Goal: Task Accomplishment & Management: Manage account settings

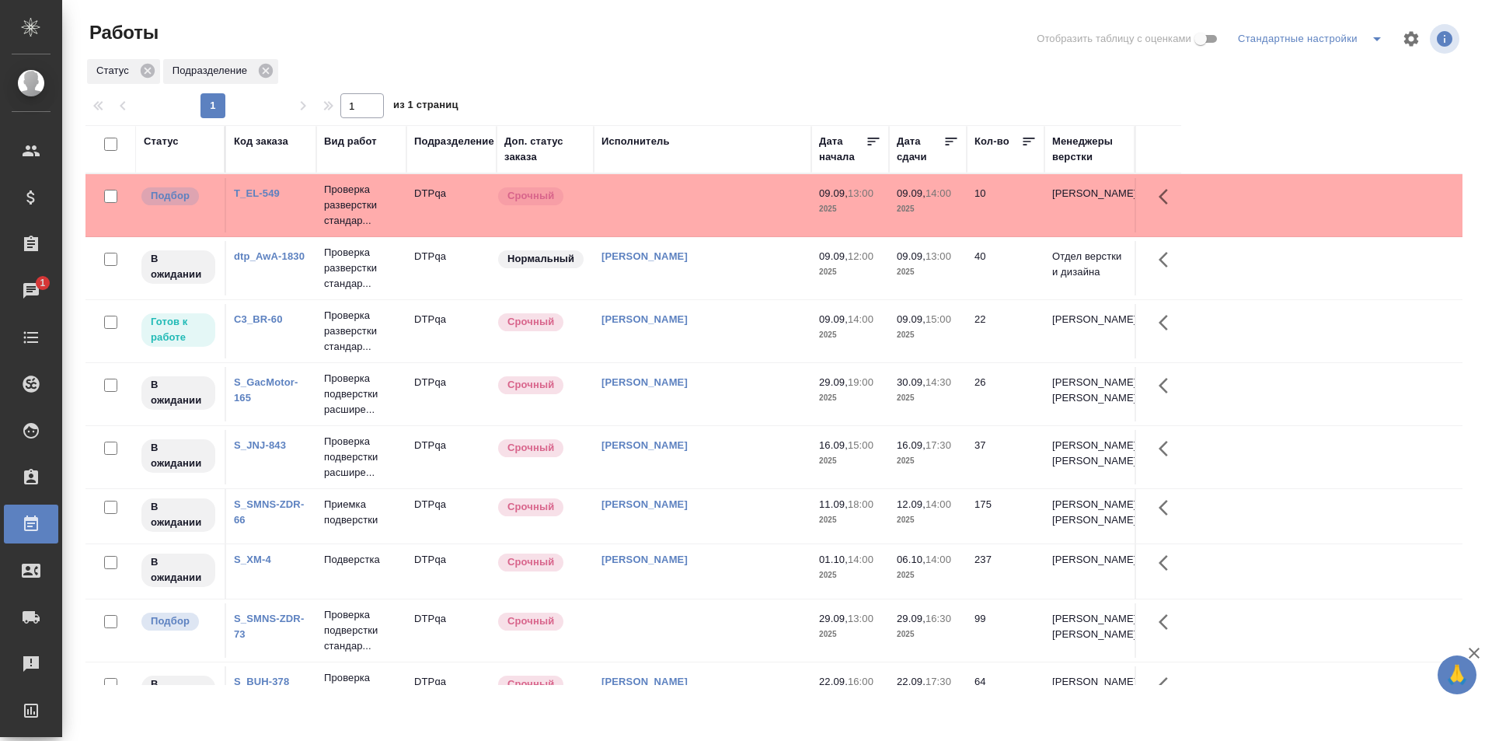
click at [720, 340] on td "Исмагилова Диана" at bounding box center [703, 331] width 218 height 54
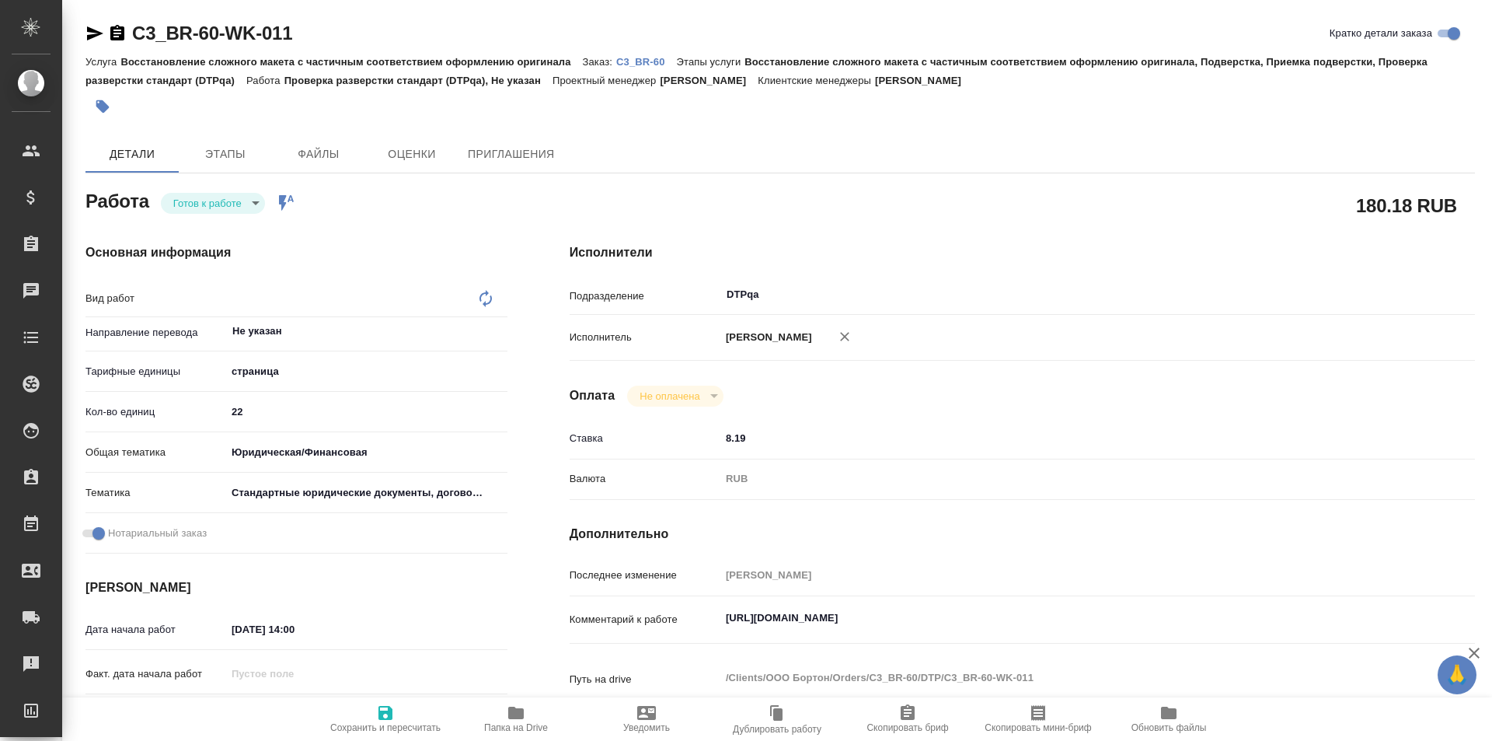
type textarea "x"
type textarea "Проверка разверстки стандарт (DTPqa)"
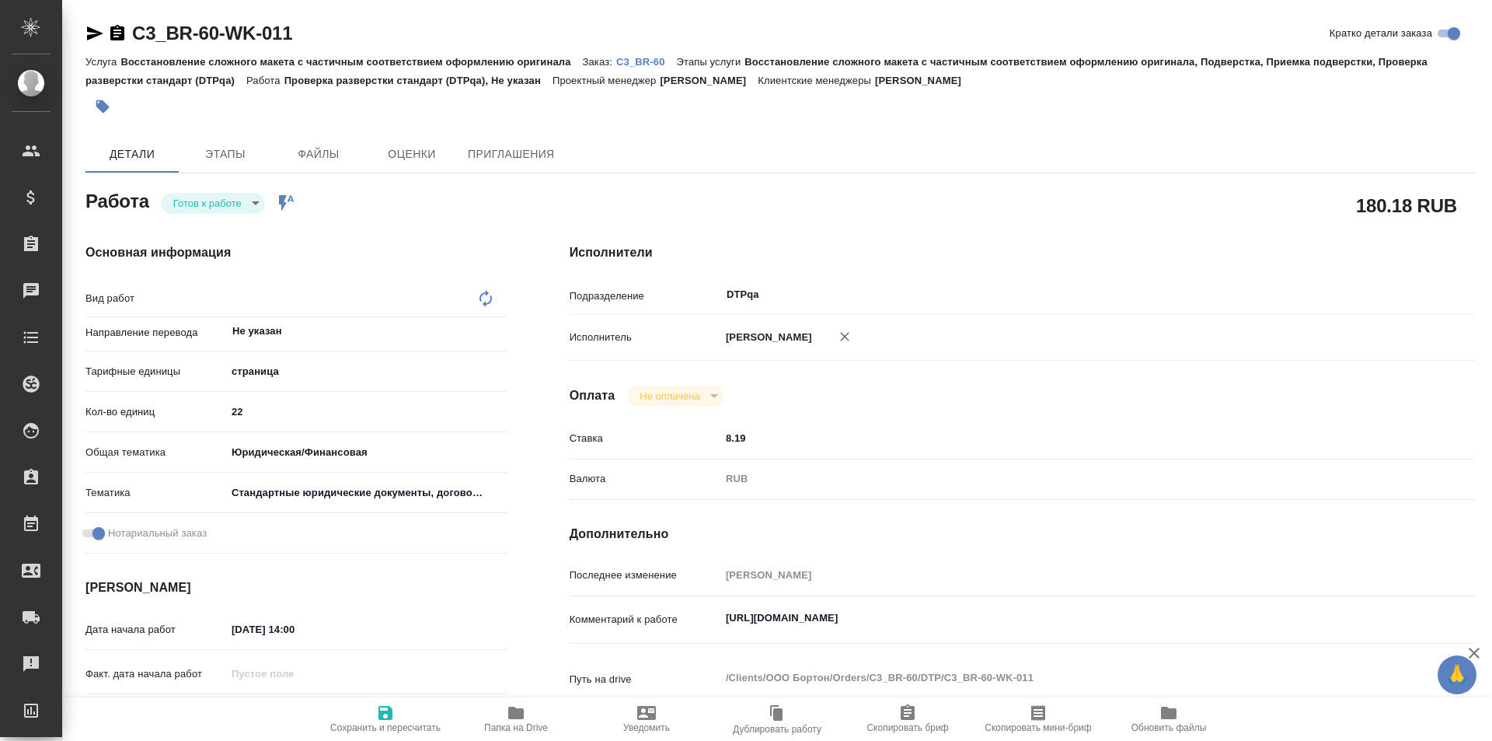
type textarea "x"
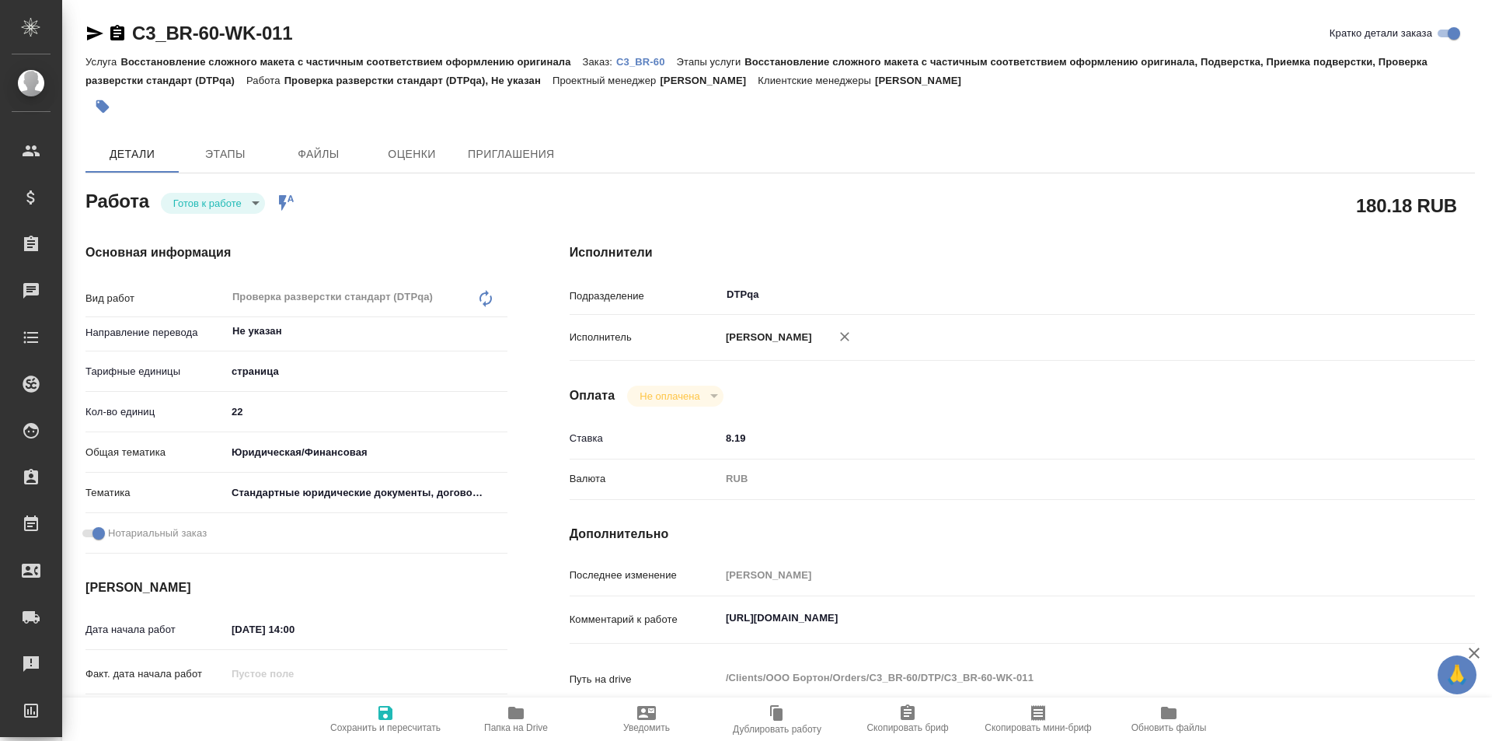
type textarea "x"
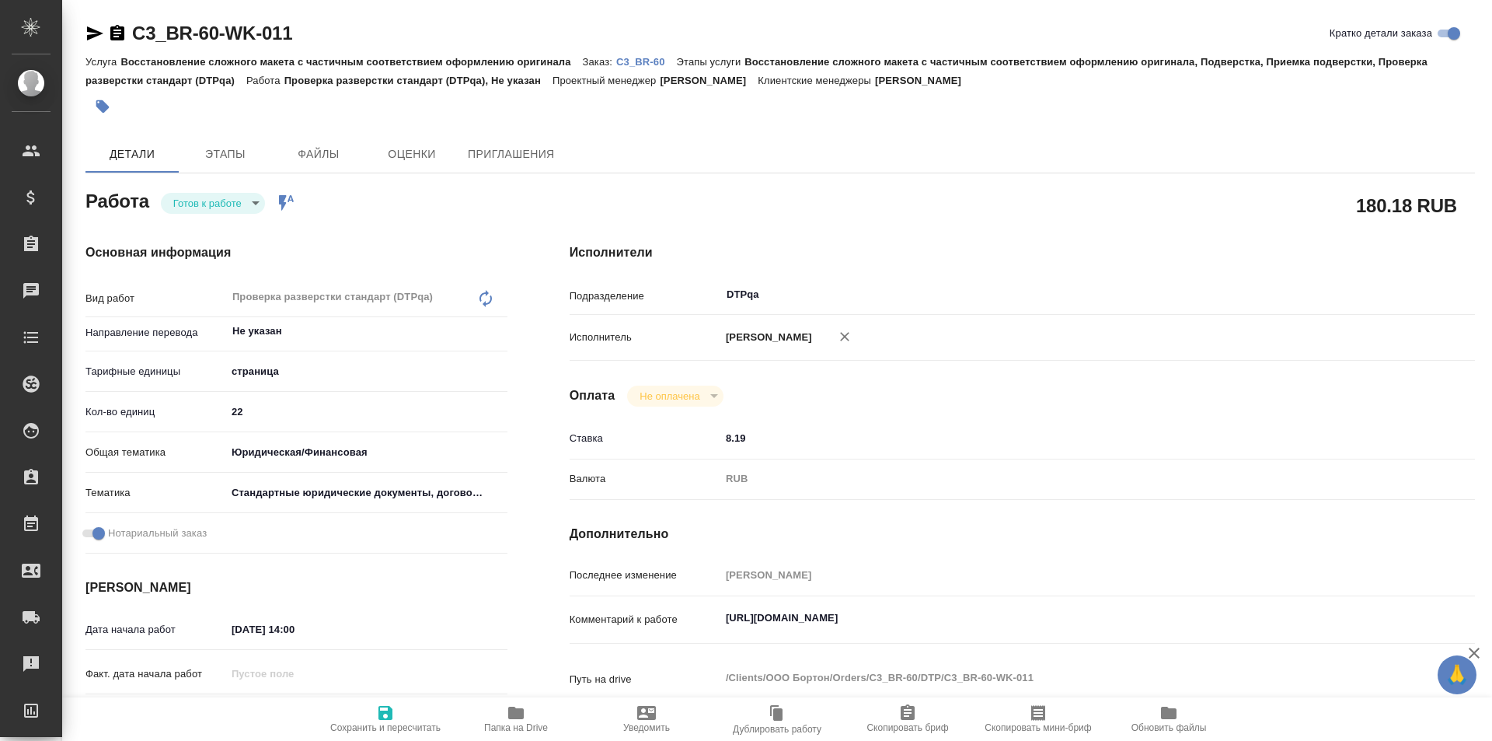
type textarea "x"
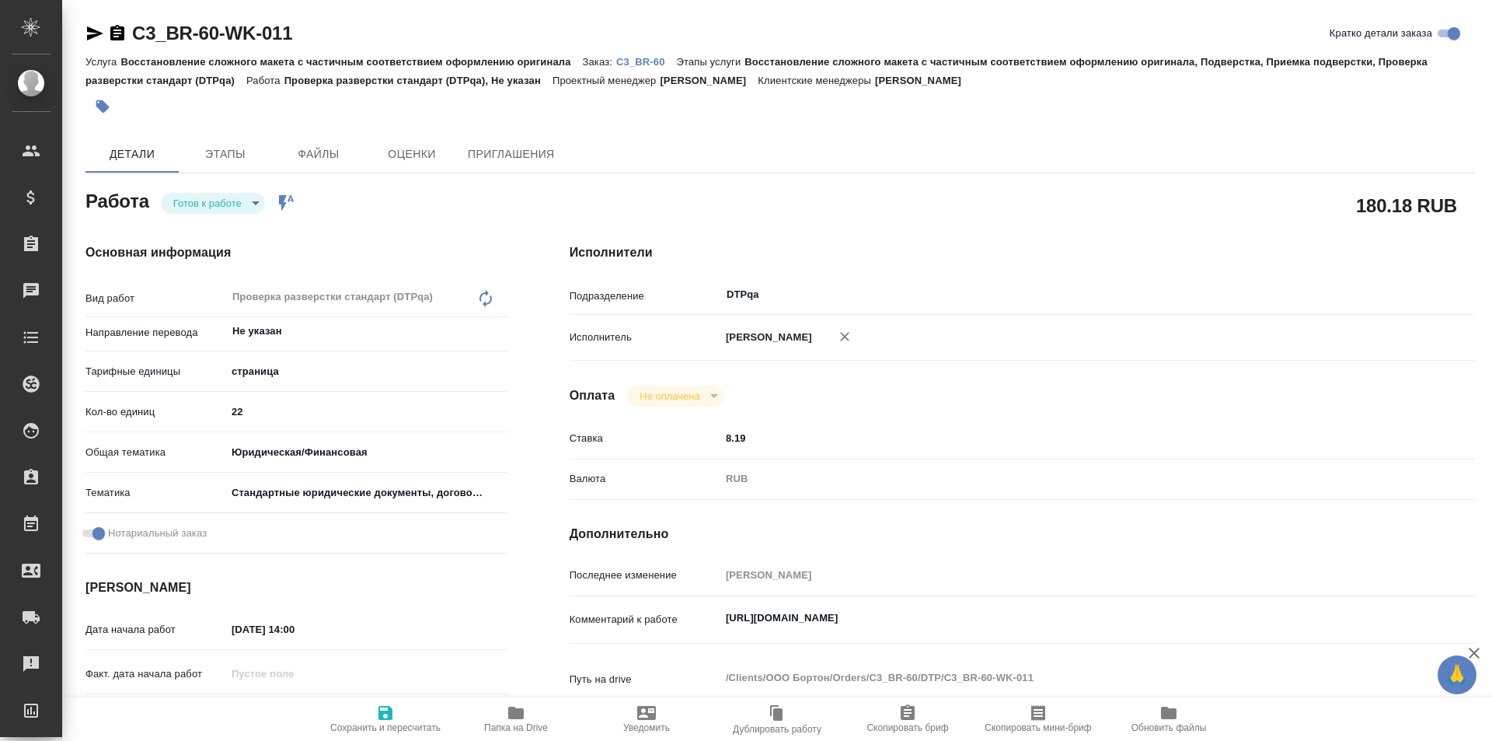
type textarea "x"
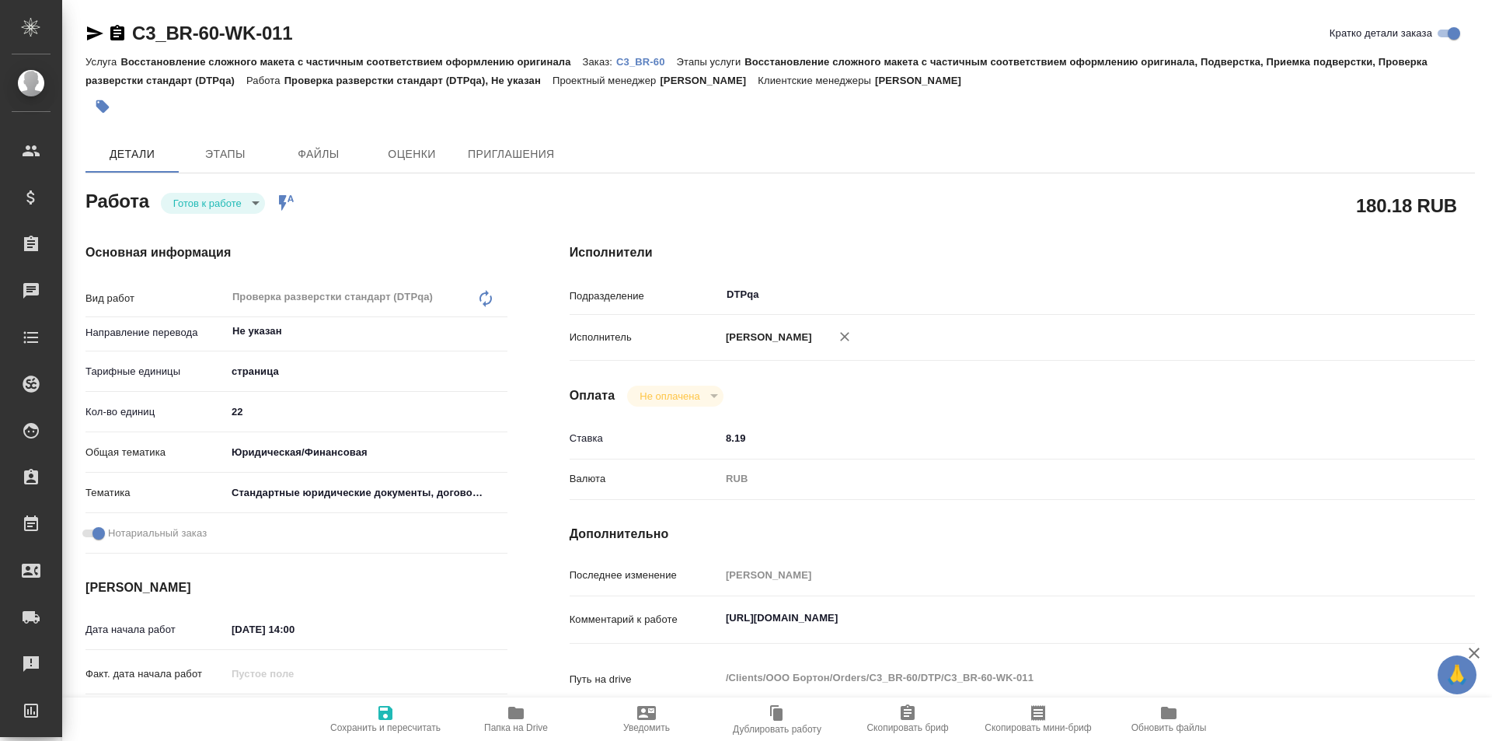
type textarea "x"
drag, startPoint x: 1047, startPoint y: 628, endPoint x: 625, endPoint y: 635, distance: 422.1
click at [626, 635] on div "Комментарий к работе https://tera.awatera.com/Work/68be9cd9a027fad38e1399b1/ x" at bounding box center [1022, 620] width 905 height 36
type textarea "x"
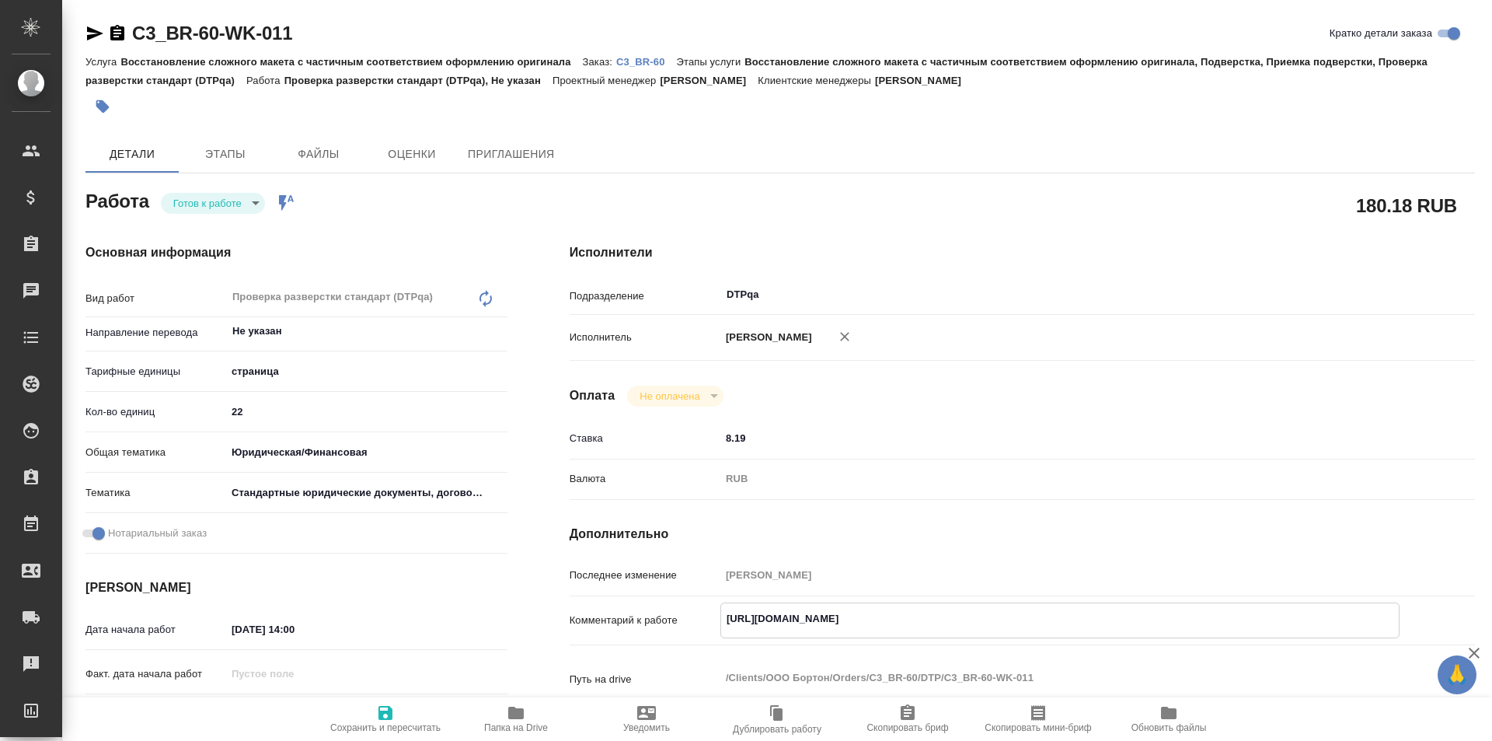
type textarea "x"
drag, startPoint x: 316, startPoint y: 35, endPoint x: 131, endPoint y: 34, distance: 185.8
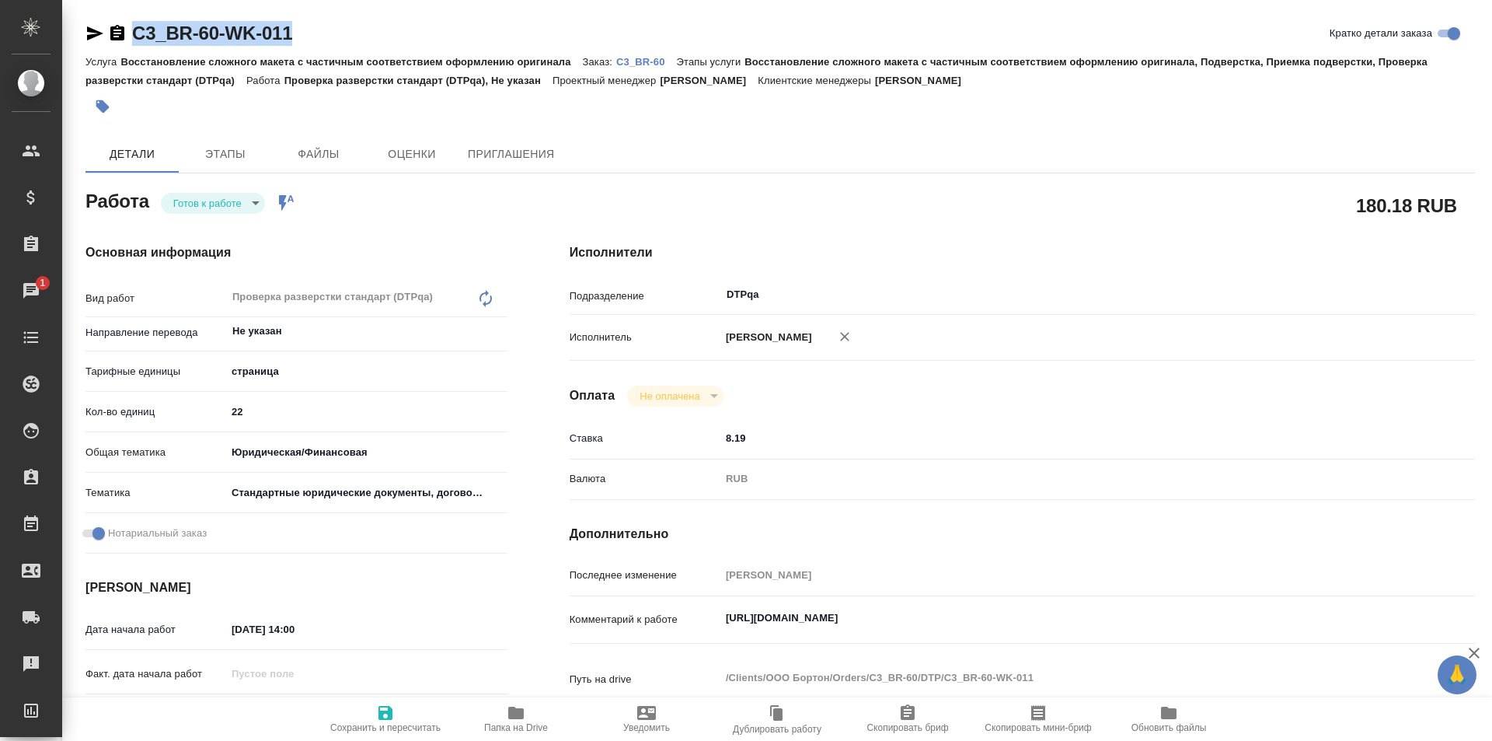
click at [131, 34] on div "C3_BR-60-WK-011 Кратко детали заказа" at bounding box center [780, 33] width 1390 height 25
copy link "C3_BR-60-WK-011"
click at [218, 200] on body "🙏 .cls-1 fill:#fff; AWATERA Ismagilova Diana Клиенты Спецификации Заказы 1 Чаты…" at bounding box center [746, 370] width 1492 height 741
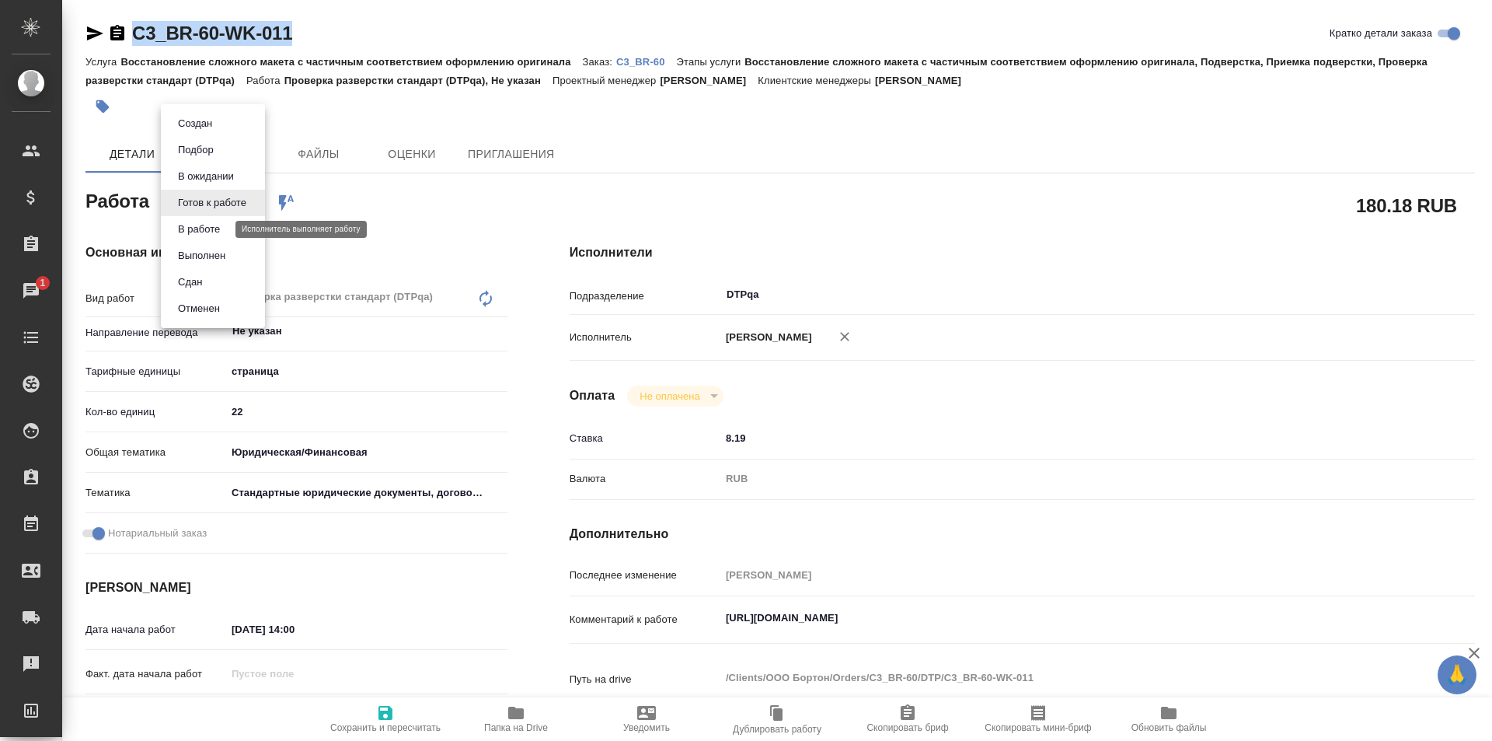
click at [211, 231] on button "В работе" at bounding box center [198, 229] width 51 height 17
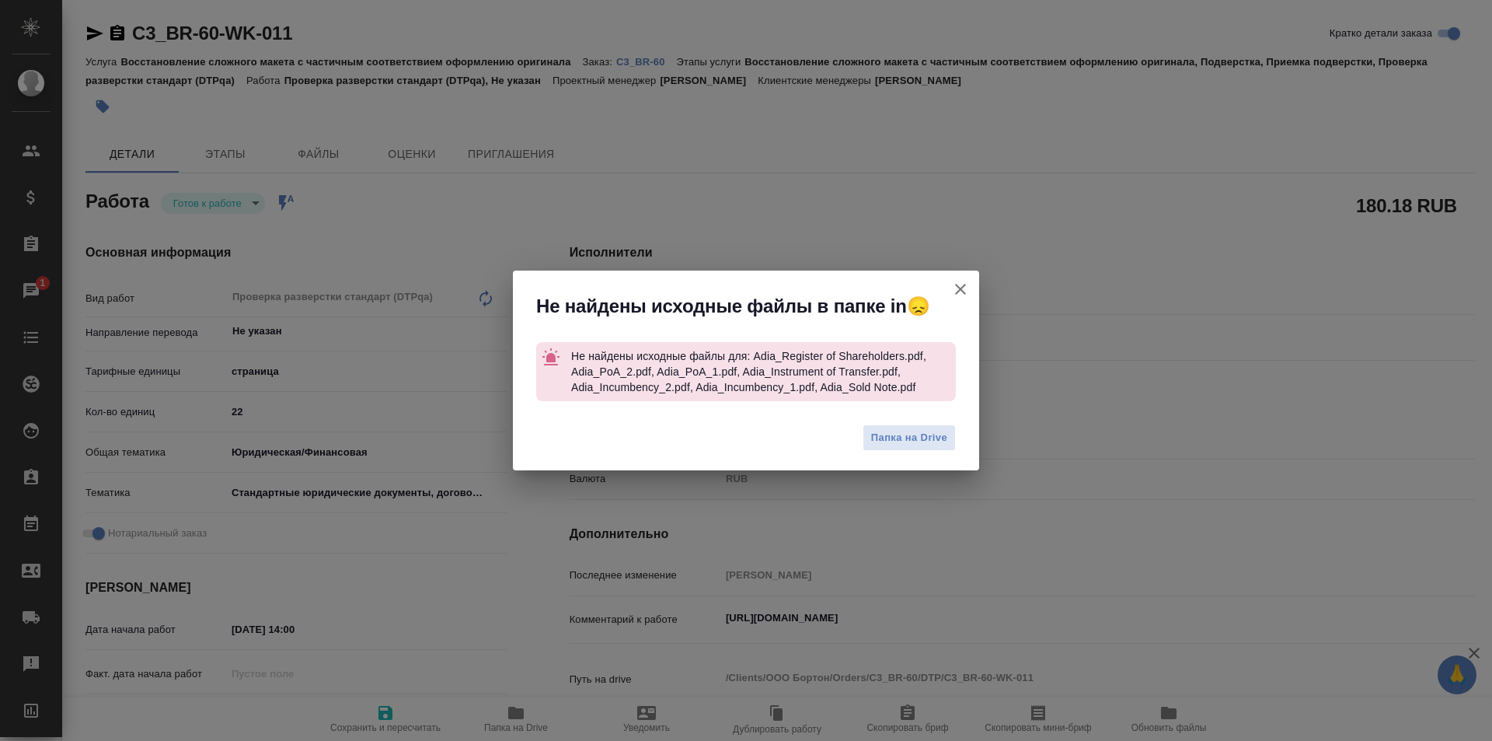
type textarea "x"
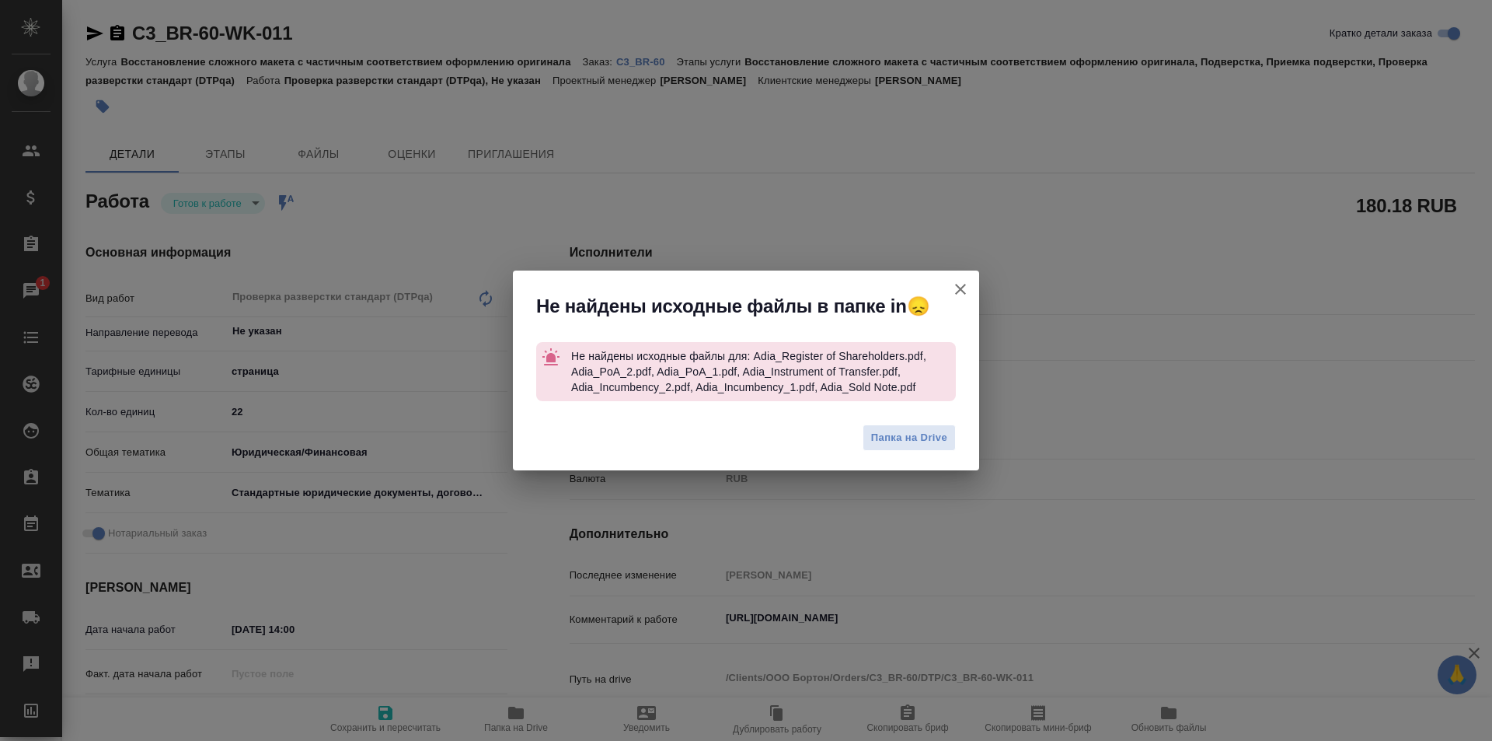
type textarea "x"
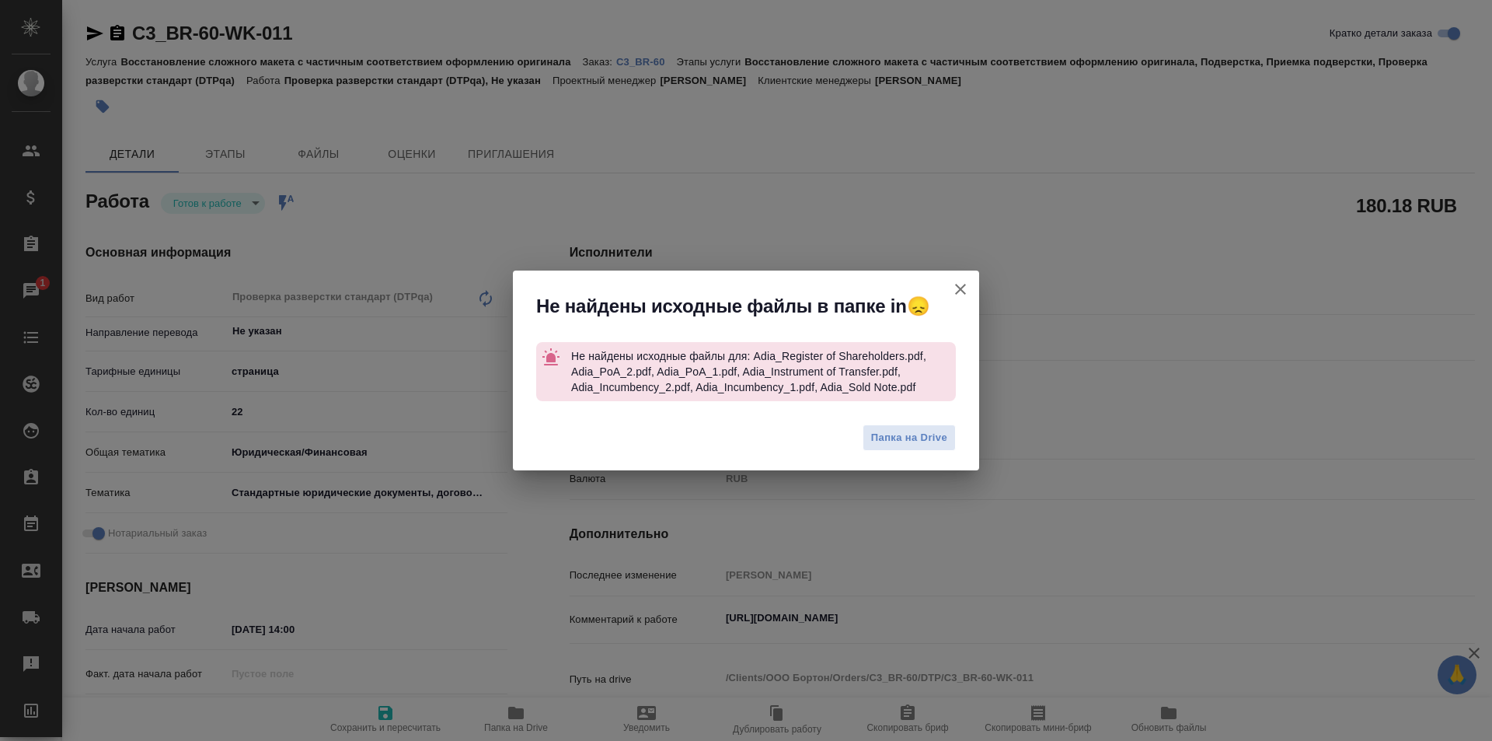
type textarea "x"
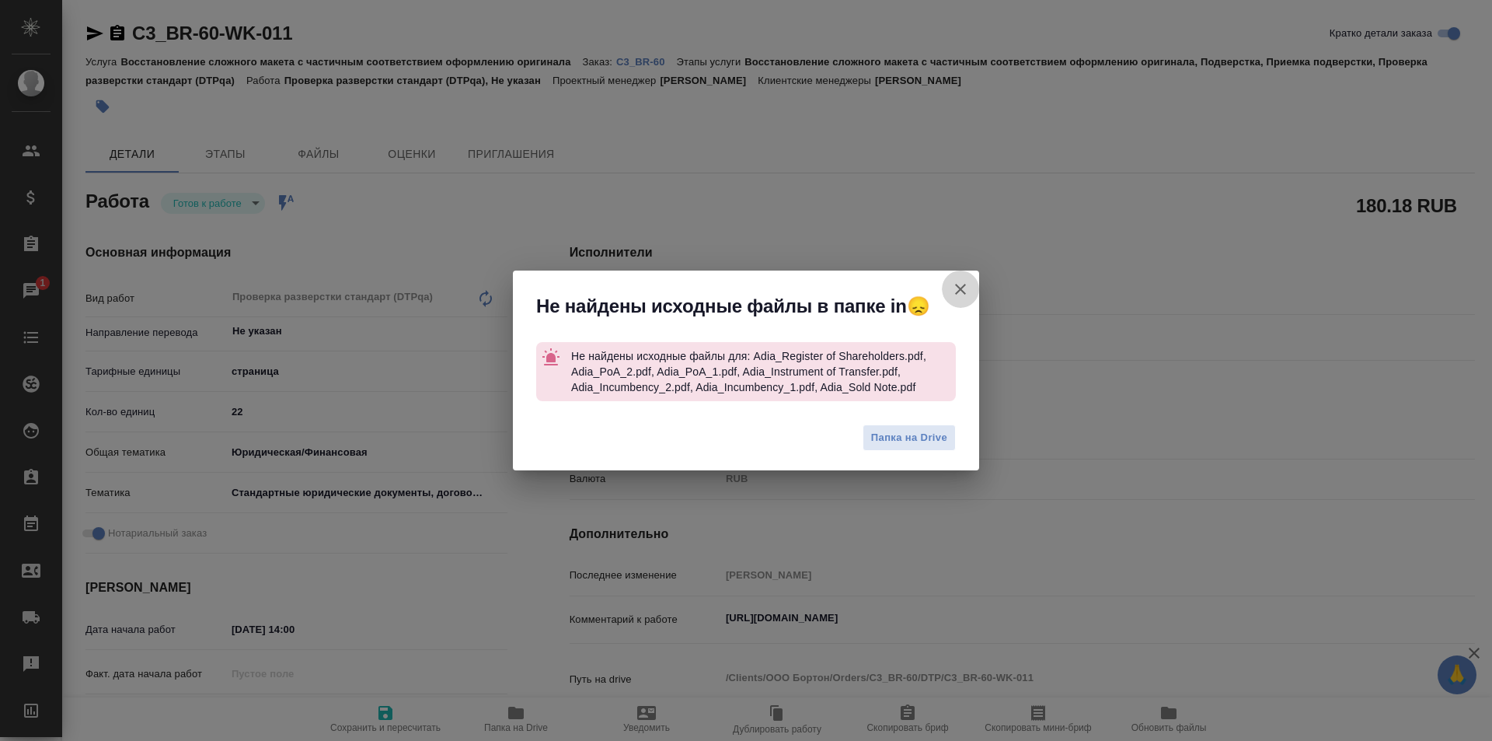
click at [961, 285] on icon "button" at bounding box center [960, 289] width 19 height 19
type textarea "x"
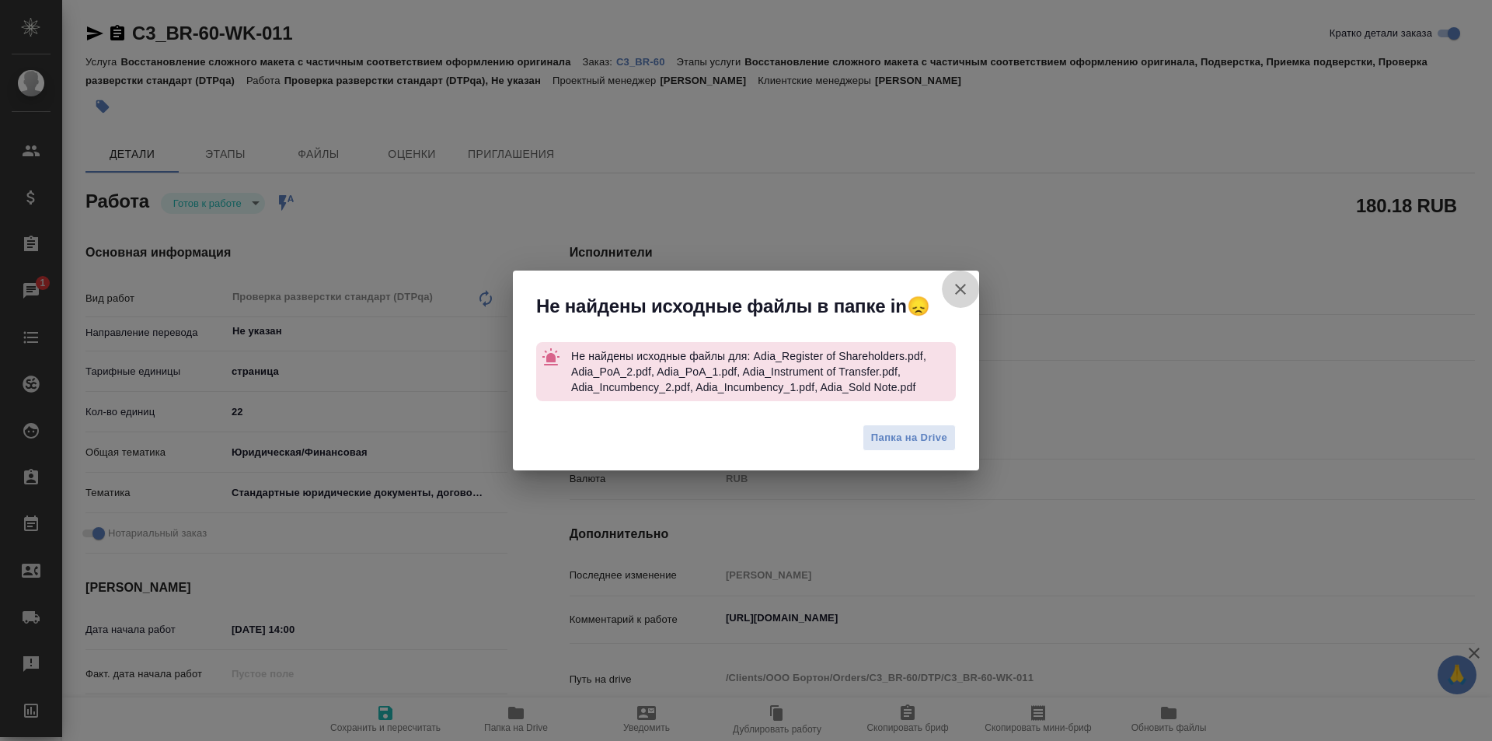
type textarea "x"
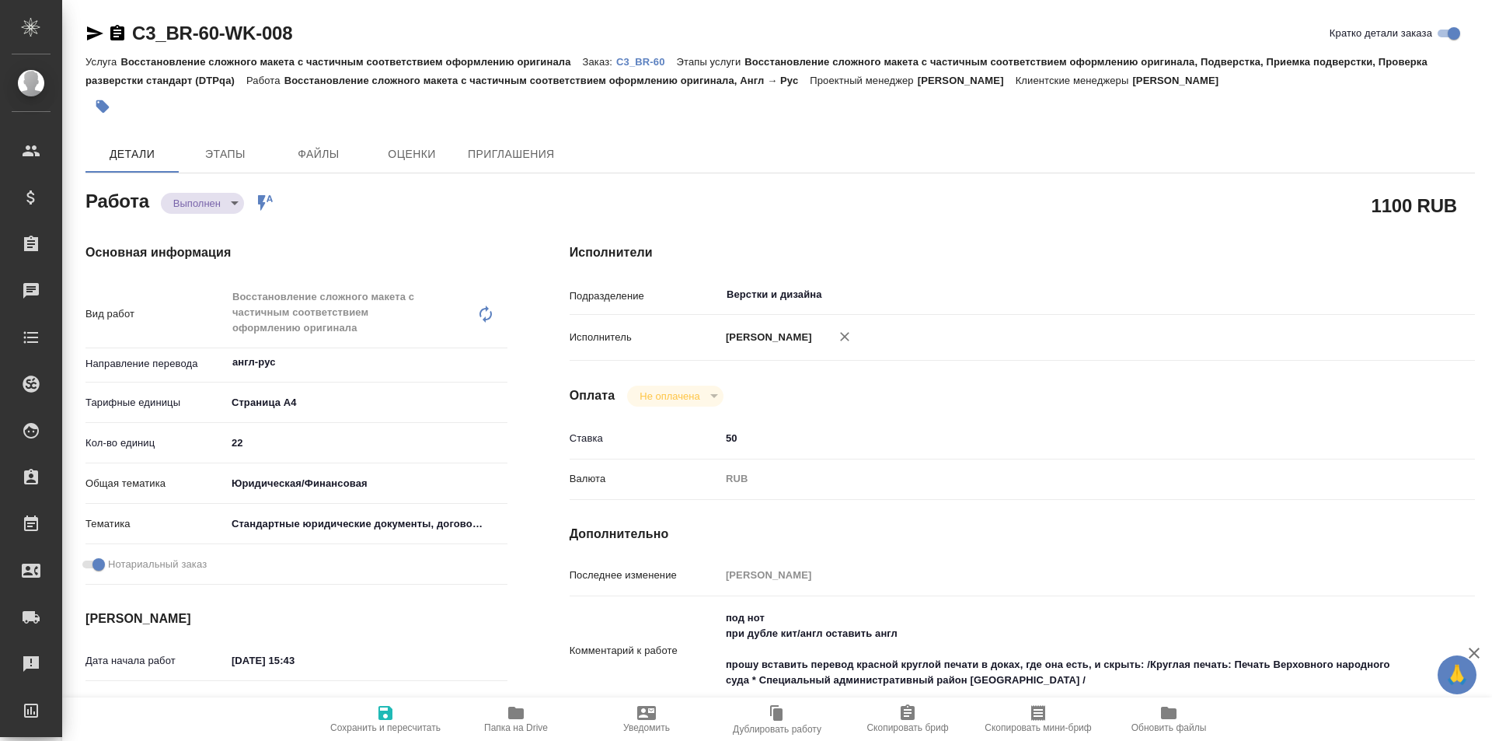
type textarea "x"
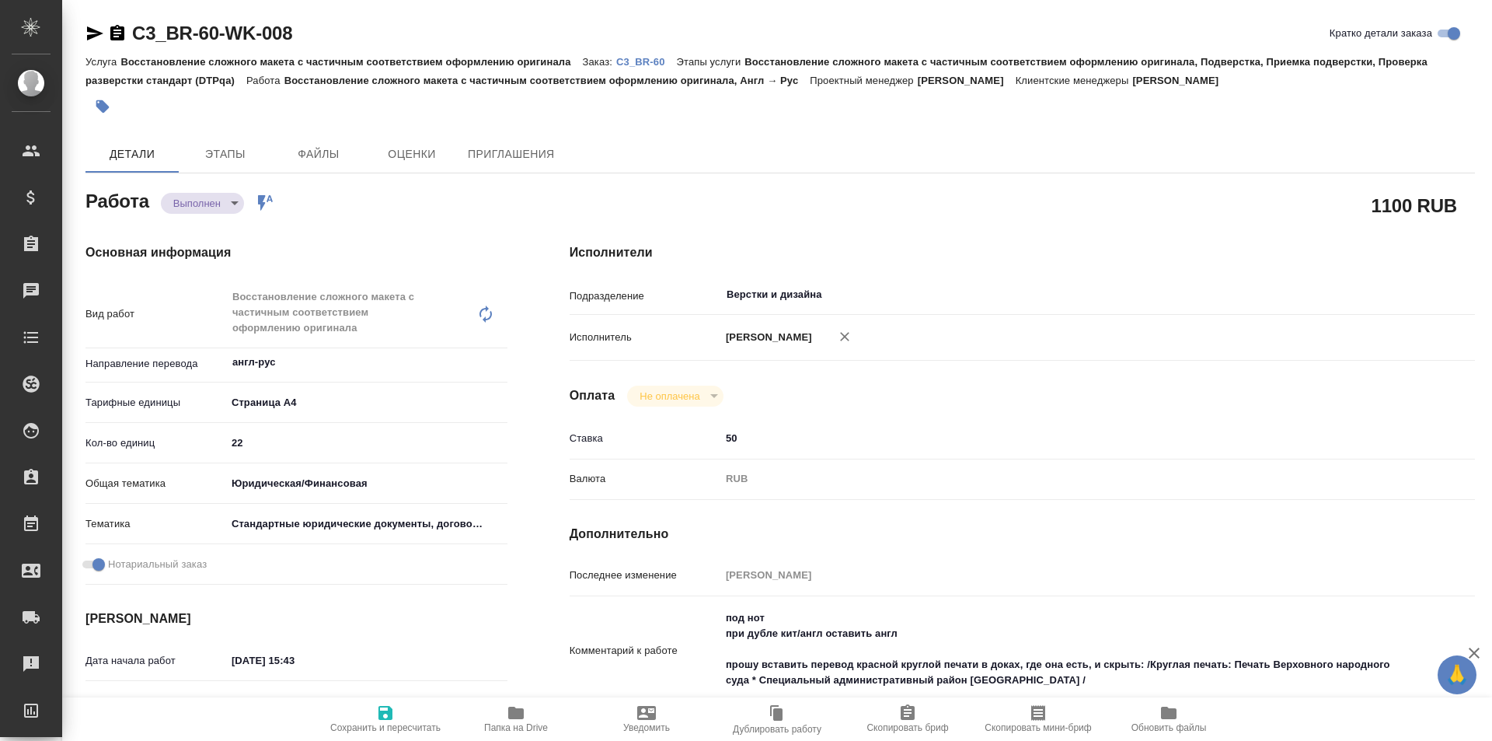
type textarea "x"
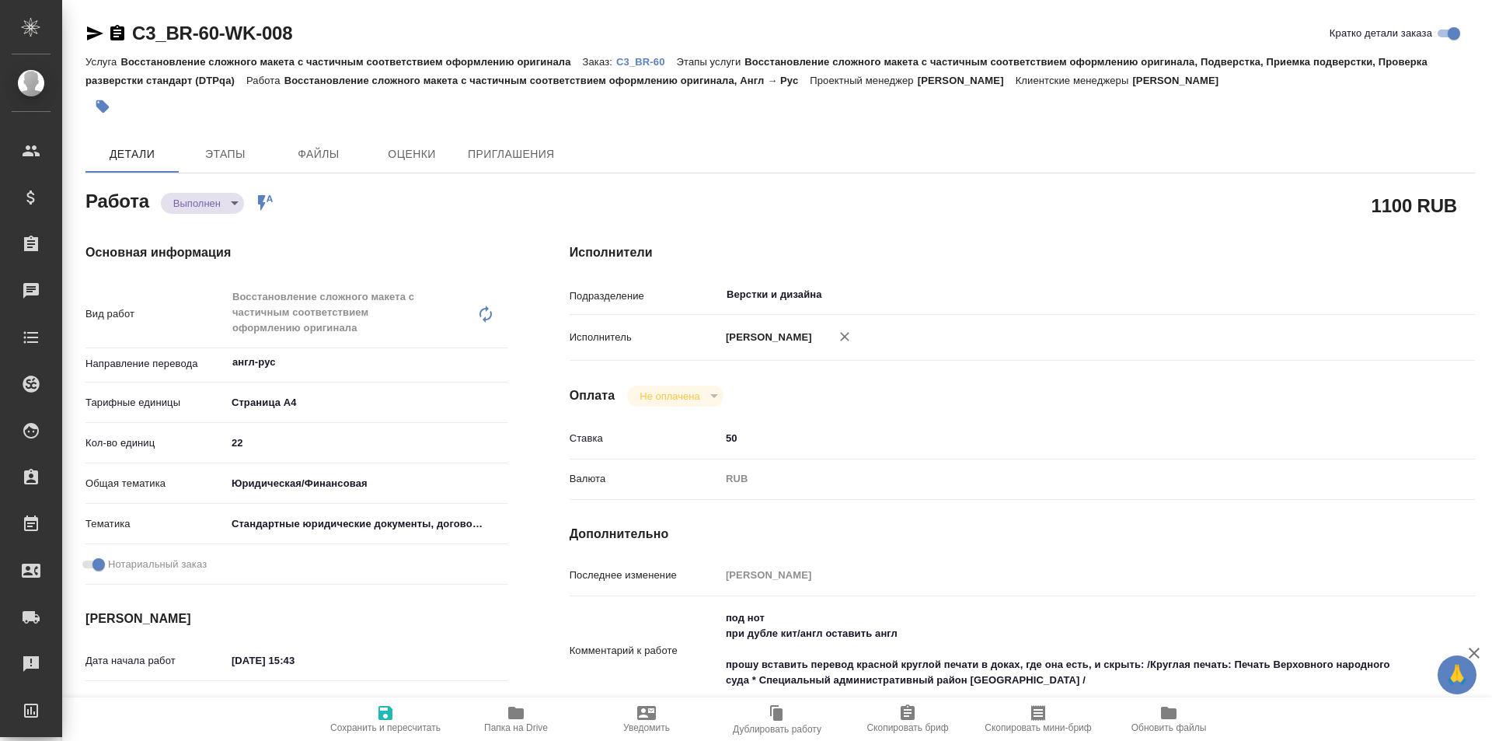
type textarea "x"
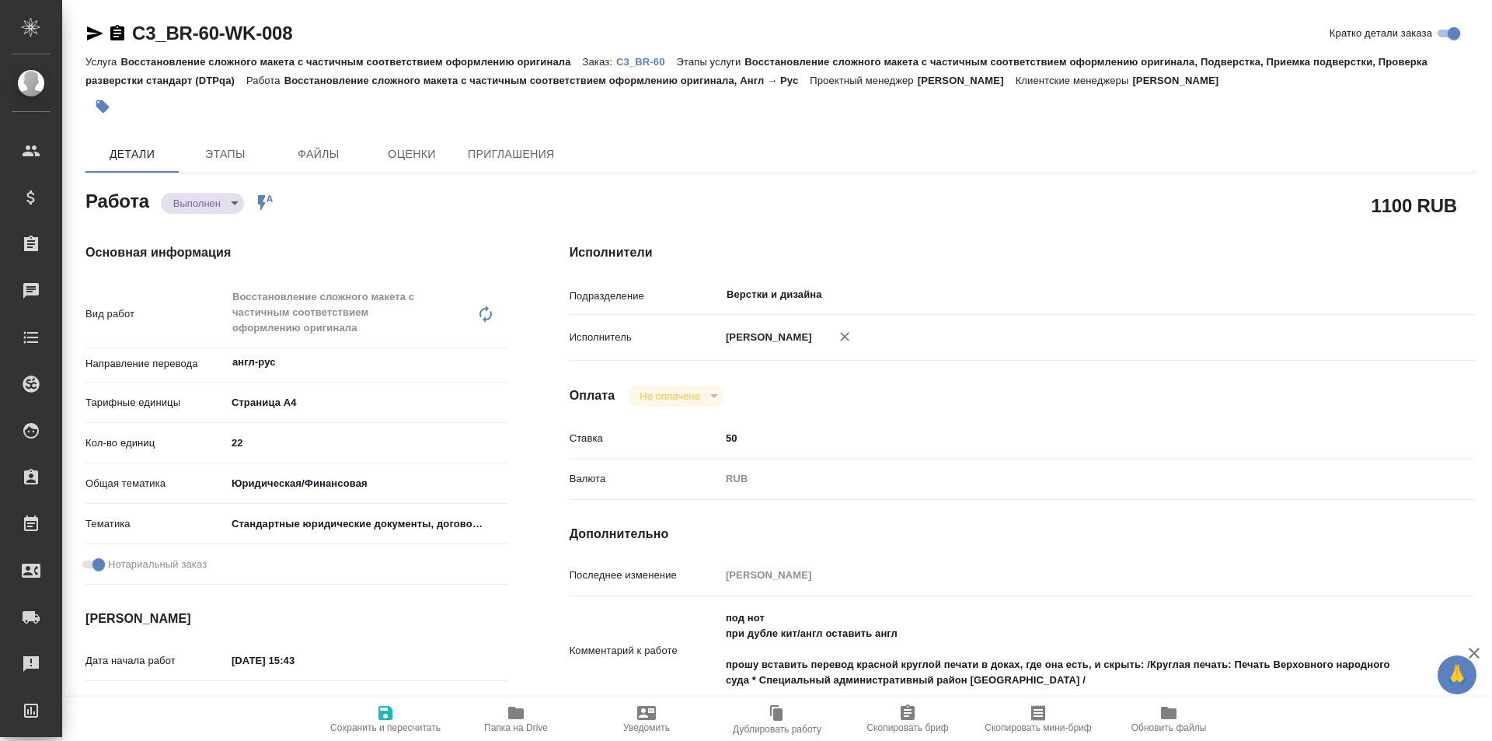
type textarea "x"
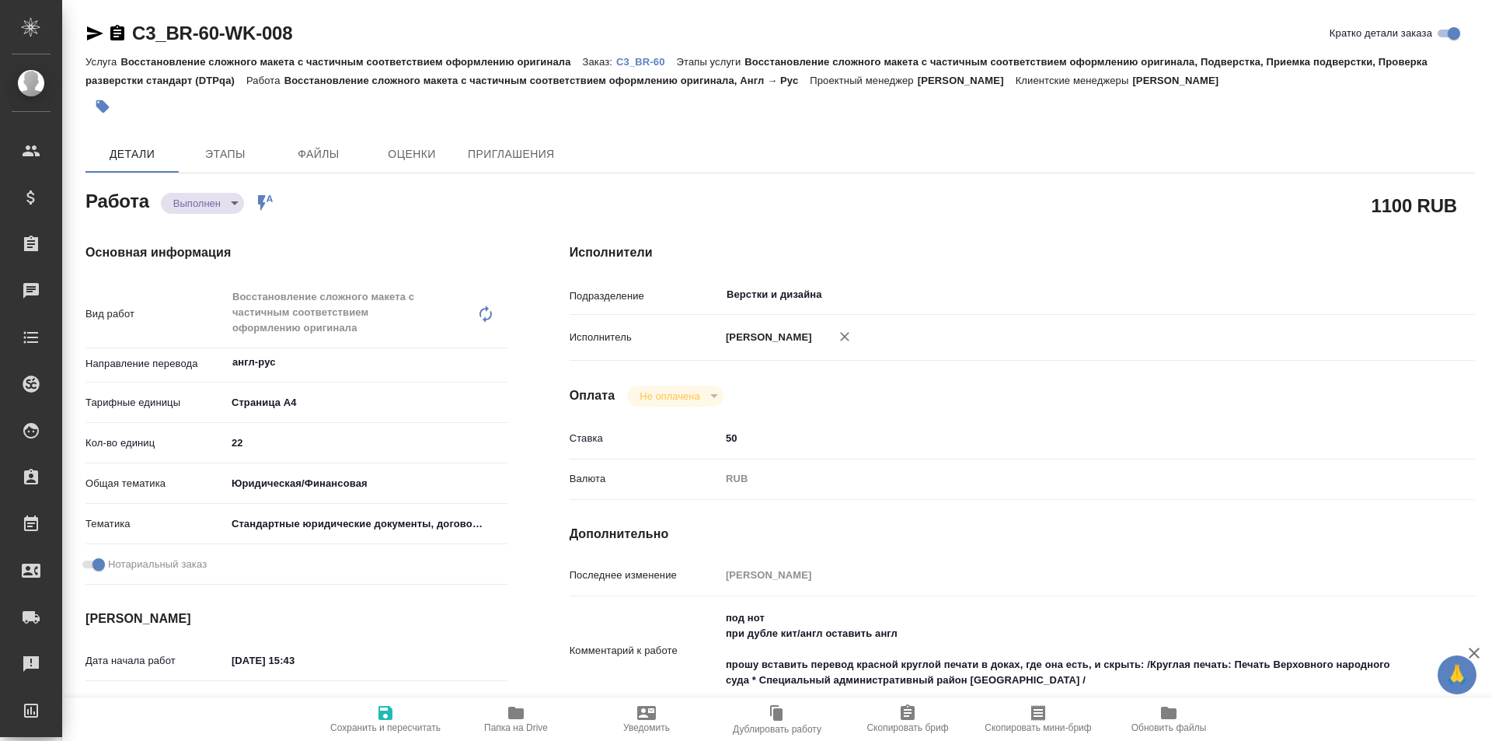
type textarea "x"
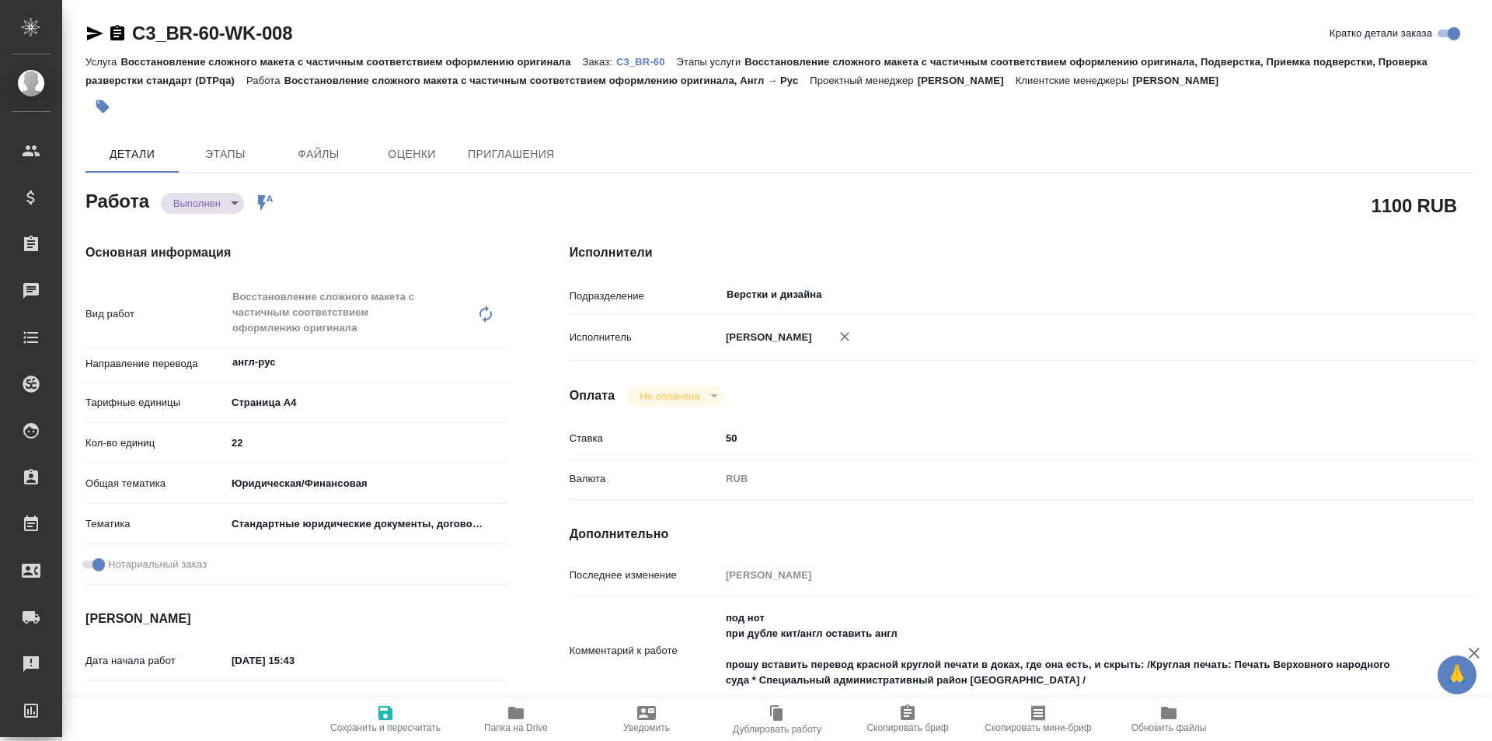
type textarea "x"
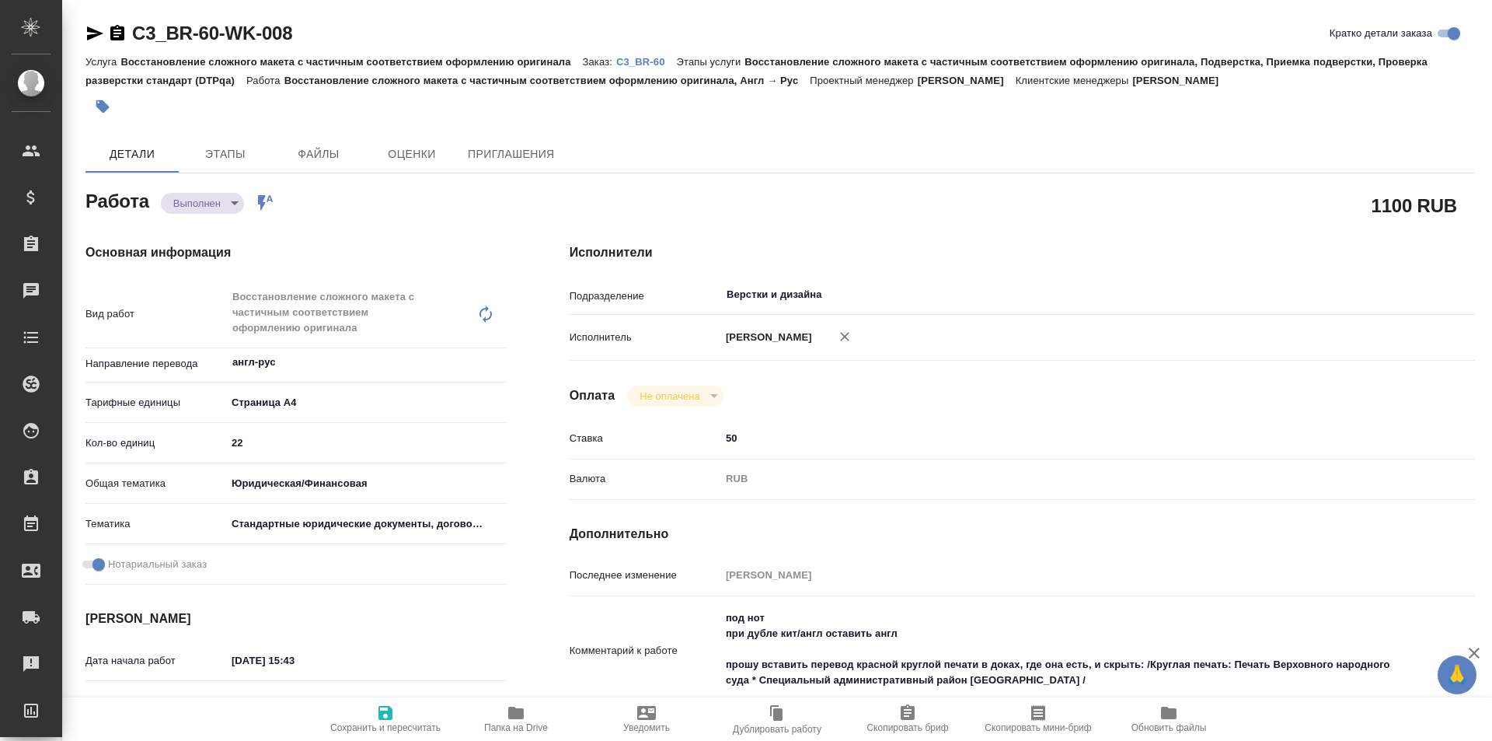
type textarea "x"
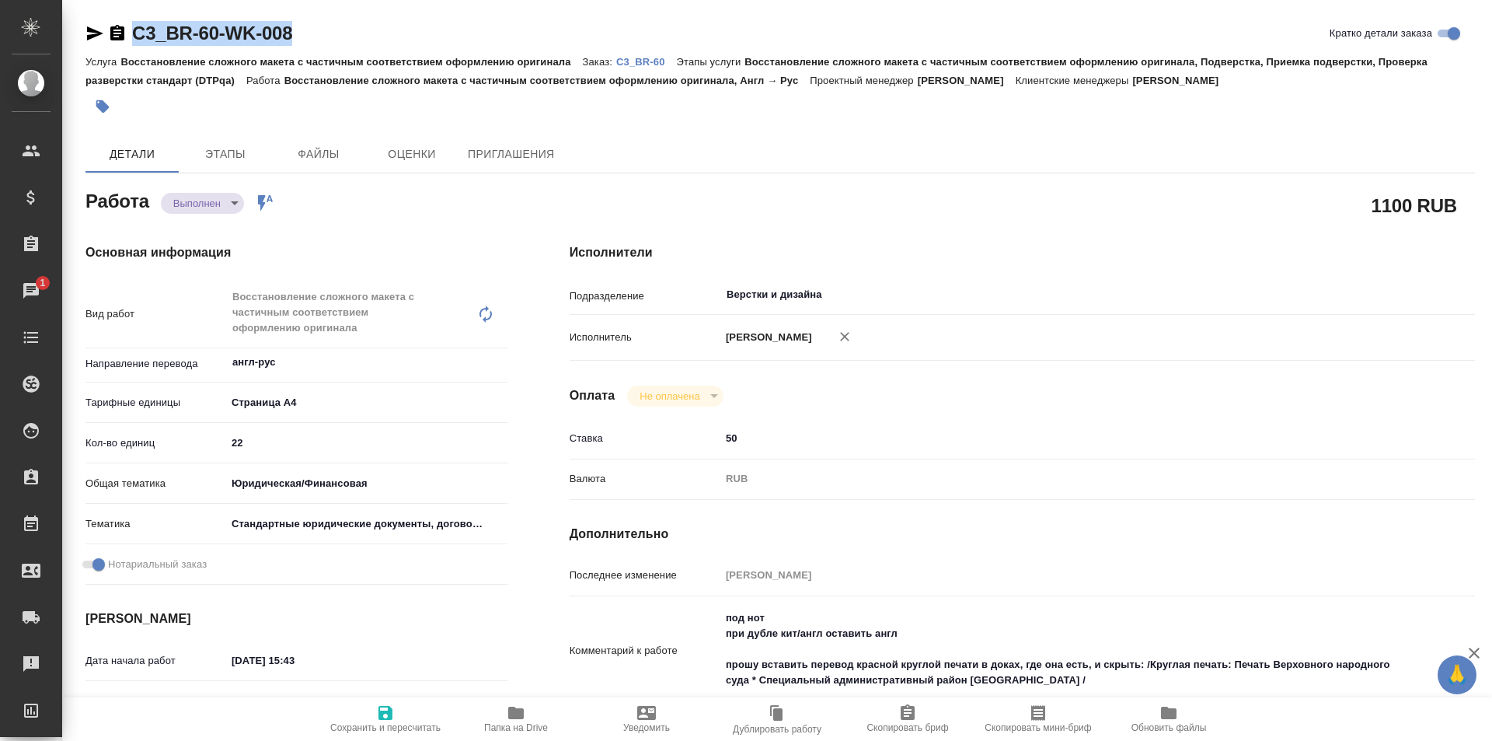
drag, startPoint x: 292, startPoint y: 33, endPoint x: 122, endPoint y: 26, distance: 170.4
click at [122, 26] on div "C3_BR-60-WK-008 Кратко детали заказа" at bounding box center [780, 33] width 1390 height 25
copy link "C3_BR-60-WK-008"
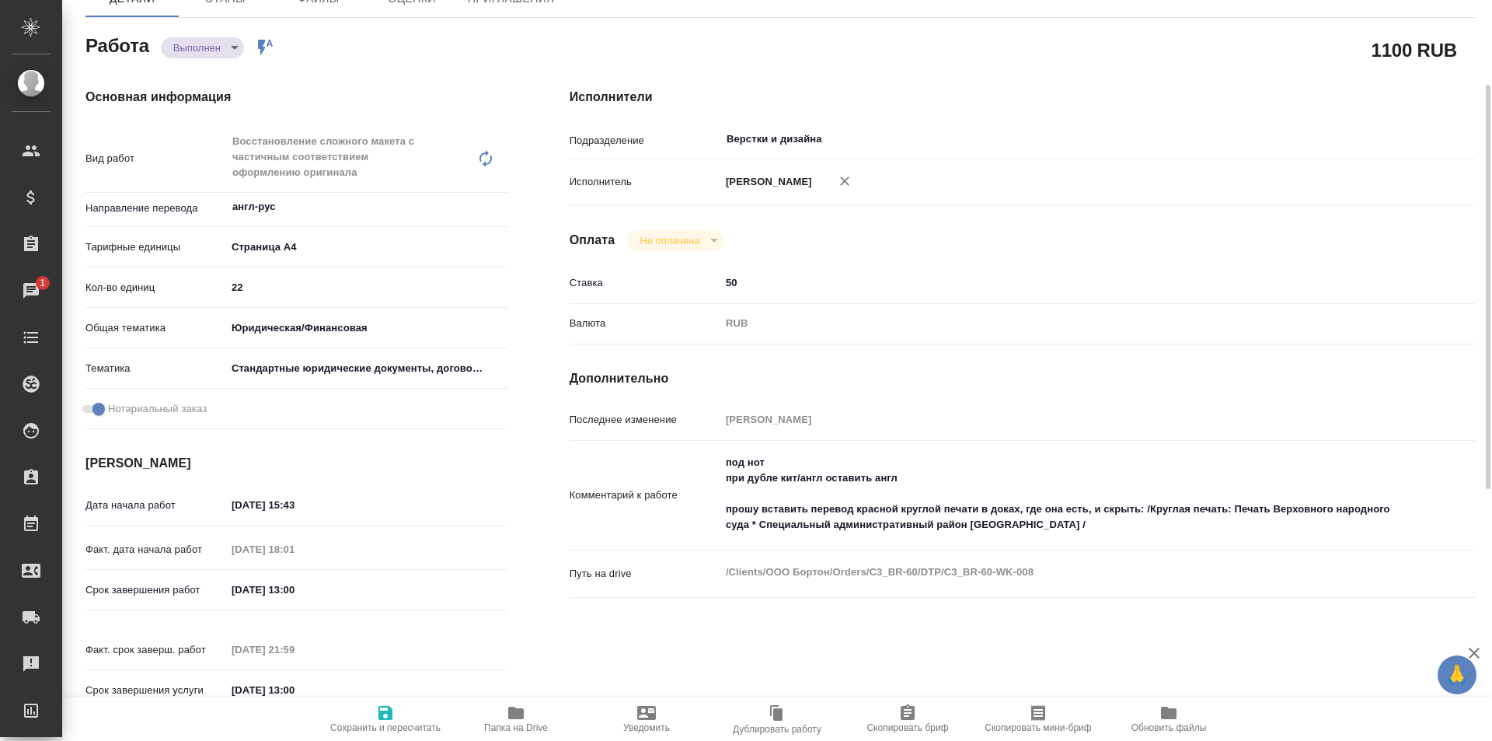
click at [526, 711] on span "Папка на Drive" at bounding box center [516, 718] width 112 height 30
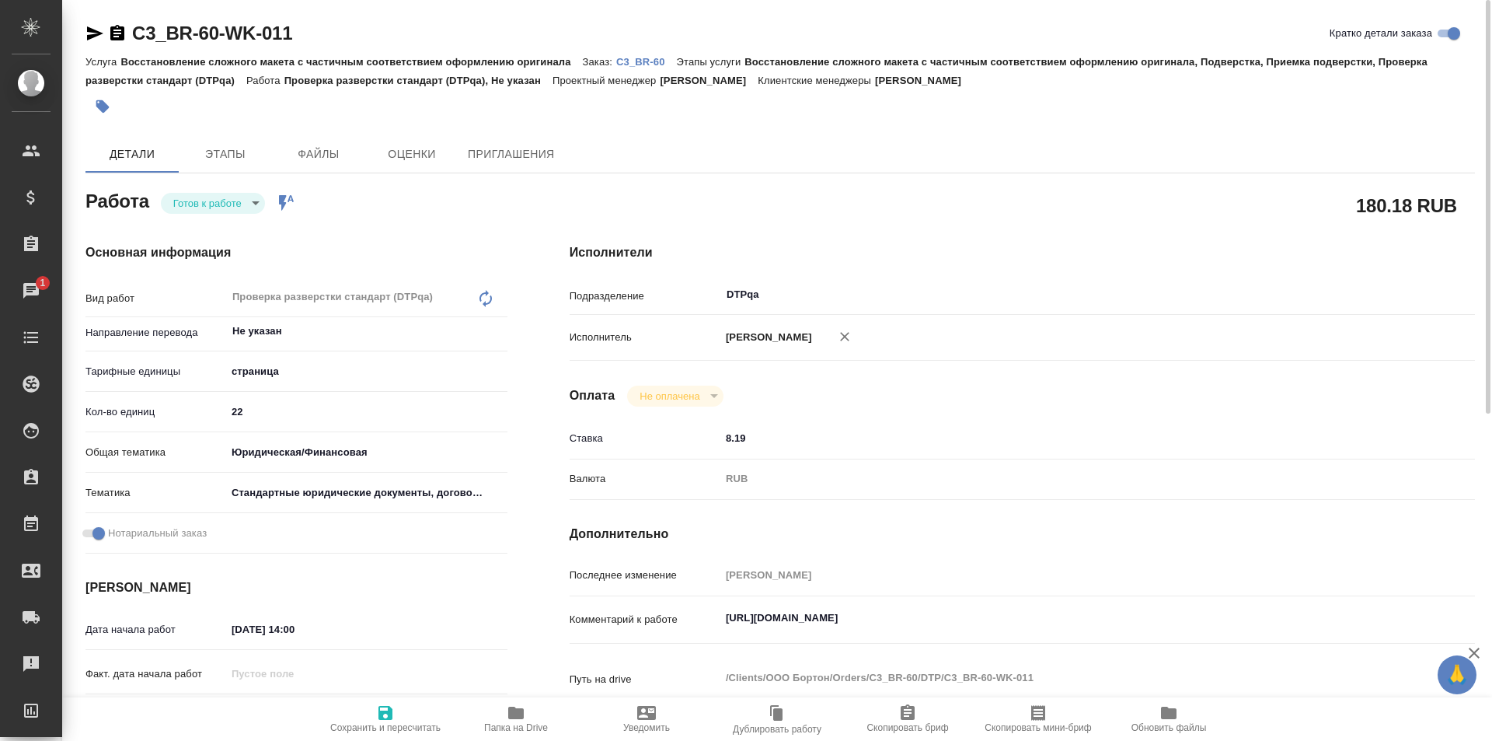
click at [89, 34] on icon "button" at bounding box center [94, 33] width 19 height 19
click at [509, 725] on span "Папка на Drive" at bounding box center [516, 727] width 64 height 11
click at [1034, 619] on textarea "https://tera.awatera.com/Work/68be9cd9a027fad38e1399b1/" at bounding box center [1059, 618] width 679 height 26
paste textarea "https://drive.awatera.com/f/10314861"
type textarea "https://tera.awatera.com/Work/68be9cd9a027fad38e1399b1/ https://drive.awatera.c…"
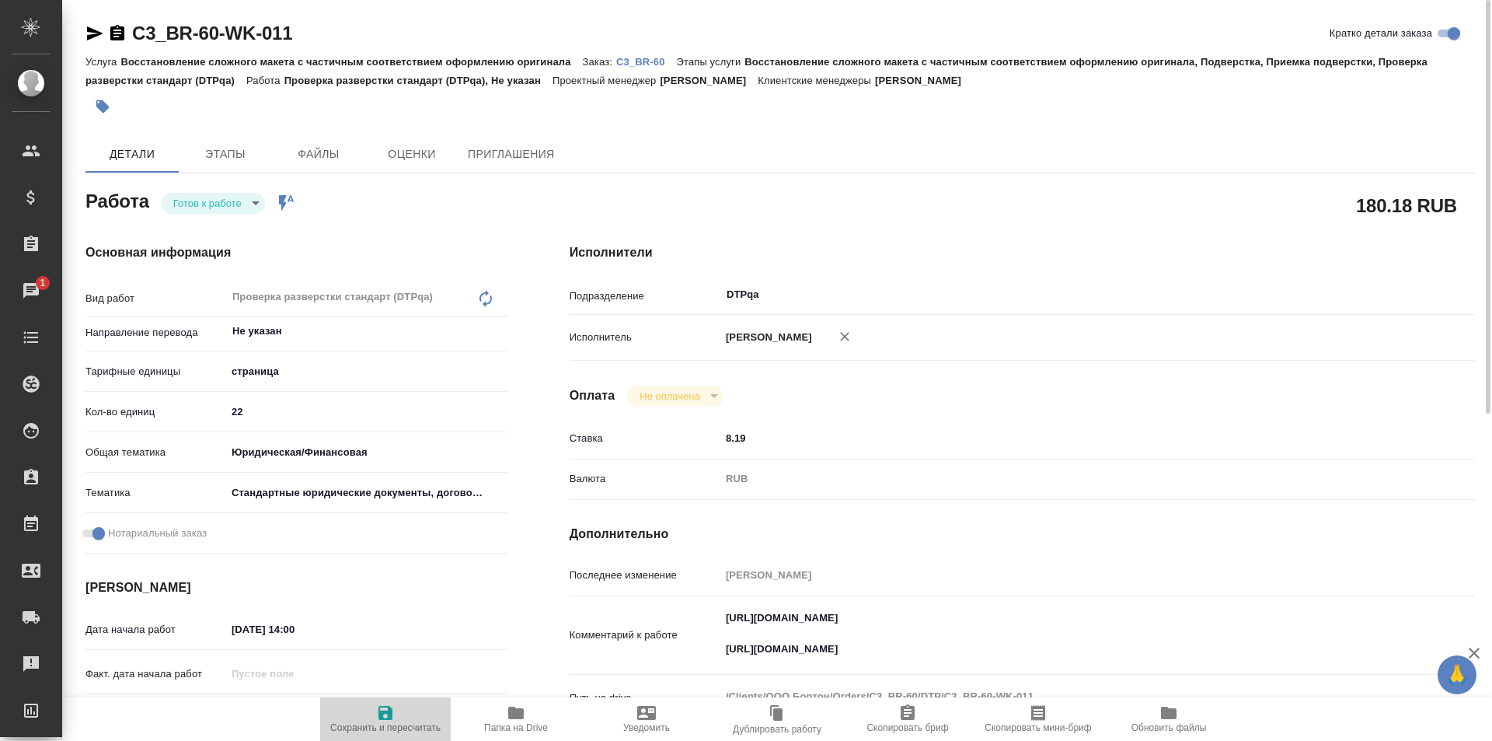
click at [385, 719] on icon "button" at bounding box center [386, 713] width 14 height 14
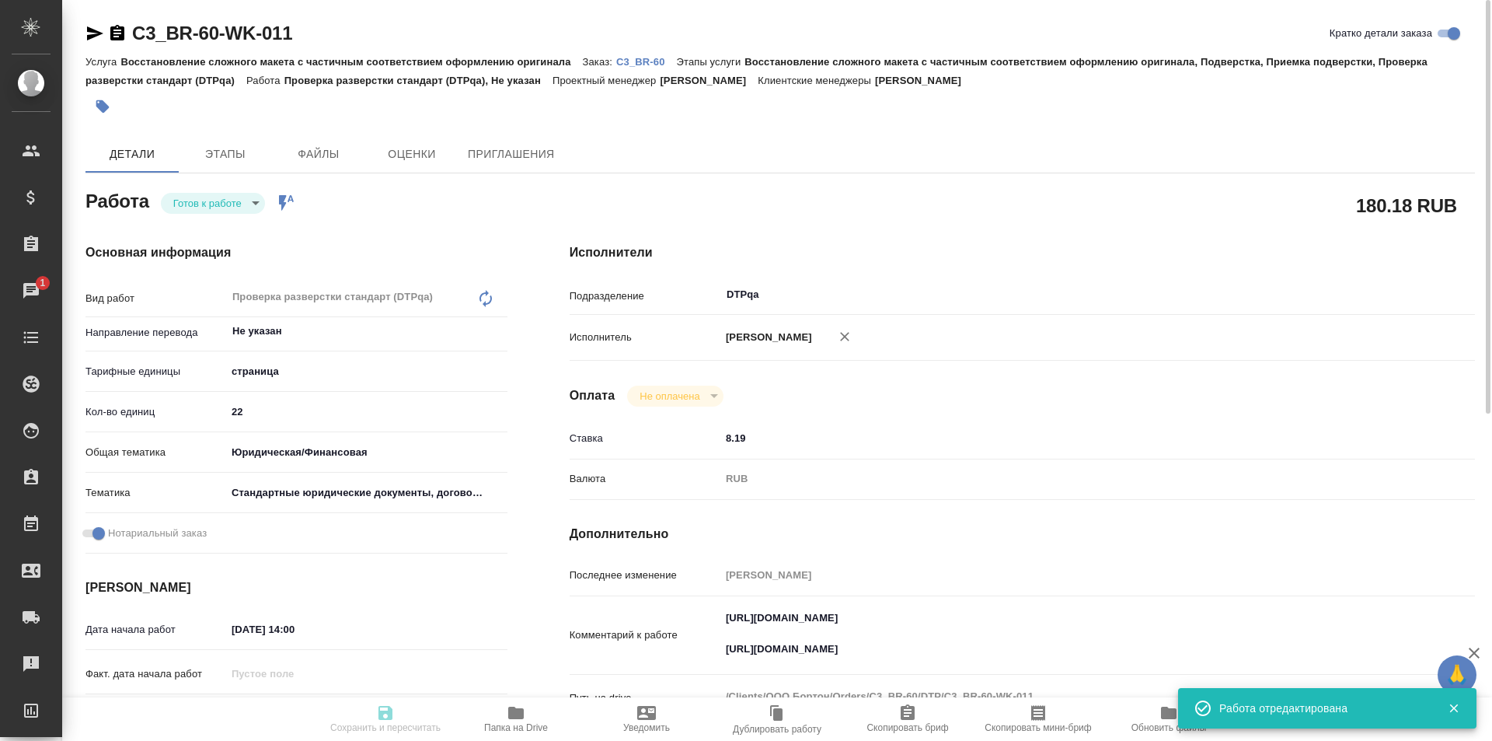
type input "readyForWork"
type input "Не указан"
type input "5a8b1489cc6b4906c91bfdb2"
type input "22"
type input "yr-fn"
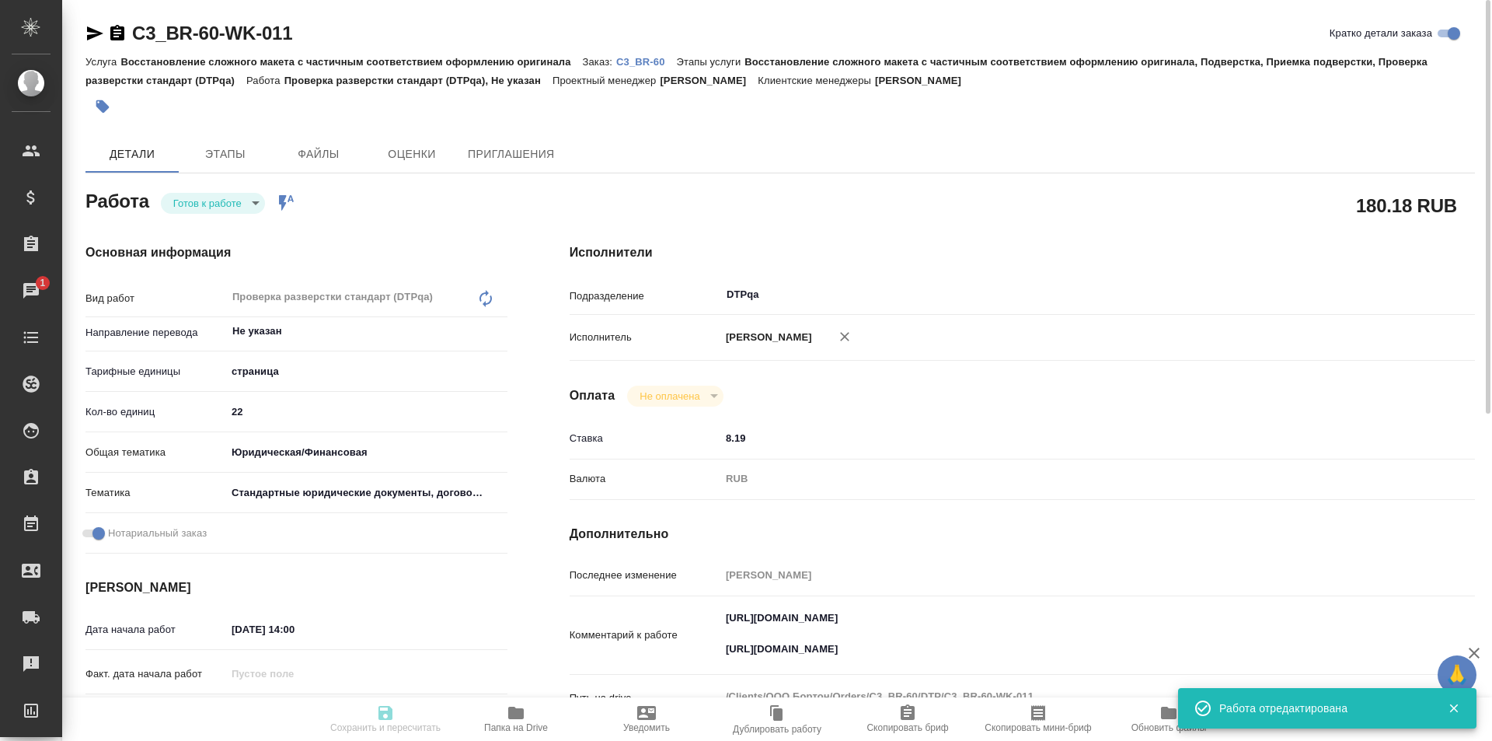
type input "5f647205b73bc97568ca66bf"
checkbox input "true"
type input "09.09.2025 14:00"
type input "09.09.2025 15:00"
type input "[DATE] 13:00"
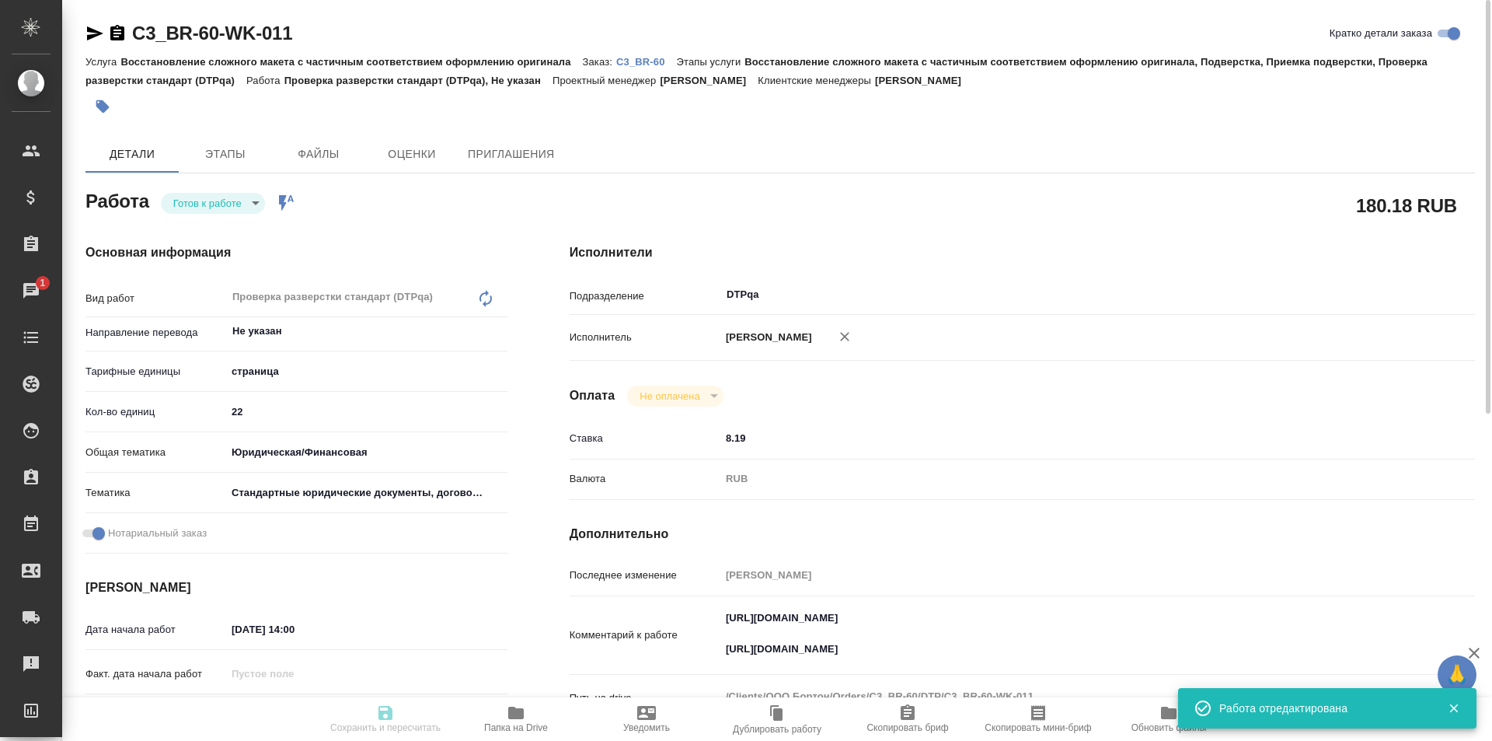
type input "DTPqa"
type input "notPayed"
type input "8.19"
type input "RUB"
type input "Исмагилова Диана"
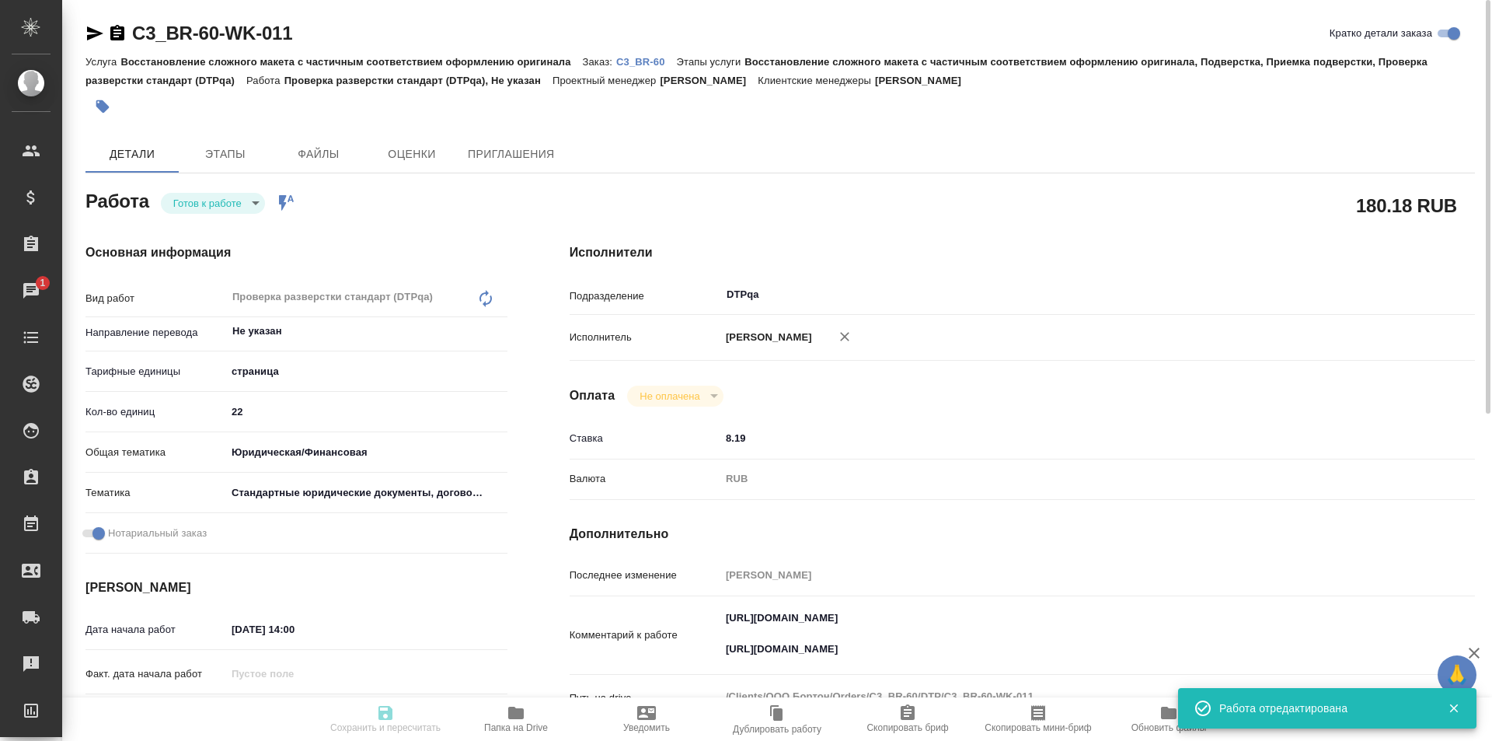
type input "C3_BR-60"
type input "Восстановление сложного макета с частичным соответствием оформлению оригинала"
type input "Восстановление сложного макета с частичным соответствием оформлению оригинала, …"
type input "[PERSON_NAME]"
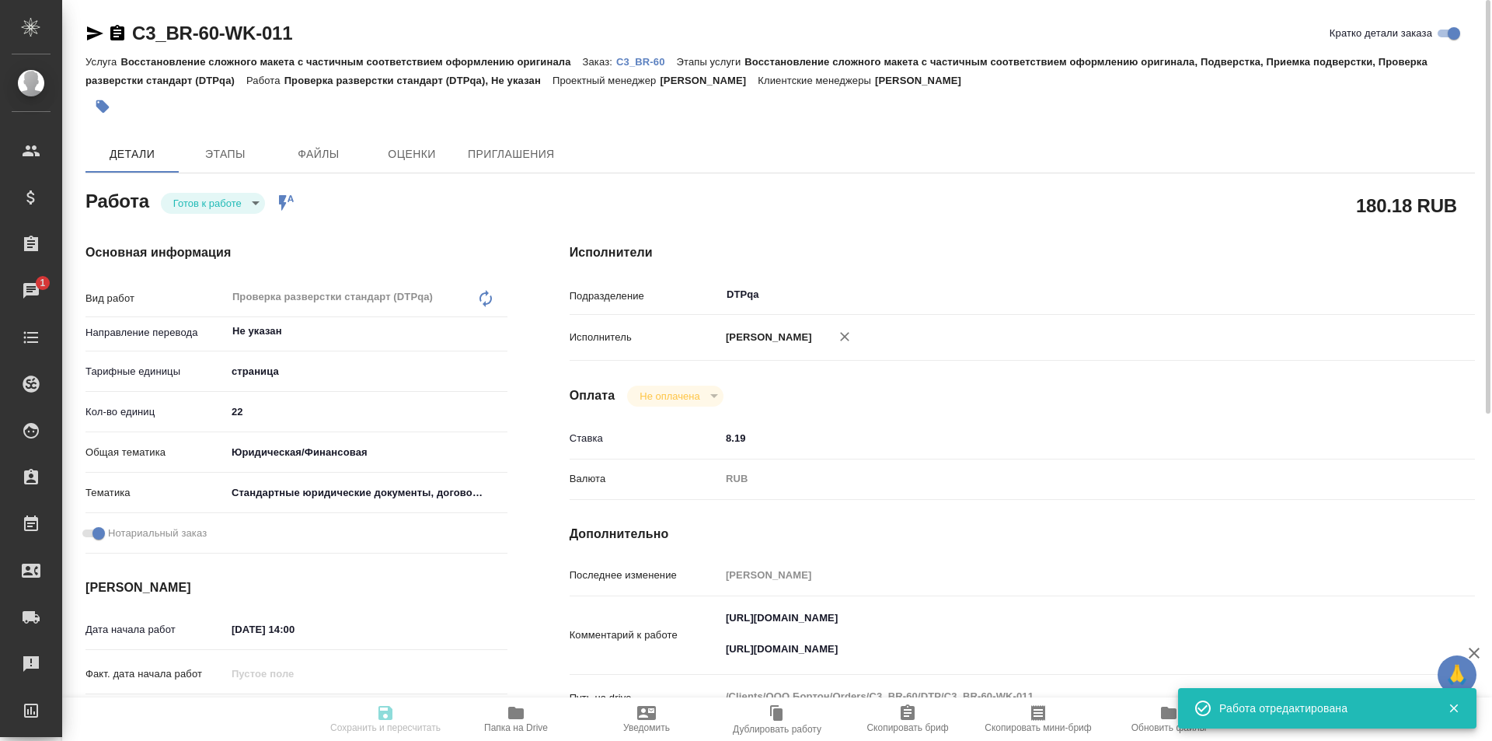
type input "/Clients/ООО Бортон/Orders/C3_BR-60"
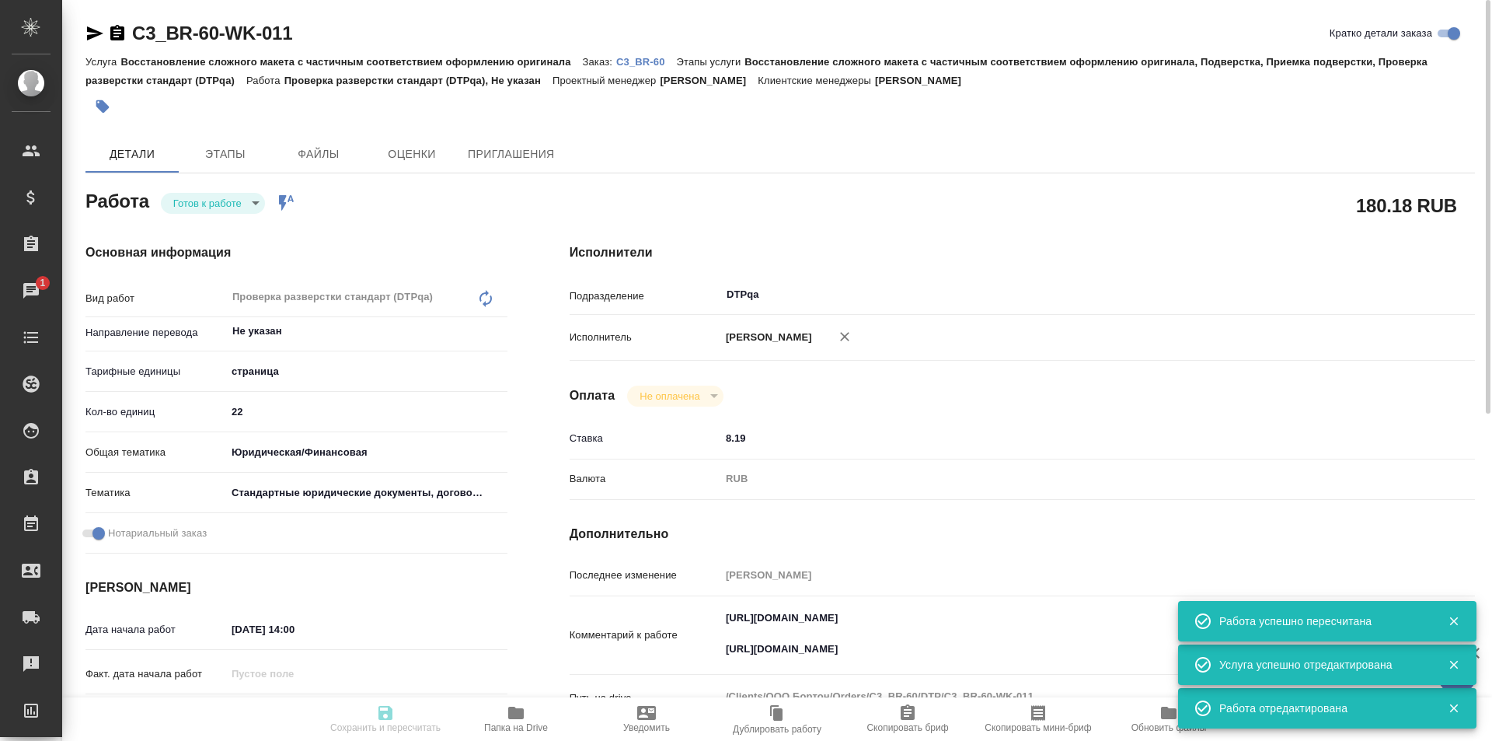
click at [230, 204] on body "🙏 .cls-1 fill:#fff; AWATERA Ismagilova Diana Клиенты Спецификации Заказы 1 Чаты…" at bounding box center [746, 370] width 1492 height 741
type input "readyForWork"
type input "Не указан"
type input "5a8b1489cc6b4906c91bfdb2"
type input "22"
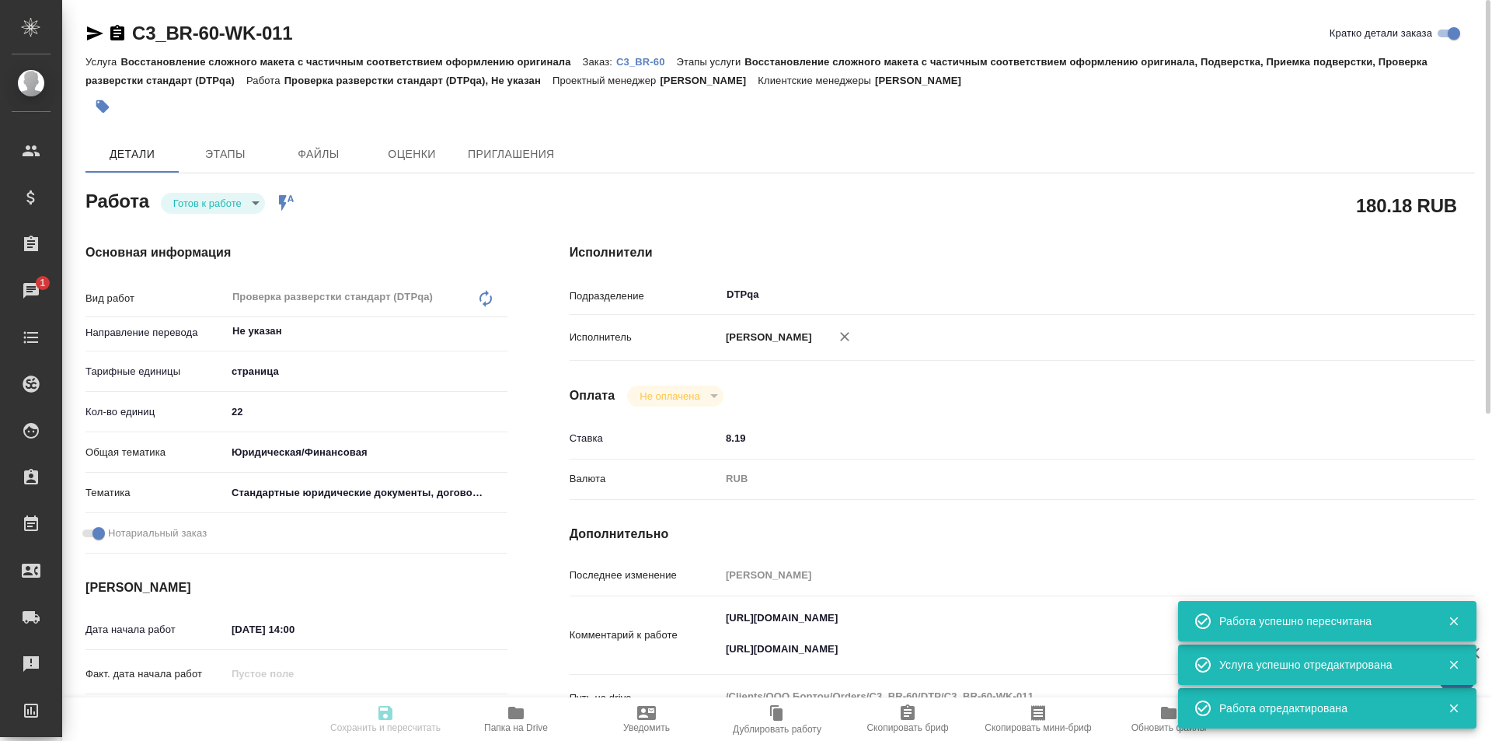
type input "yr-fn"
type input "5f647205b73bc97568ca66bf"
checkbox input "true"
type input "09.09.2025 14:00"
type input "09.09.2025 15:00"
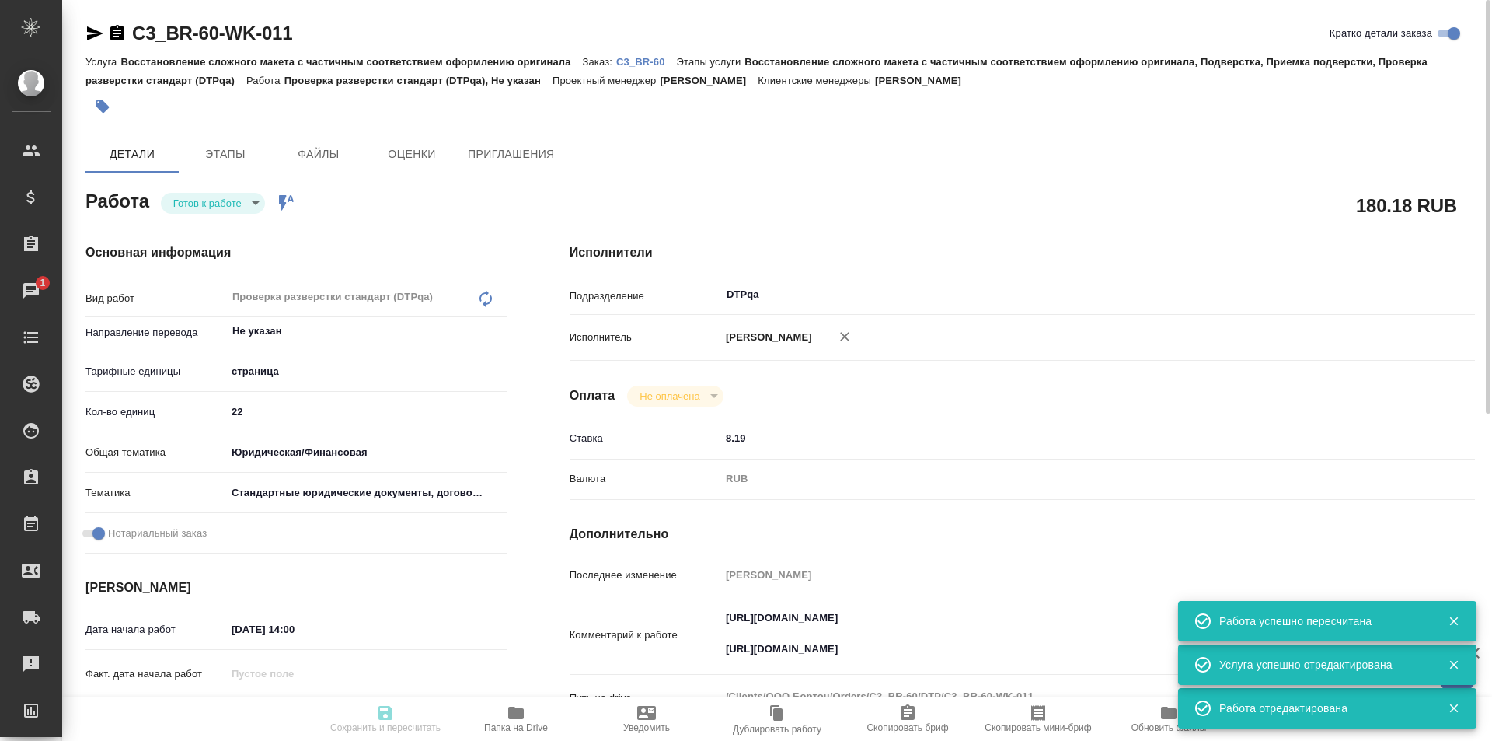
type input "[DATE] 13:00"
type input "DTPqa"
type input "notPayed"
type input "8.19"
type input "RUB"
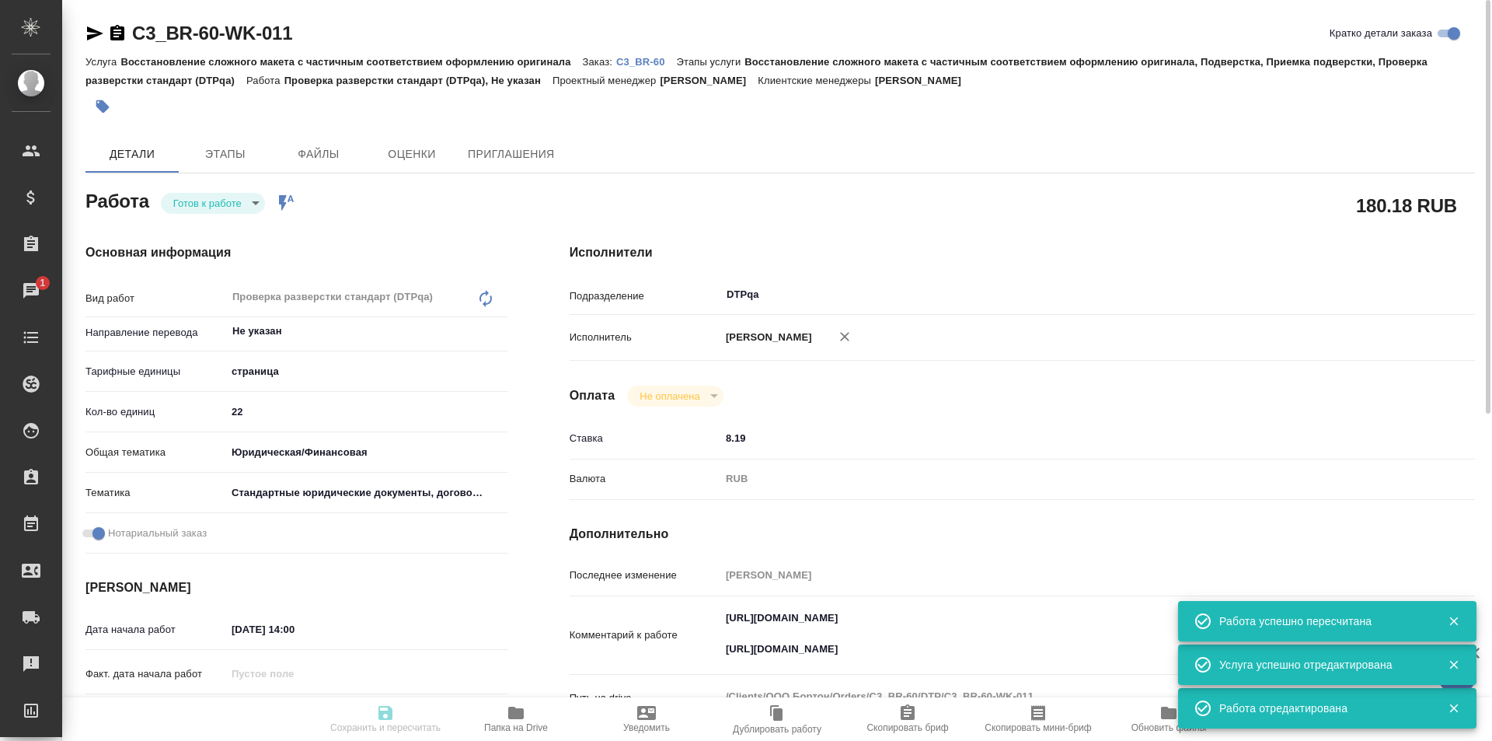
type input "Исмагилова Диана"
type input "C3_BR-60"
type input "Восстановление сложного макета с частичным соответствием оформлению оригинала"
type input "Восстановление сложного макета с частичным соответствием оформлению оригинала, …"
type input "[PERSON_NAME]"
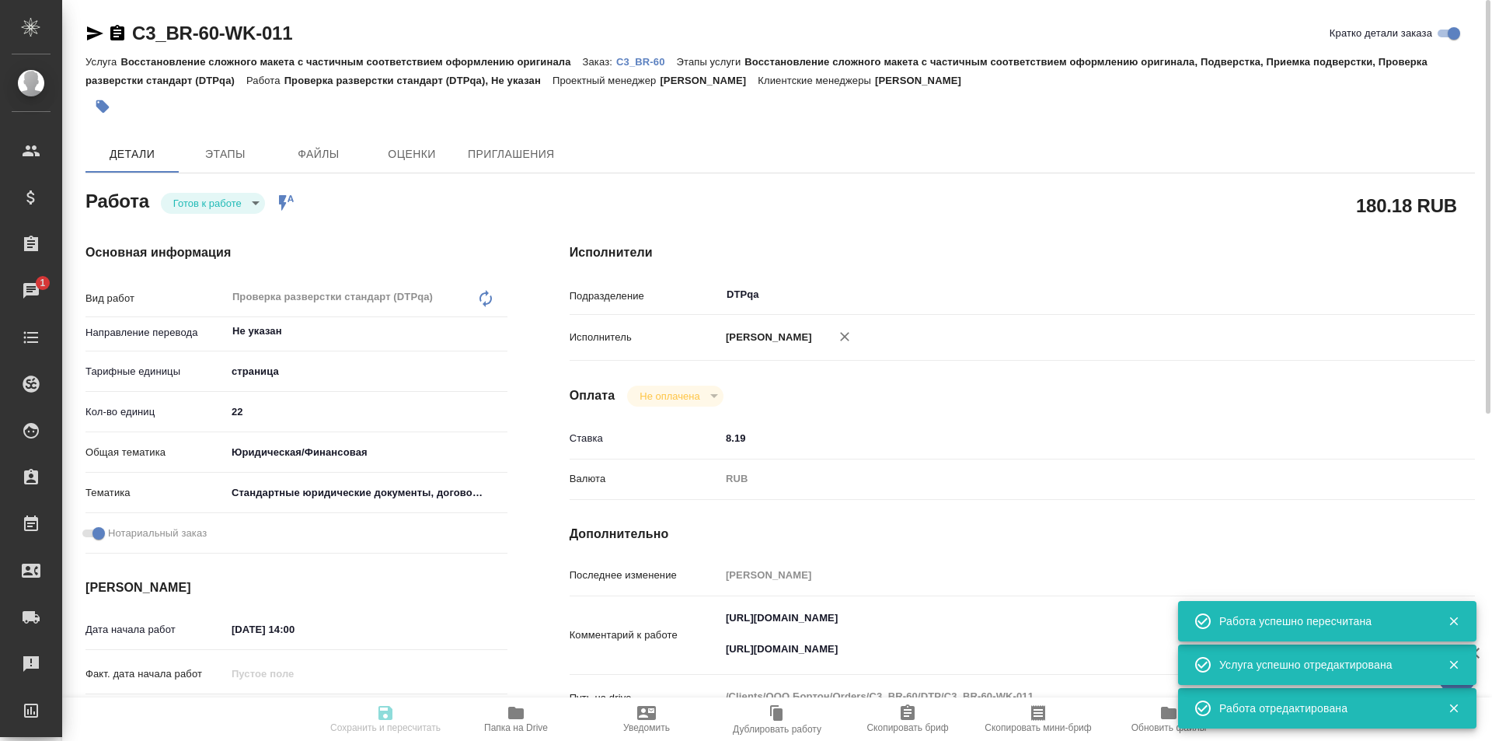
type input "[PERSON_NAME]"
type input "/Clients/ООО Бортон/Orders/C3_BR-60"
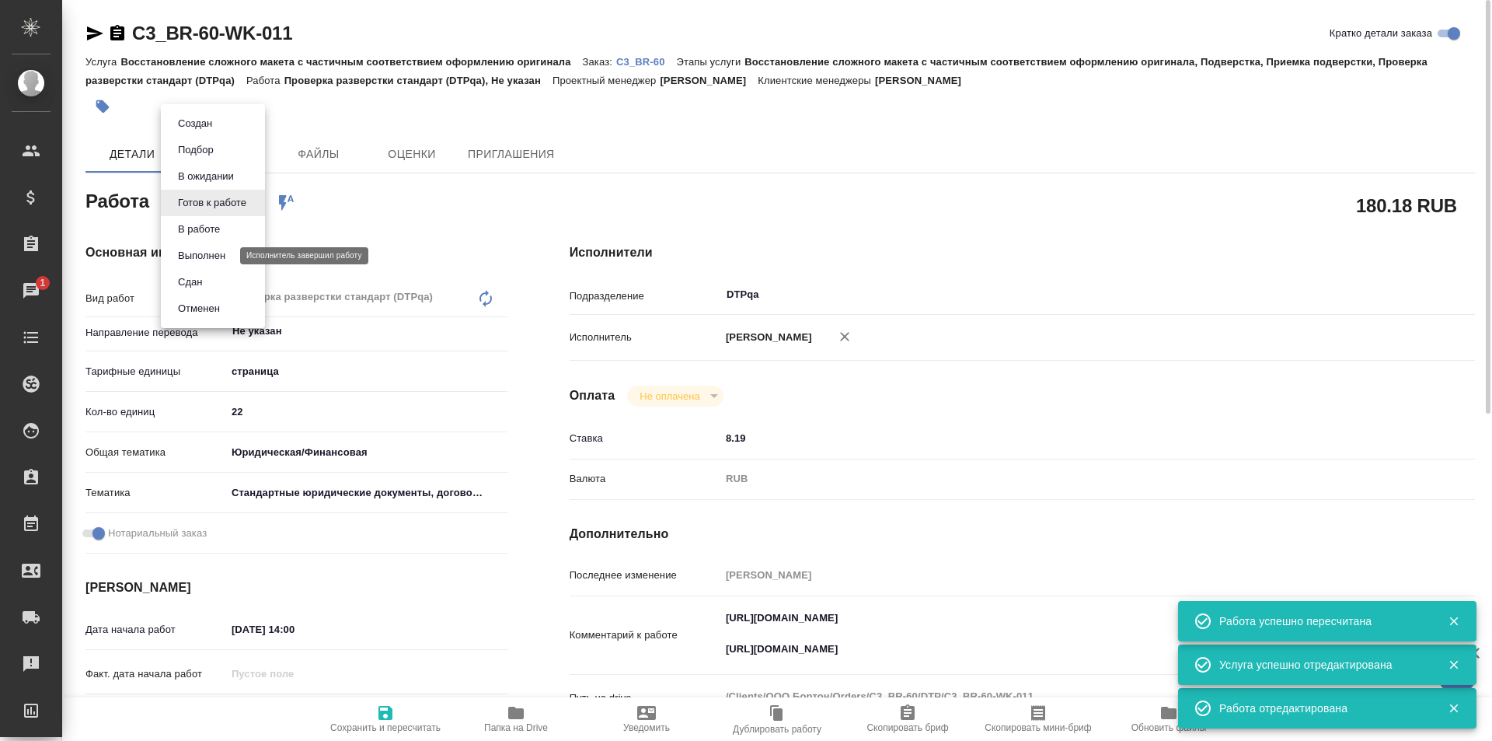
click at [217, 253] on button "Выполнен" at bounding box center [201, 255] width 57 height 17
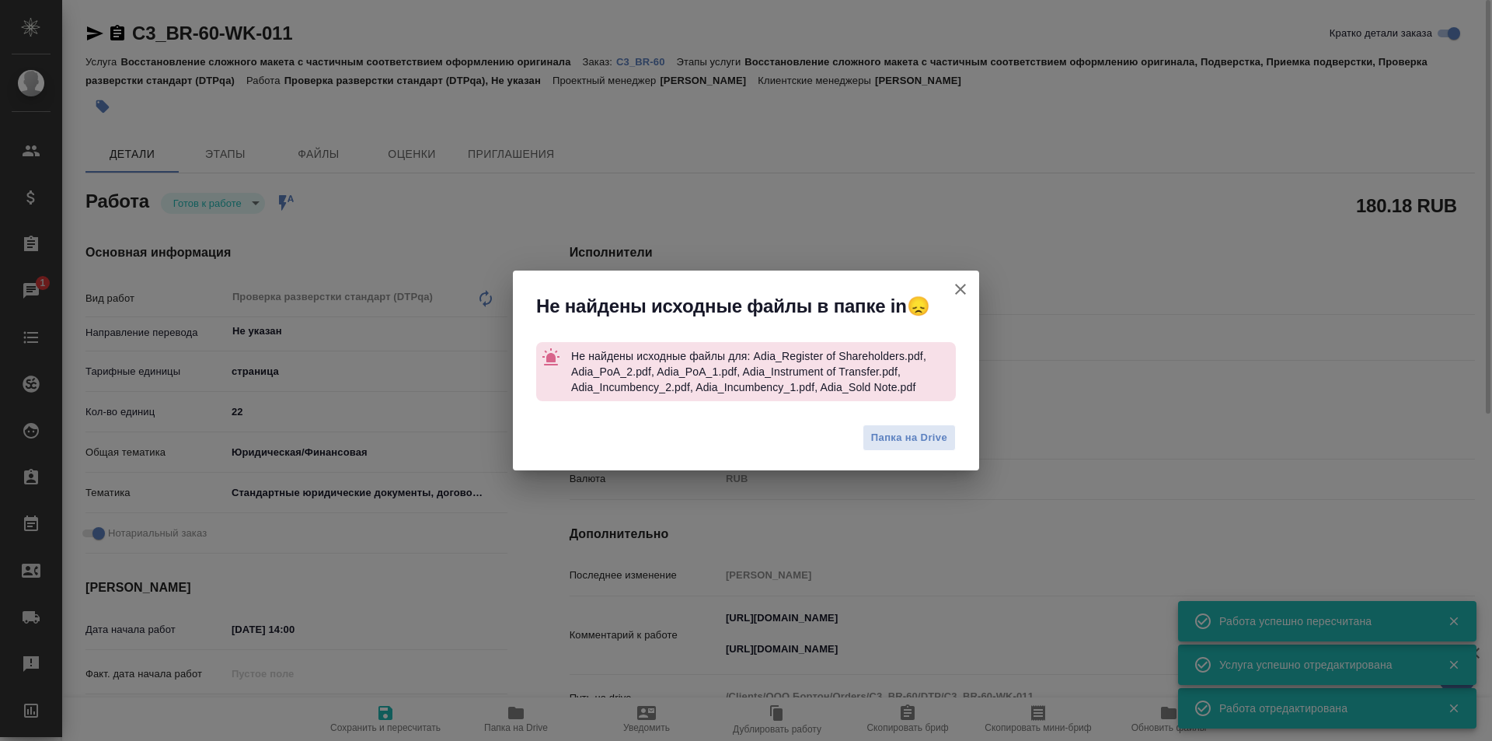
type textarea "x"
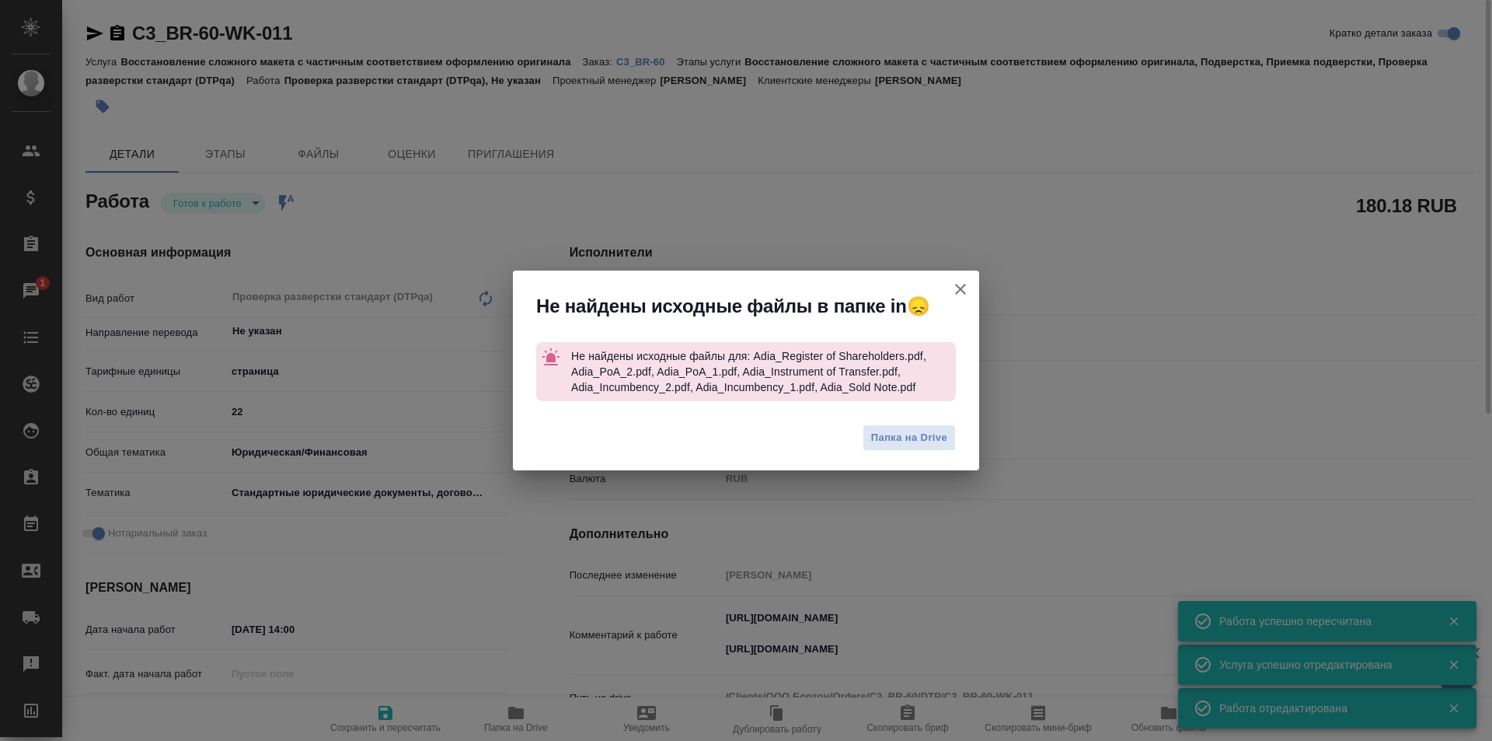
click at [961, 287] on icon "button" at bounding box center [960, 289] width 19 height 19
type textarea "x"
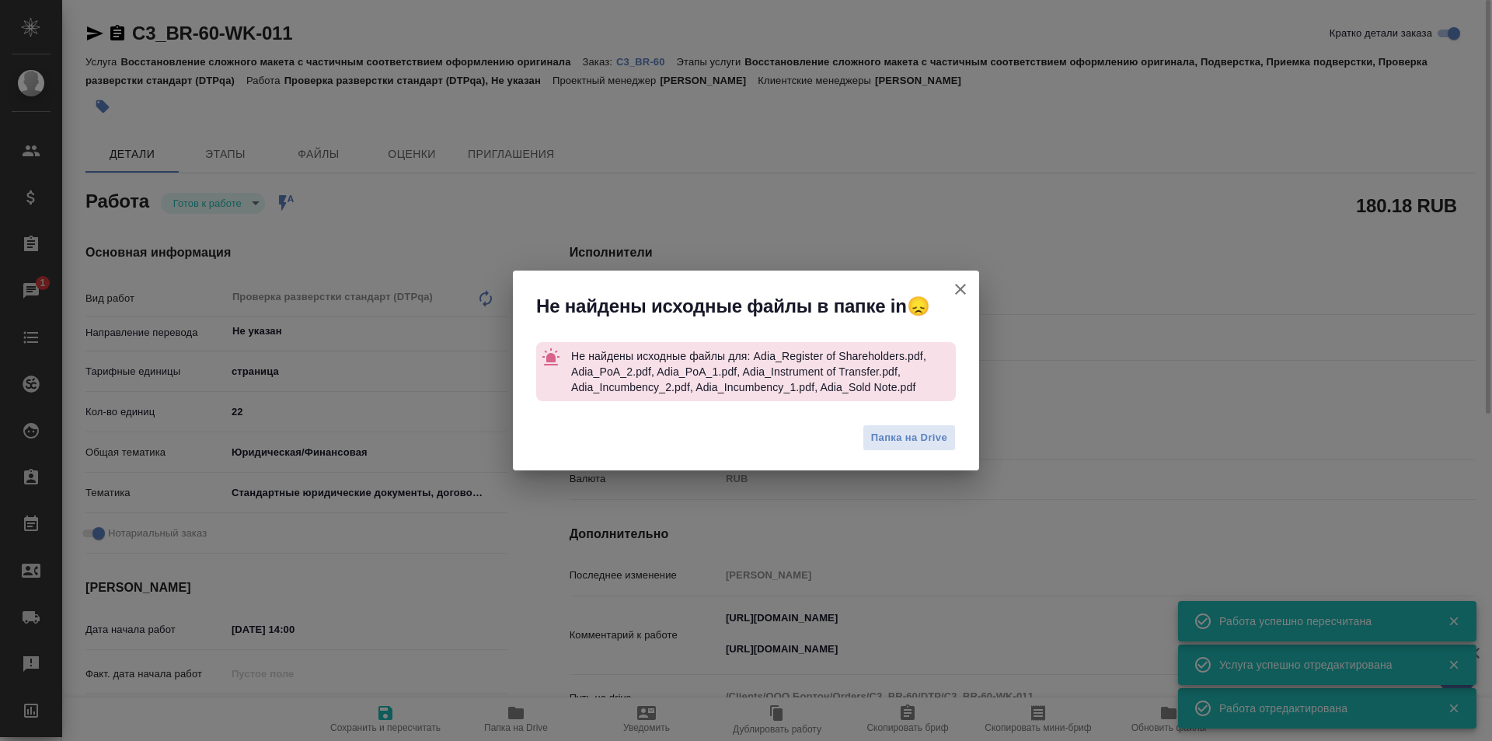
type textarea "x"
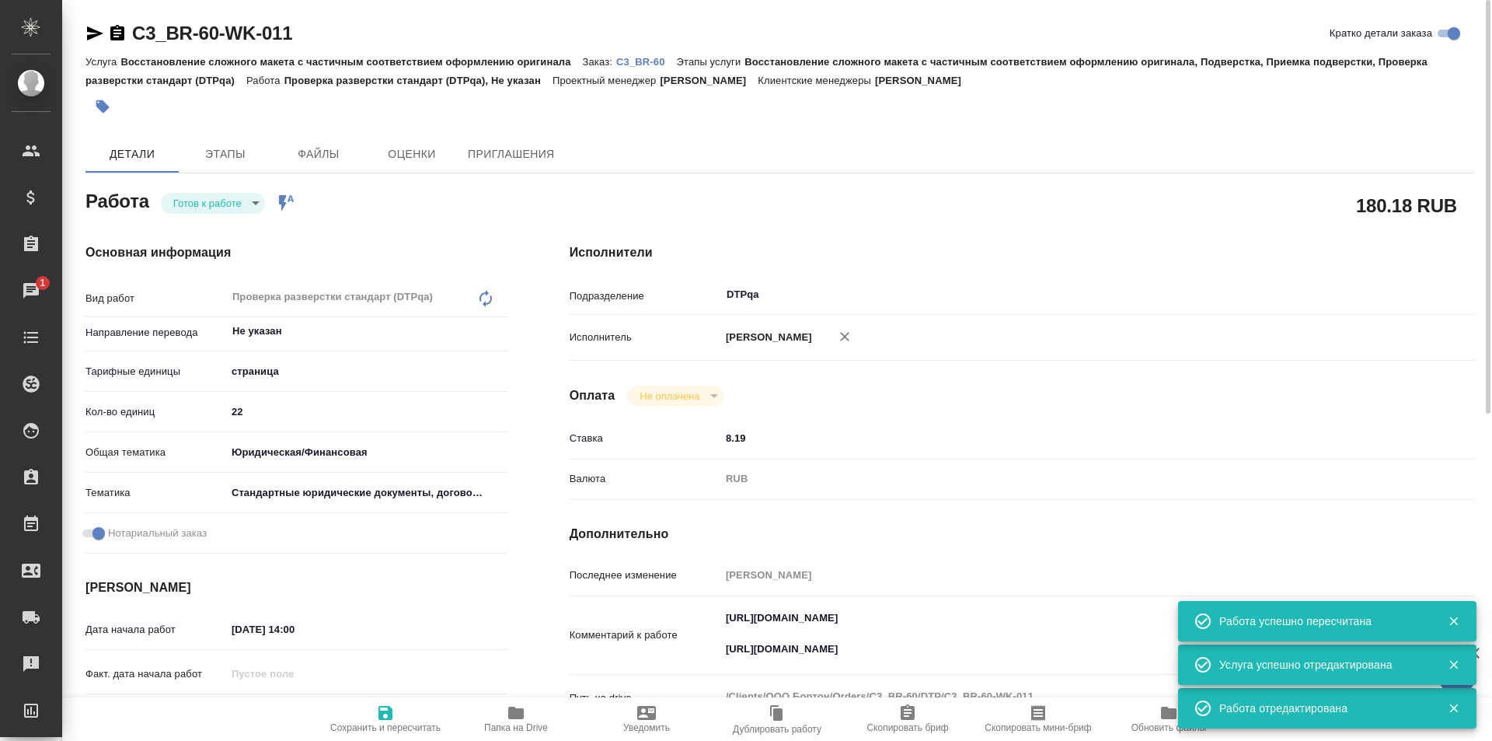
type textarea "x"
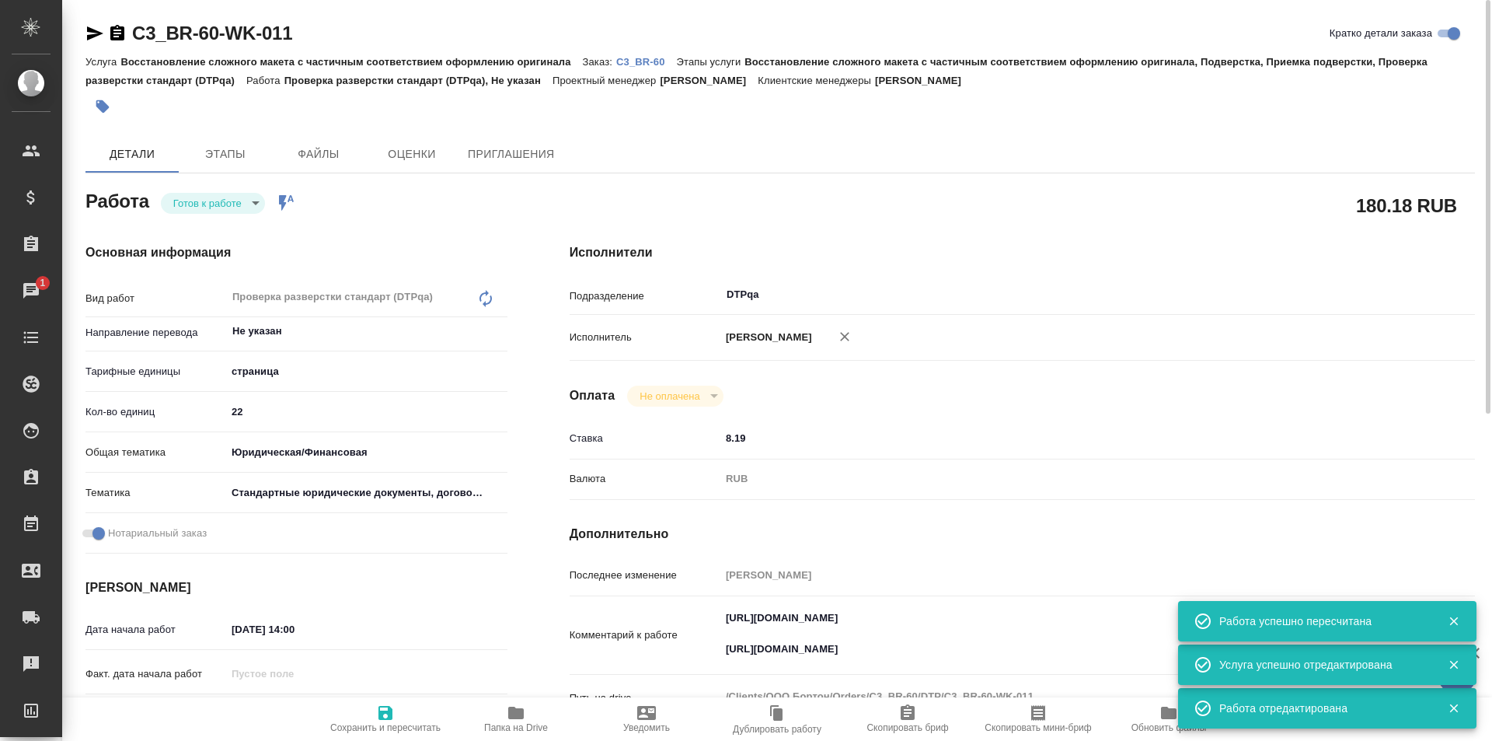
click at [642, 63] on p "C3_BR-60" at bounding box center [646, 62] width 61 height 12
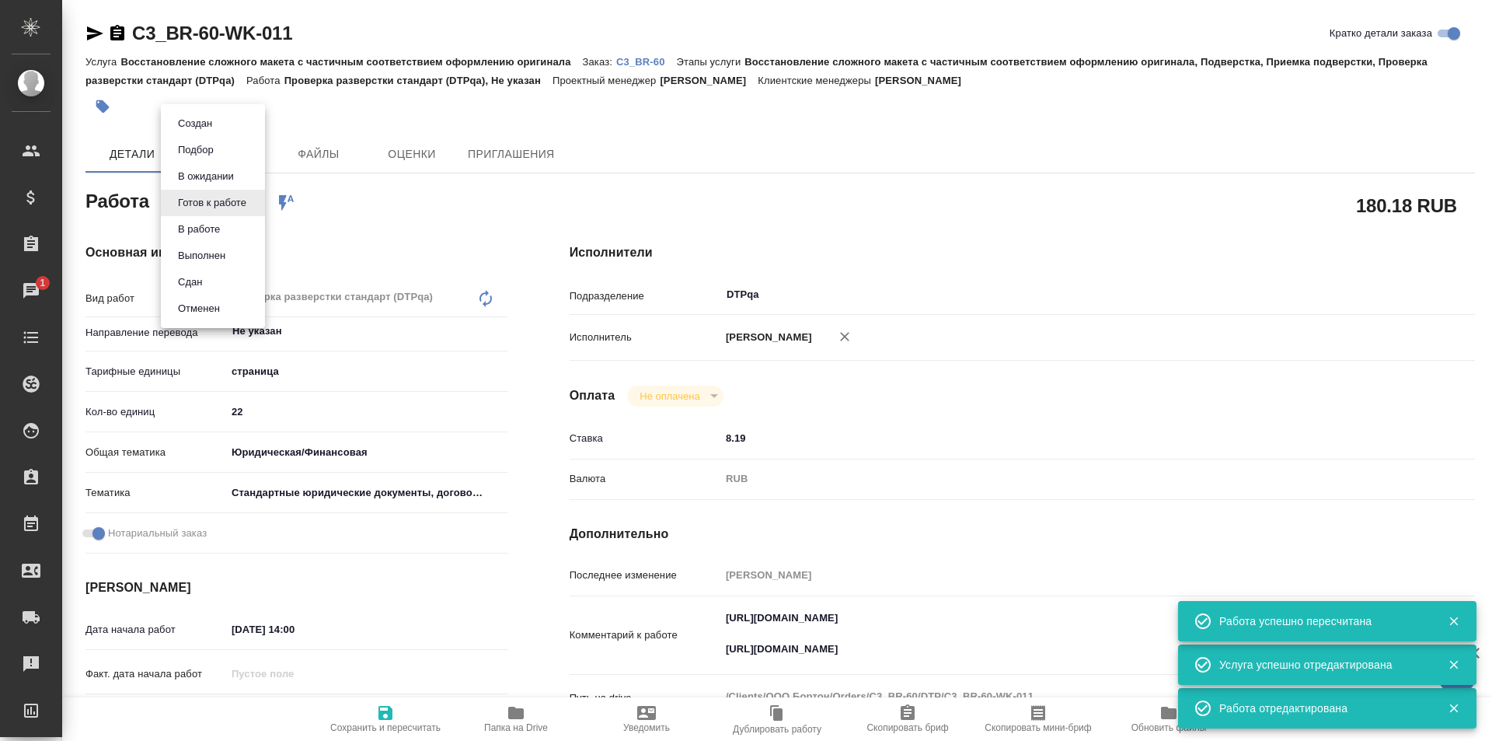
click at [245, 202] on body "🙏 .cls-1 fill:#fff; AWATERA Ismagilova Diana Клиенты Спецификации Заказы 1 Чаты…" at bounding box center [746, 370] width 1492 height 741
click at [218, 252] on button "Выполнен" at bounding box center [201, 255] width 57 height 17
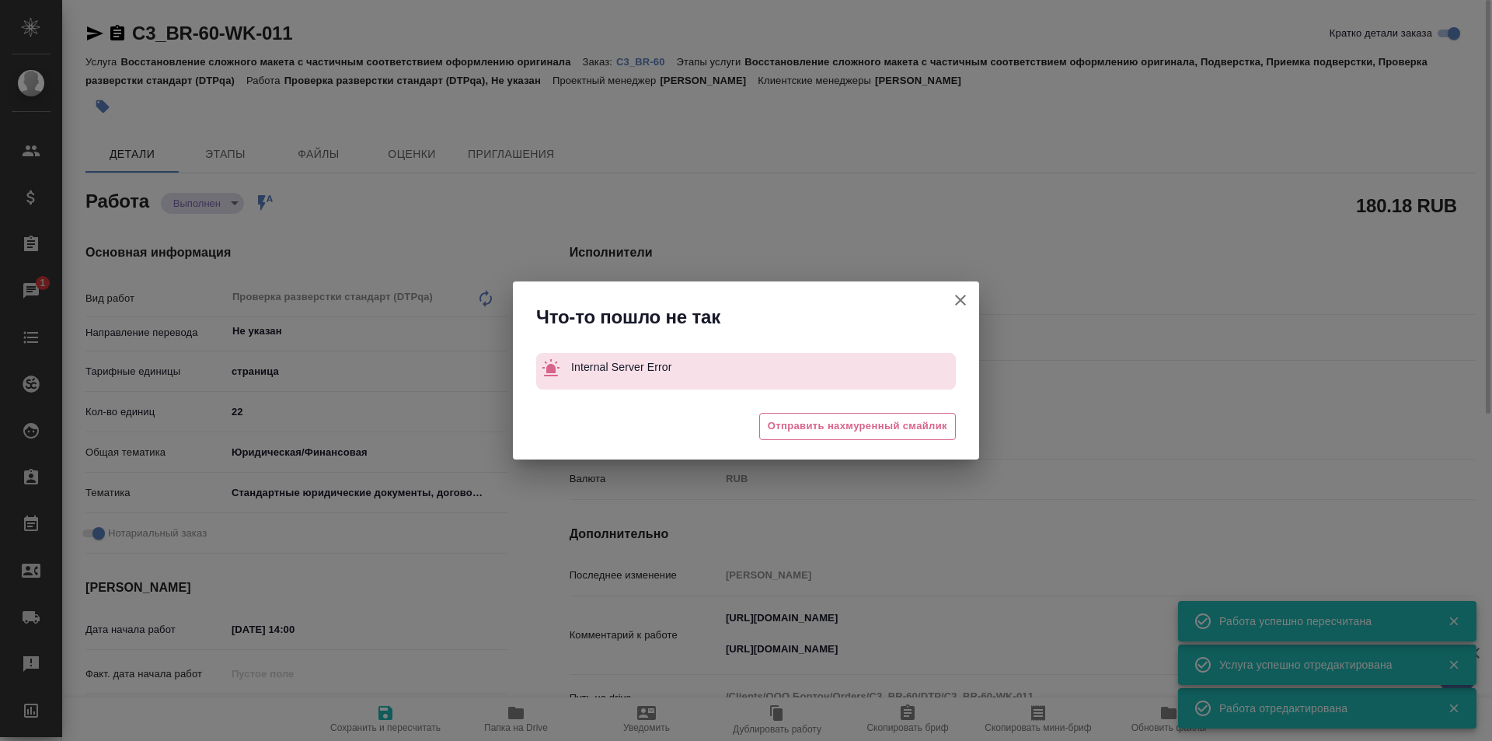
type textarea "x"
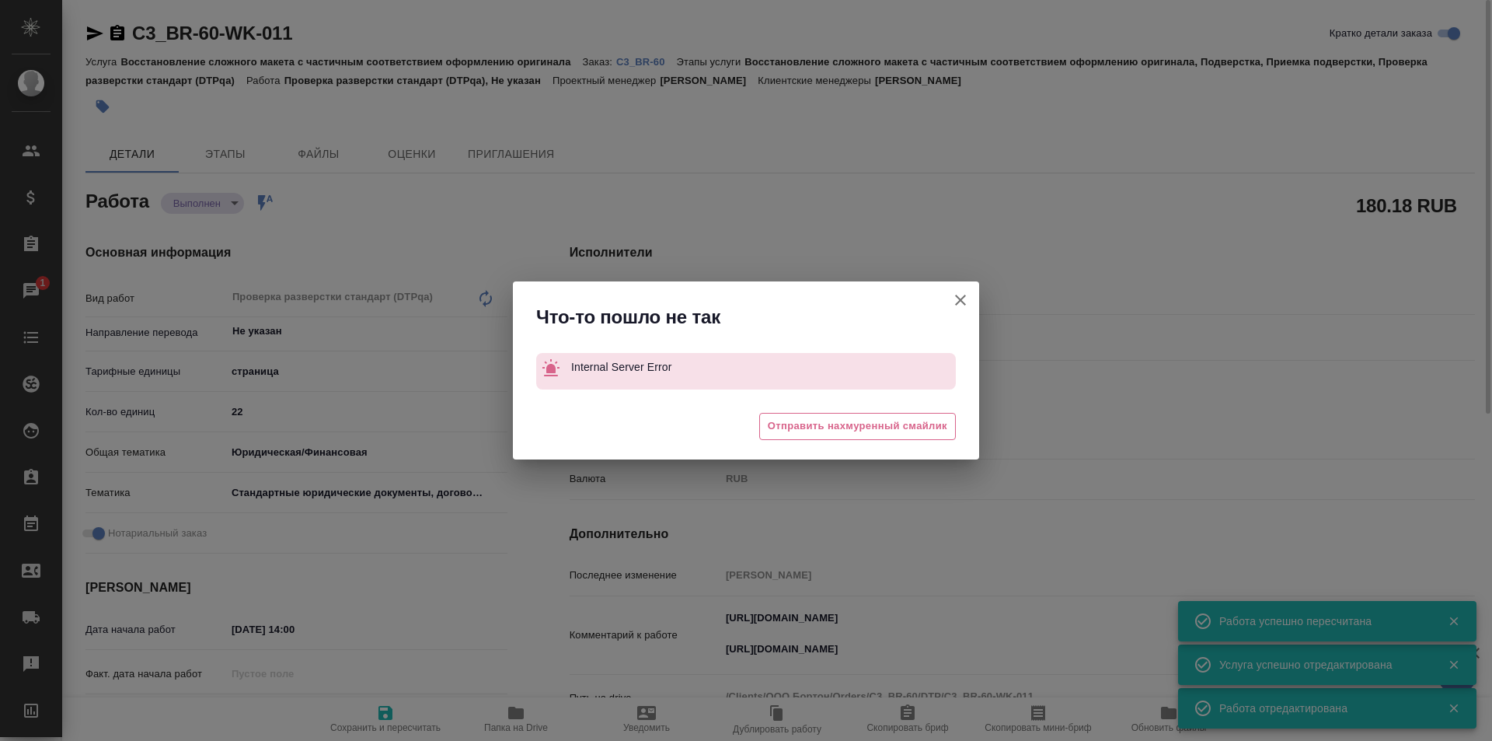
type textarea "x"
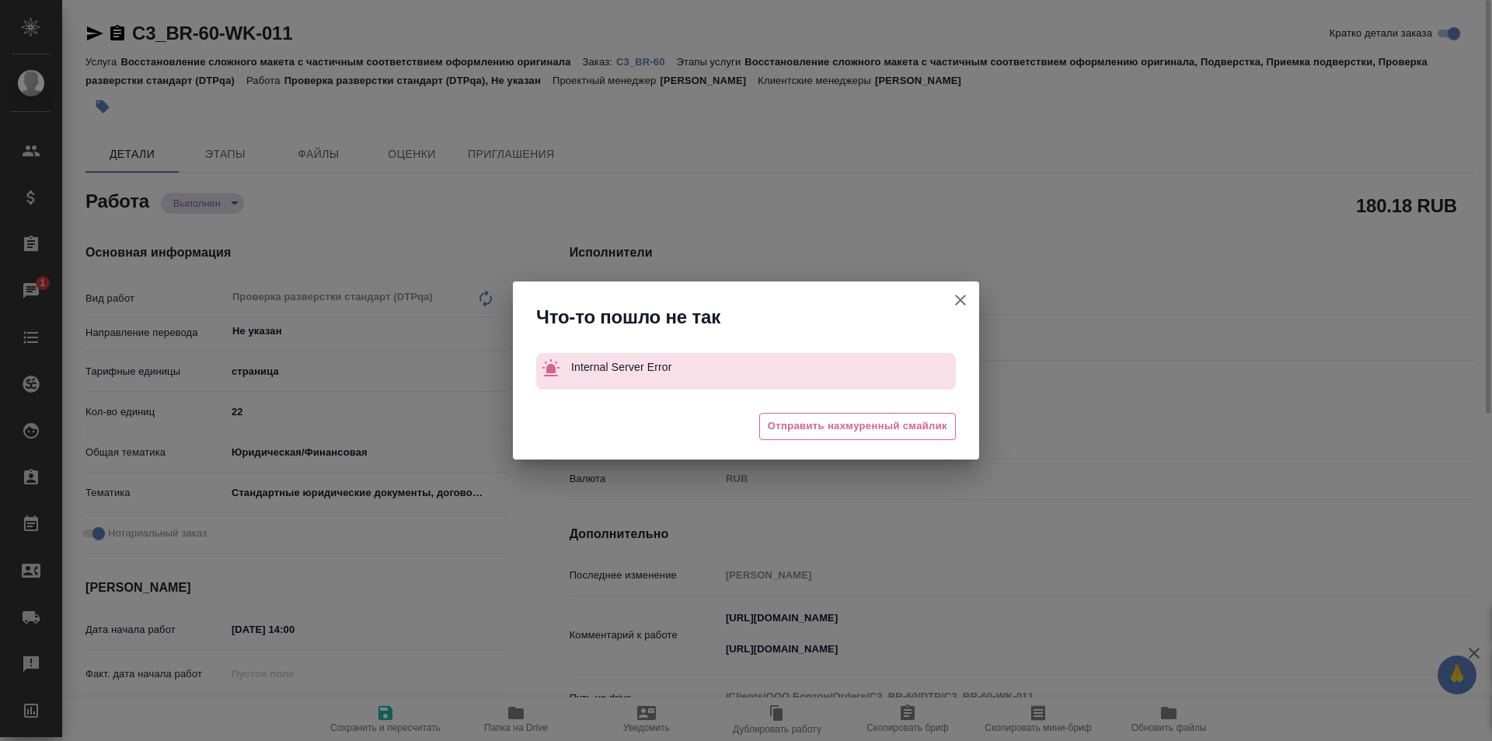
type textarea "x"
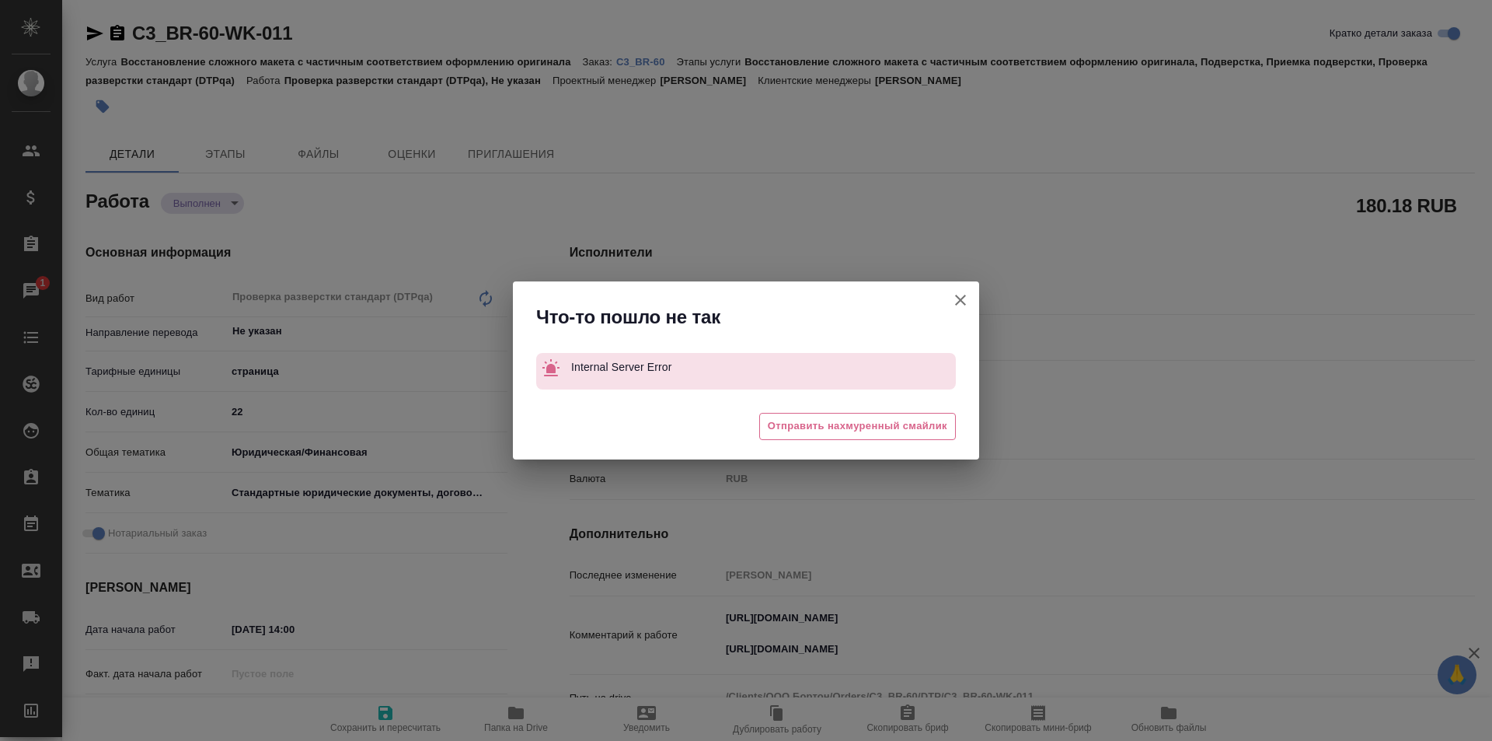
click at [964, 293] on icon "button" at bounding box center [960, 300] width 19 height 19
type textarea "x"
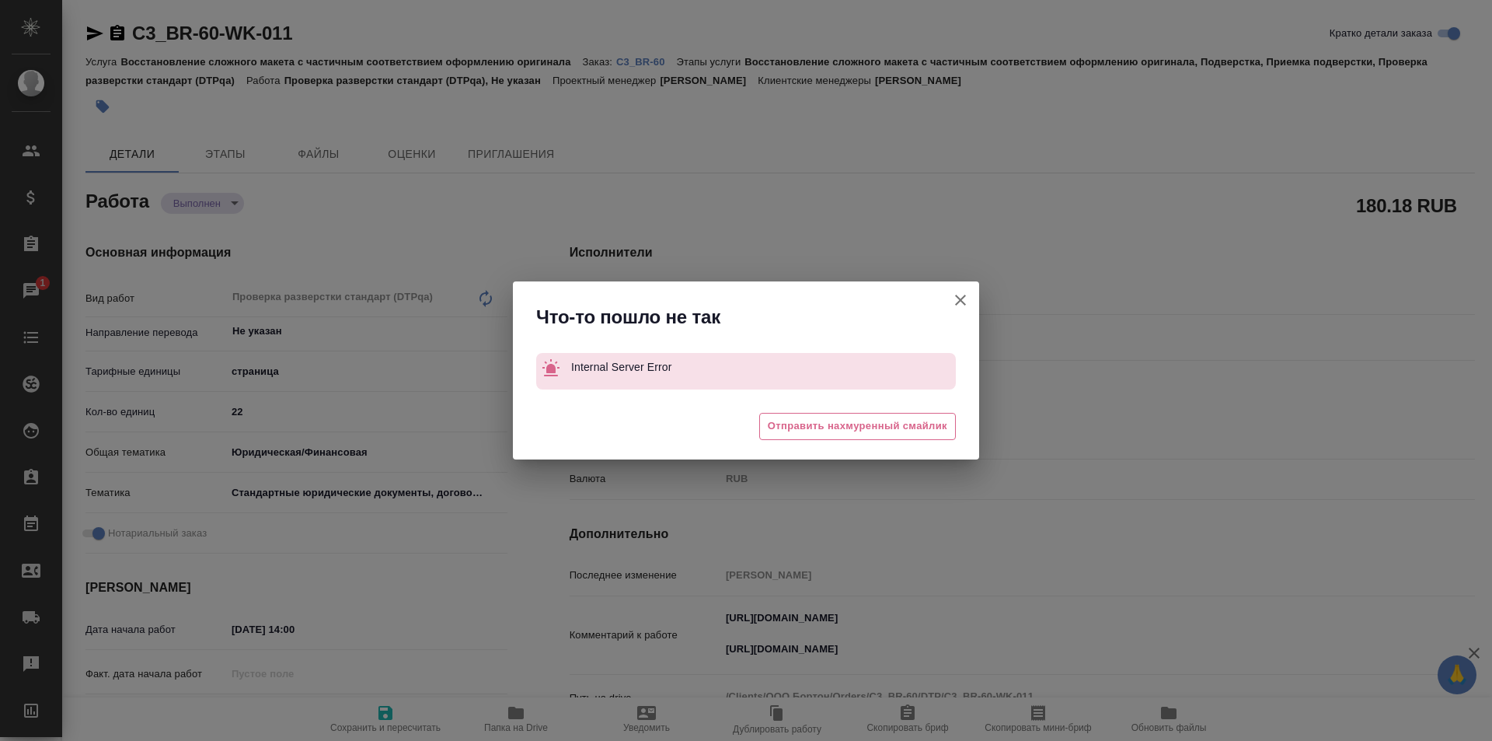
type textarea "x"
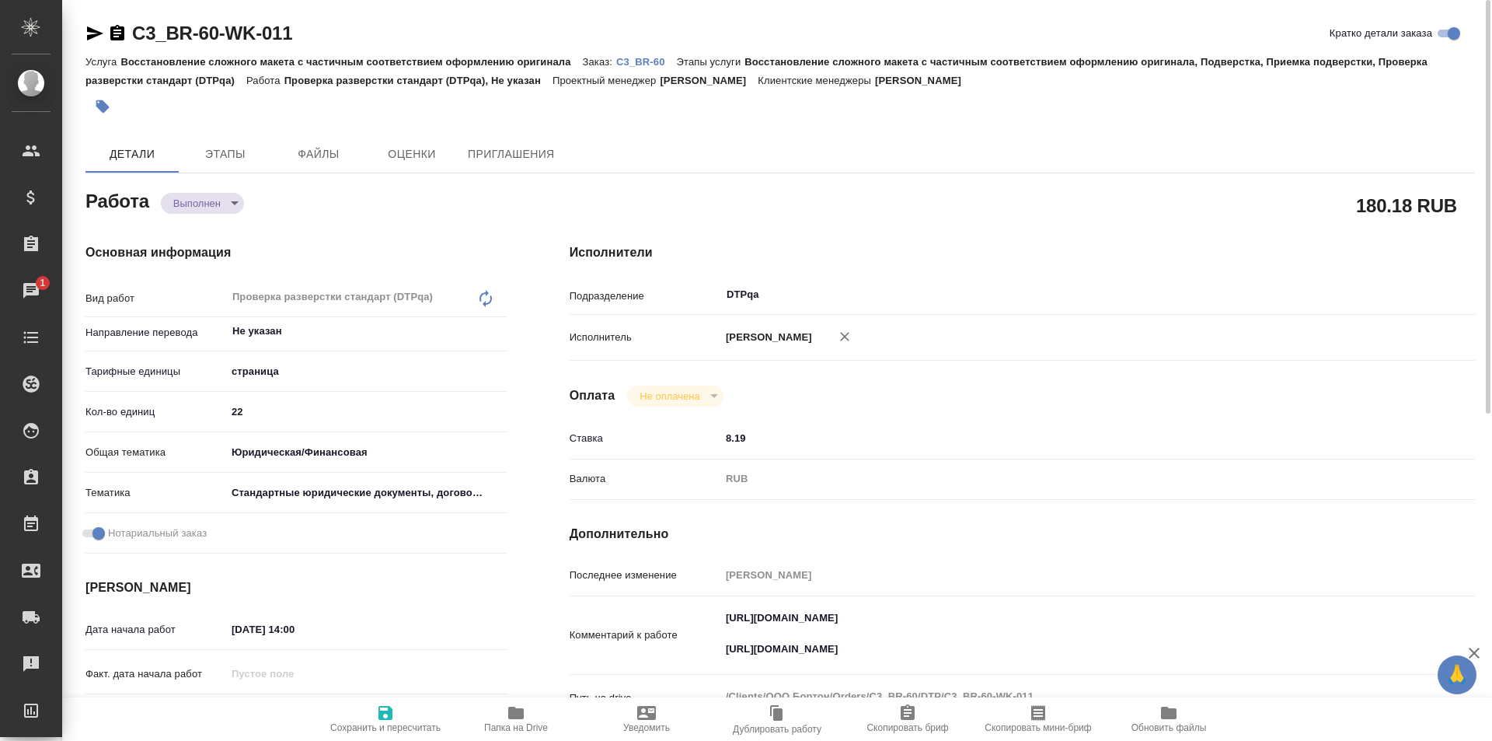
type textarea "x"
click at [926, 651] on textarea "https://tera.awatera.com/Work/68be9cd9a027fad38e1399b1/ https://drive.awatera.c…" at bounding box center [1059, 634] width 679 height 58
type textarea "x"
type textarea "https://tera.awatera.com/Work/68be9cd9a027fad38e1399b1/ https://drive.awatera.c…"
type textarea "x"
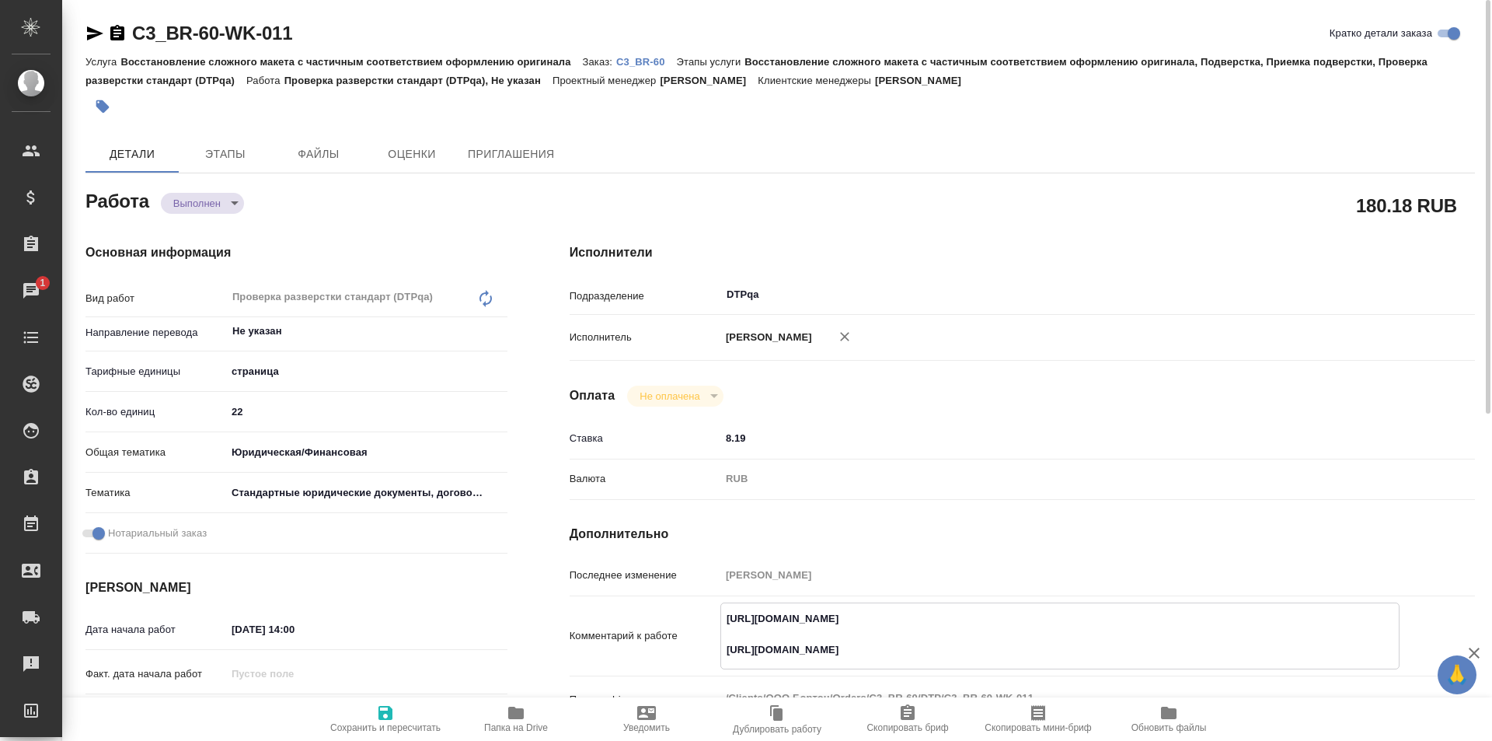
type textarea "x"
type textarea "https://tera.awatera.com/Work/68be9cd9a027fad38e1399b1/ https://drive.awatera.c…"
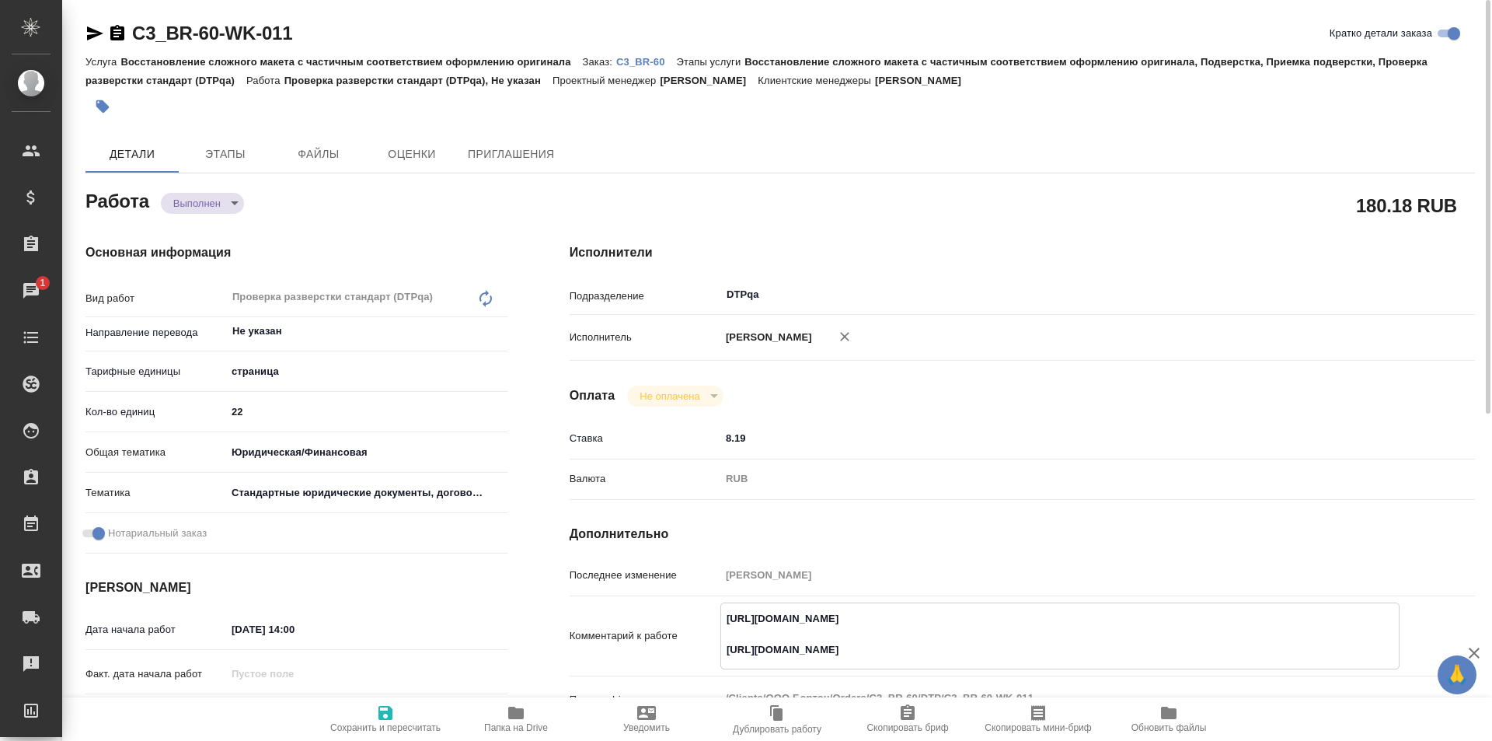
type textarea "x"
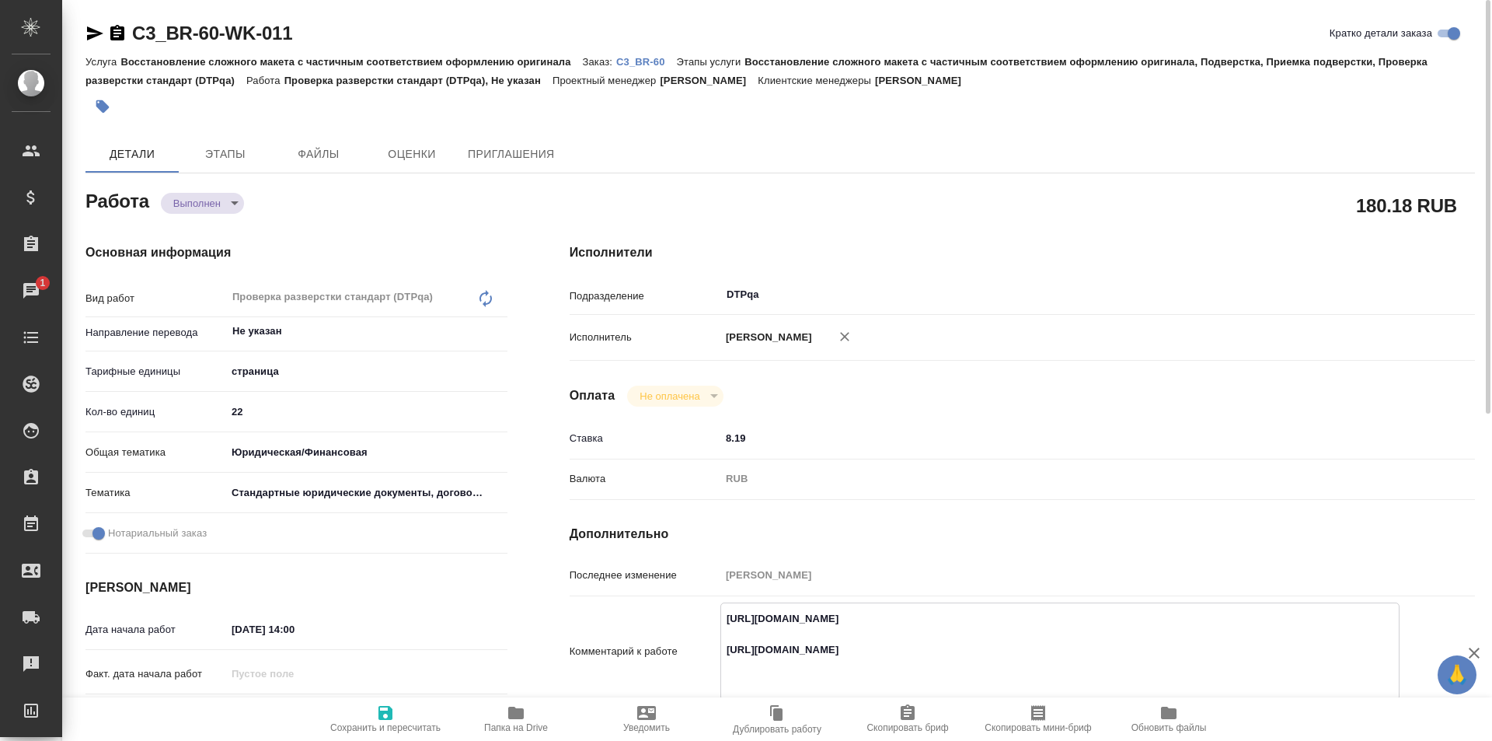
type textarea "https://tera.awatera.com/Work/68be9cd9a027fad38e1399b1/ https://drive.awatera.c…"
type textarea "x"
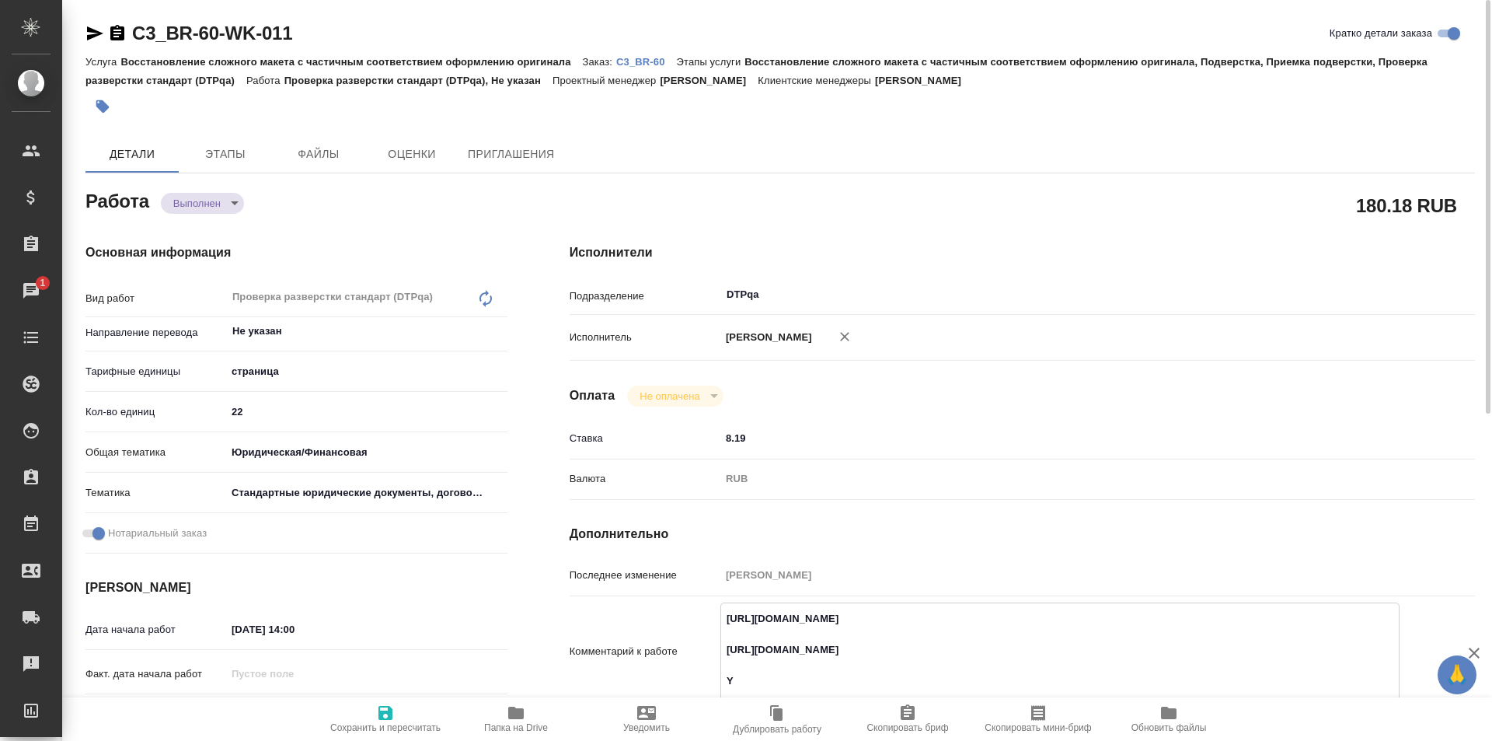
type textarea "x"
type textarea "https://tera.awatera.com/Work/68be9cd9a027fad38e1399b1/ https://drive.awatera.c…"
type textarea "x"
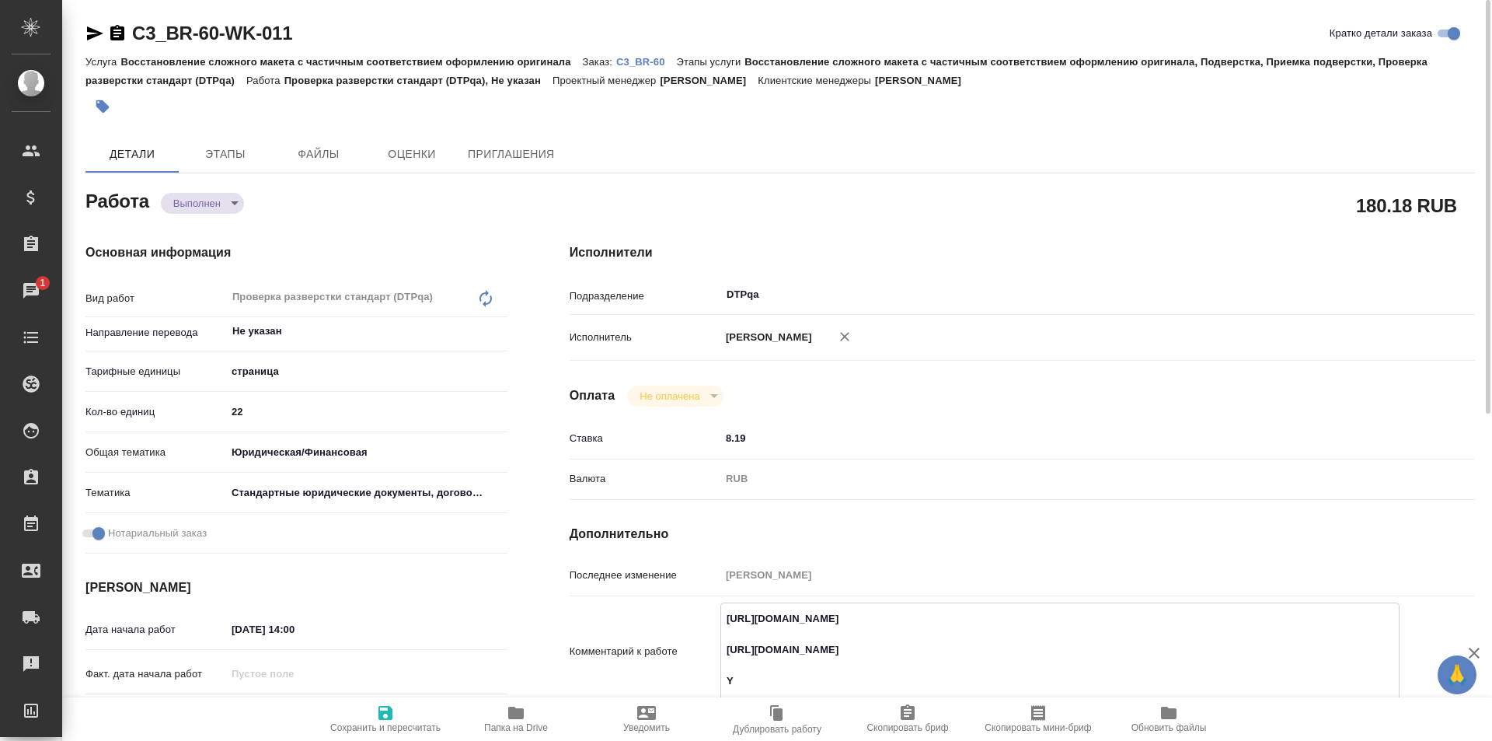
type textarea "x"
type textarea "https://tera.awatera.com/Work/68be9cd9a027fad38e1399b1/ https://drive.awatera.c…"
type textarea "x"
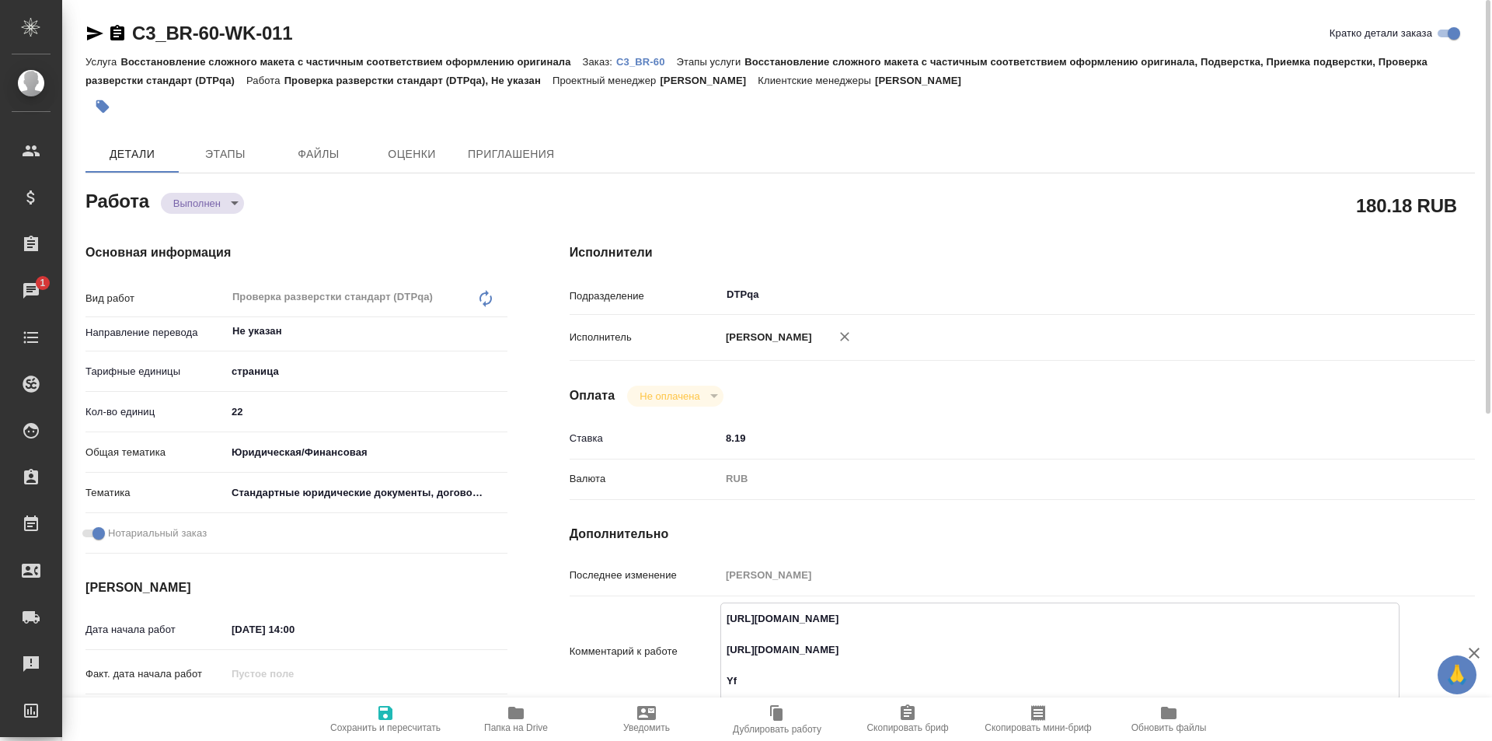
type textarea "x"
type textarea "https://tera.awatera.com/Work/68be9cd9a027fad38e1399b1/ https://drive.awatera.c…"
type textarea "x"
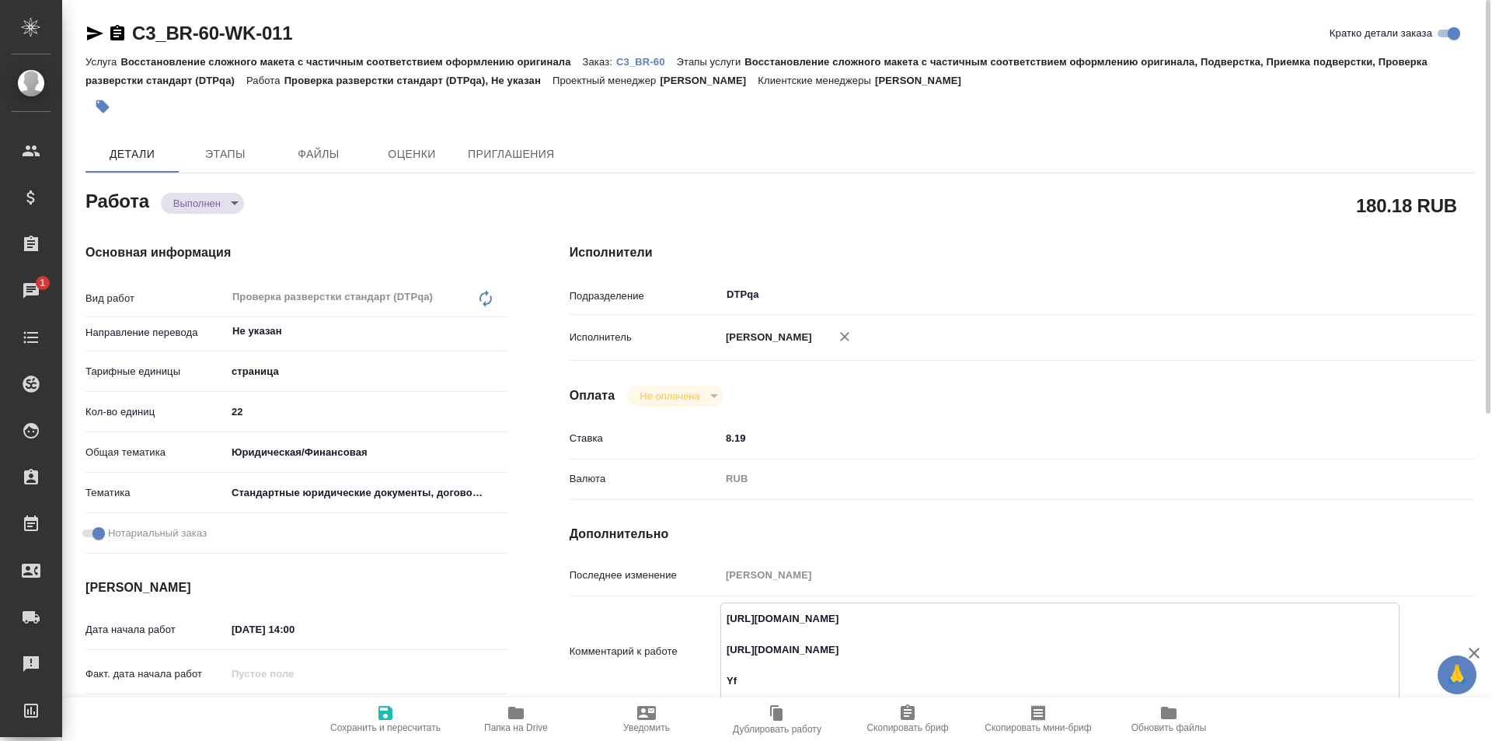
type textarea "x"
type textarea "https://tera.awatera.com/Work/68be9cd9a027fad38e1399b1/ https://drive.awatera.c…"
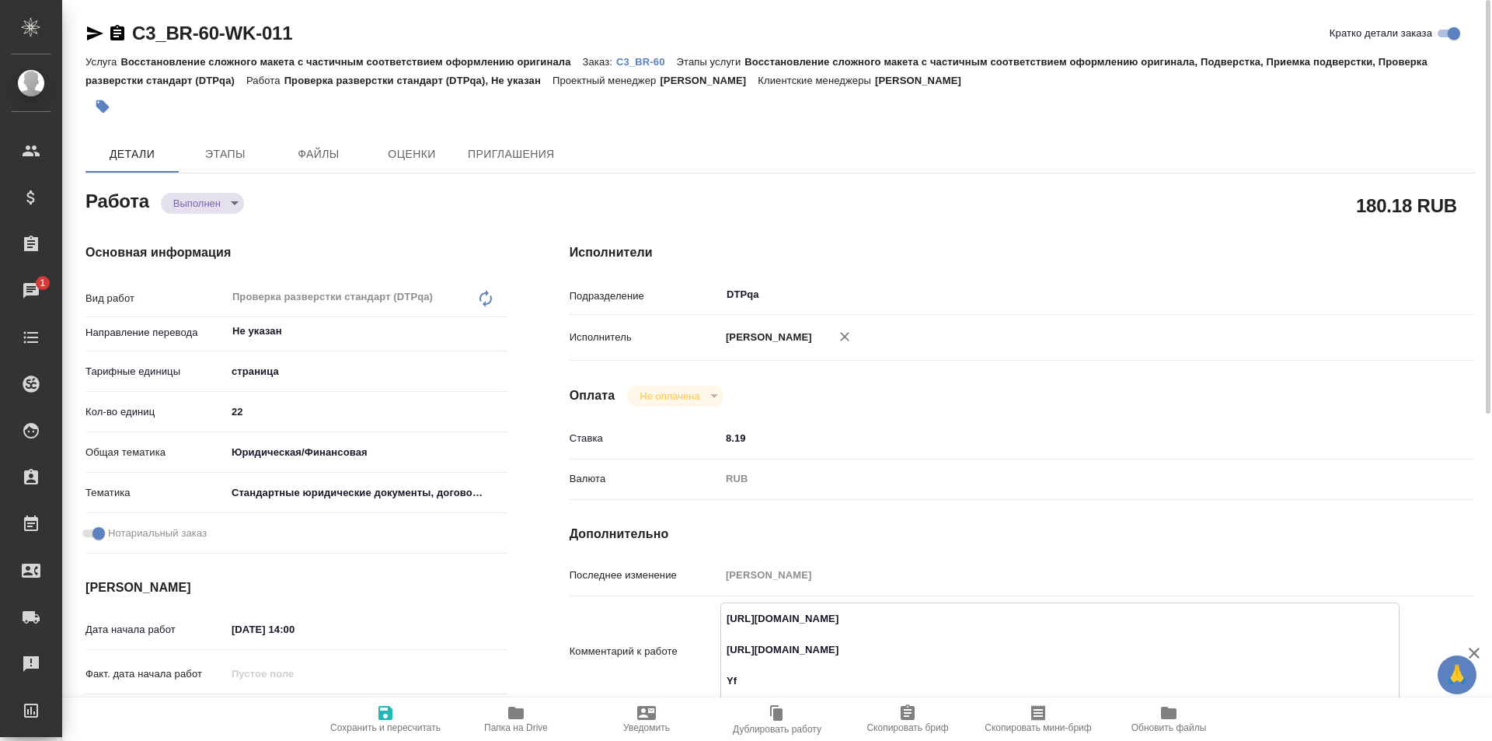
type textarea "x"
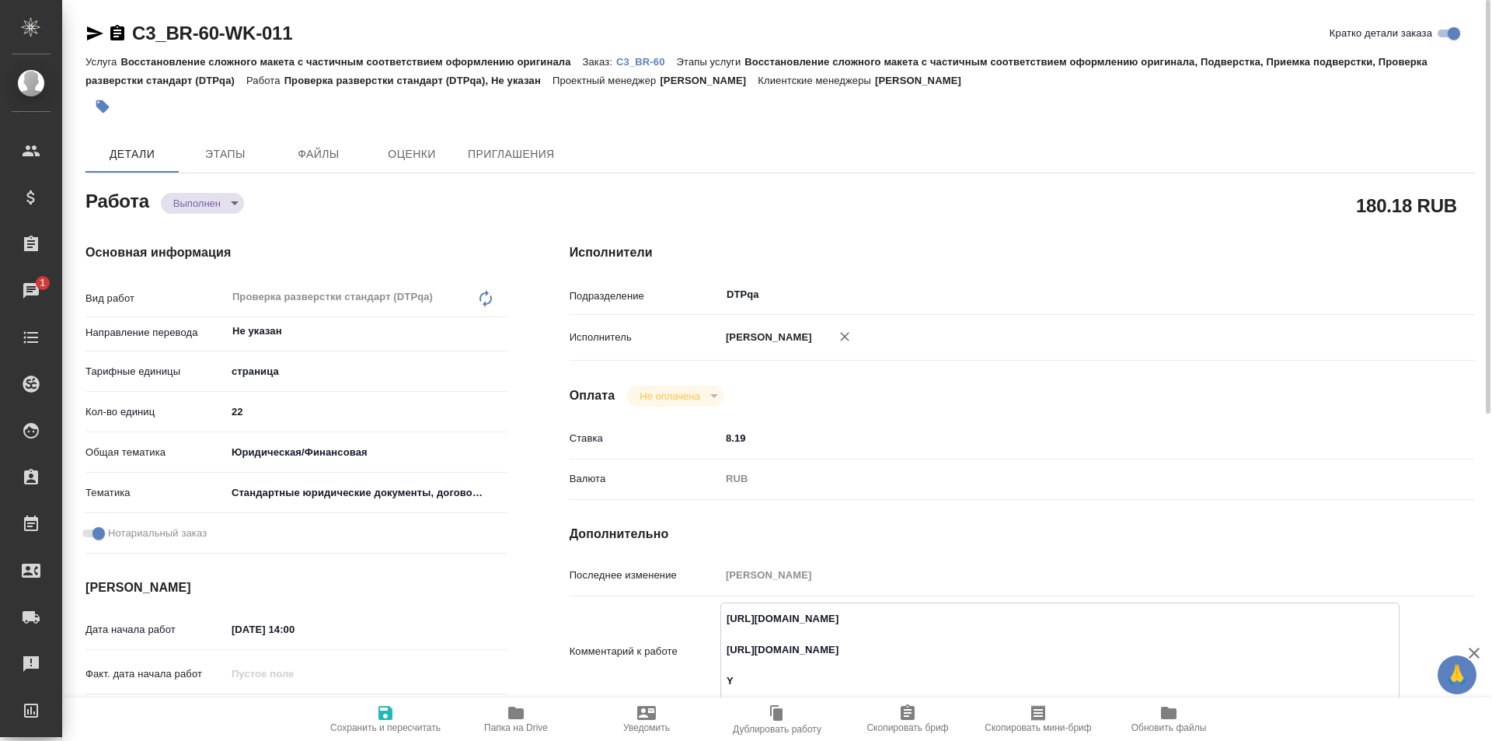
type textarea "https://tera.awatera.com/Work/68be9cd9a027fad38e1399b1/ https://drive.awatera.c…"
type textarea "x"
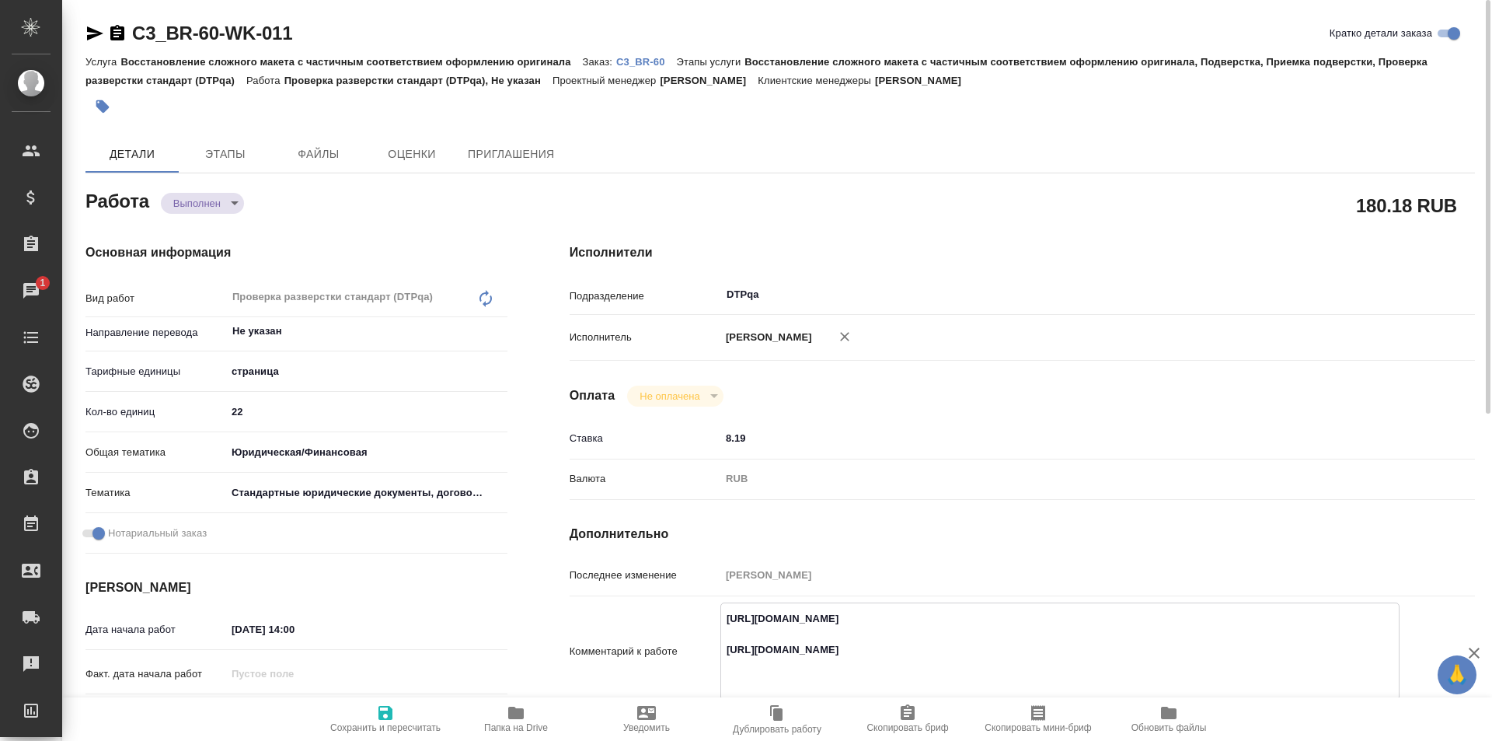
type textarea "x"
type textarea "https://tera.awatera.com/Work/68be9cd9a027fad38e1399b1/ https://drive.awatera.c…"
type textarea "x"
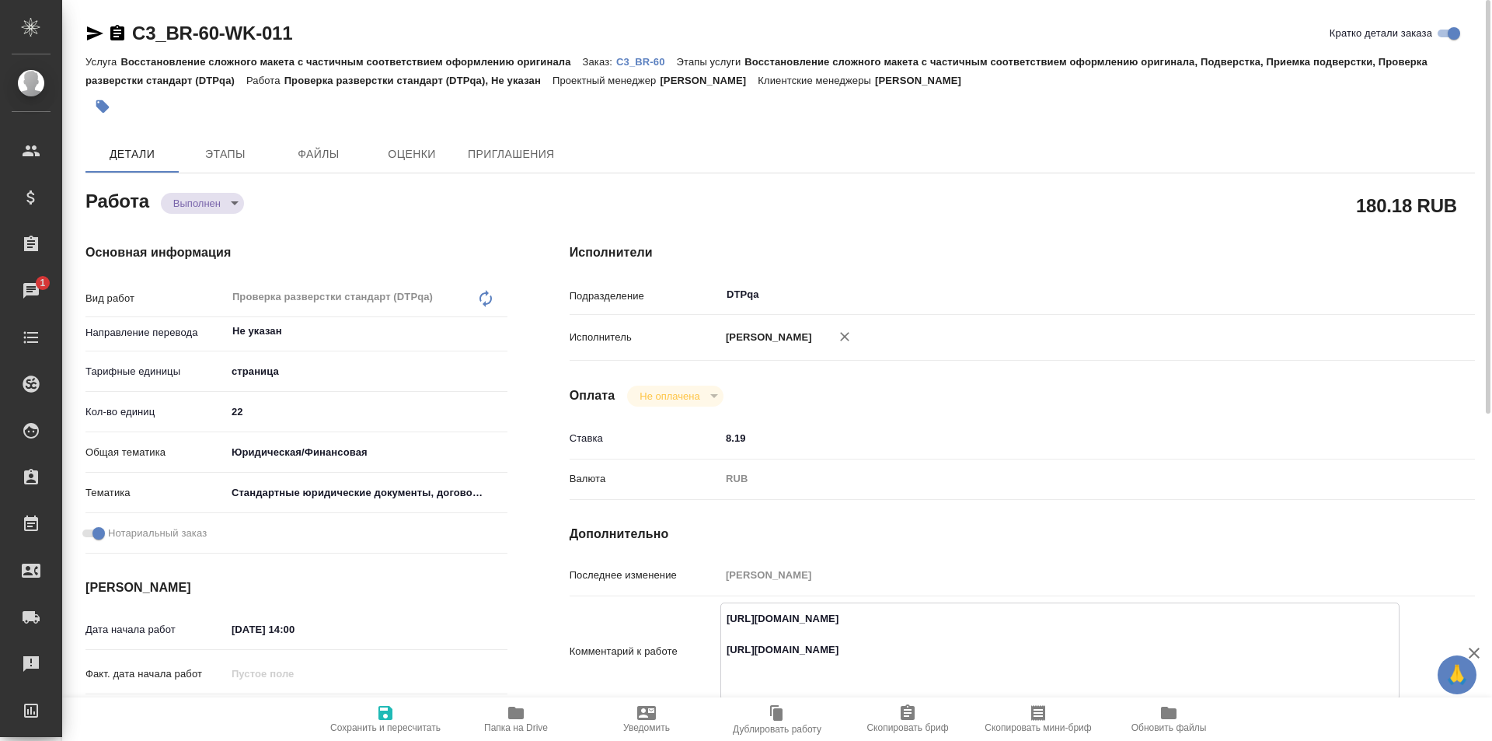
type textarea "x"
type textarea "https://tera.awatera.com/Work/68be9cd9a027fad38e1399b1/ https://drive.awatera.c…"
type textarea "x"
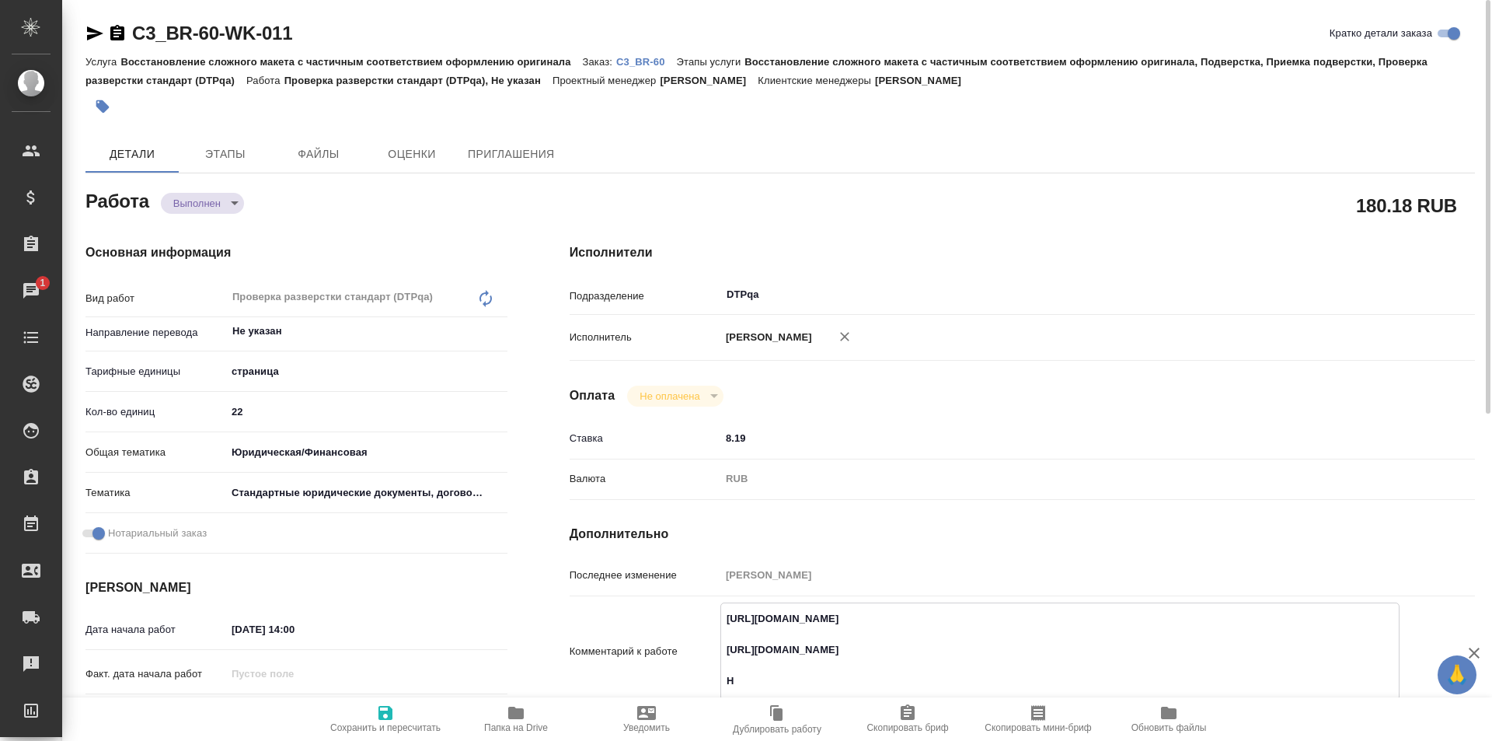
type textarea "x"
type textarea "https://tera.awatera.com/Work/68be9cd9a027fad38e1399b1/ https://drive.awatera.c…"
type textarea "x"
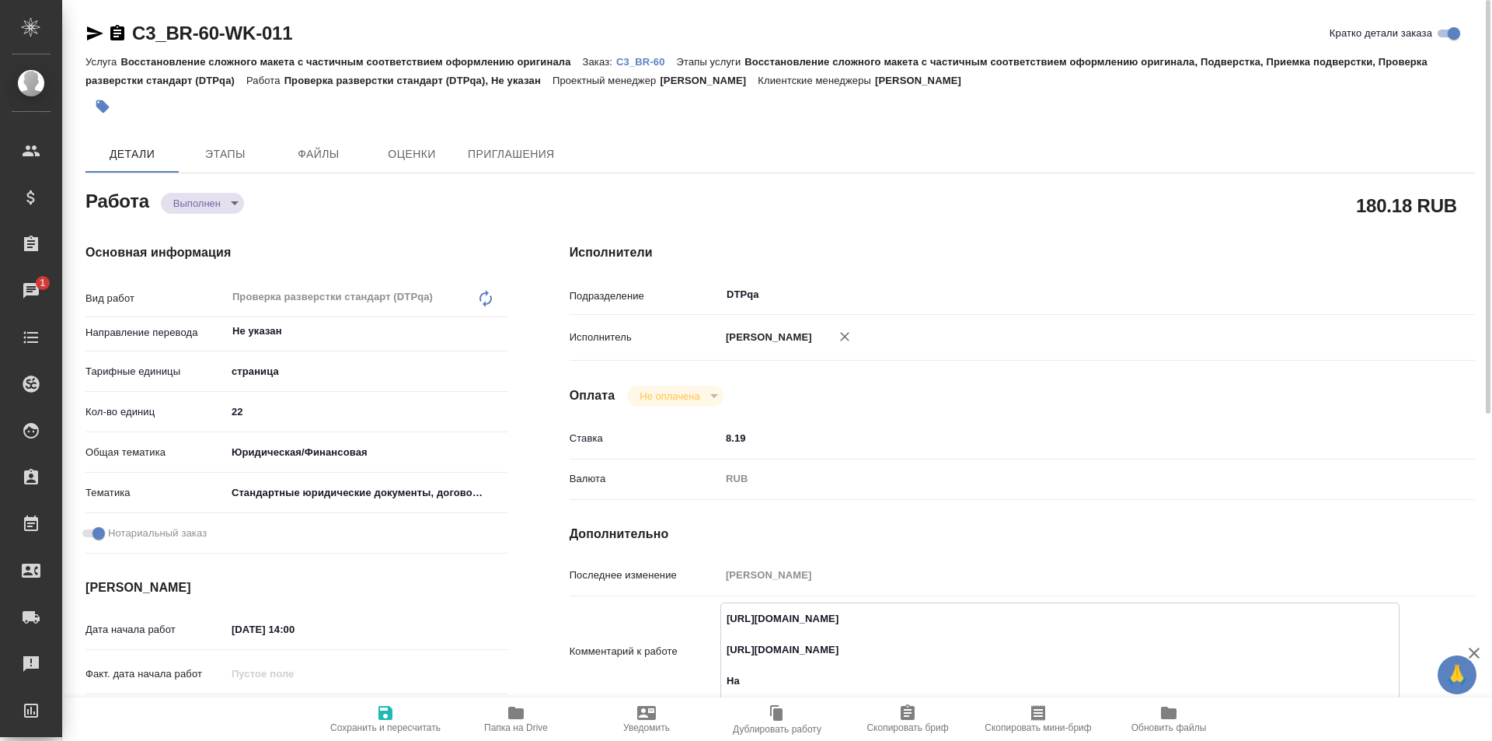
type textarea "x"
type textarea "https://tera.awatera.com/Work/68be9cd9a027fad38e1399b1/ https://drive.awatera.c…"
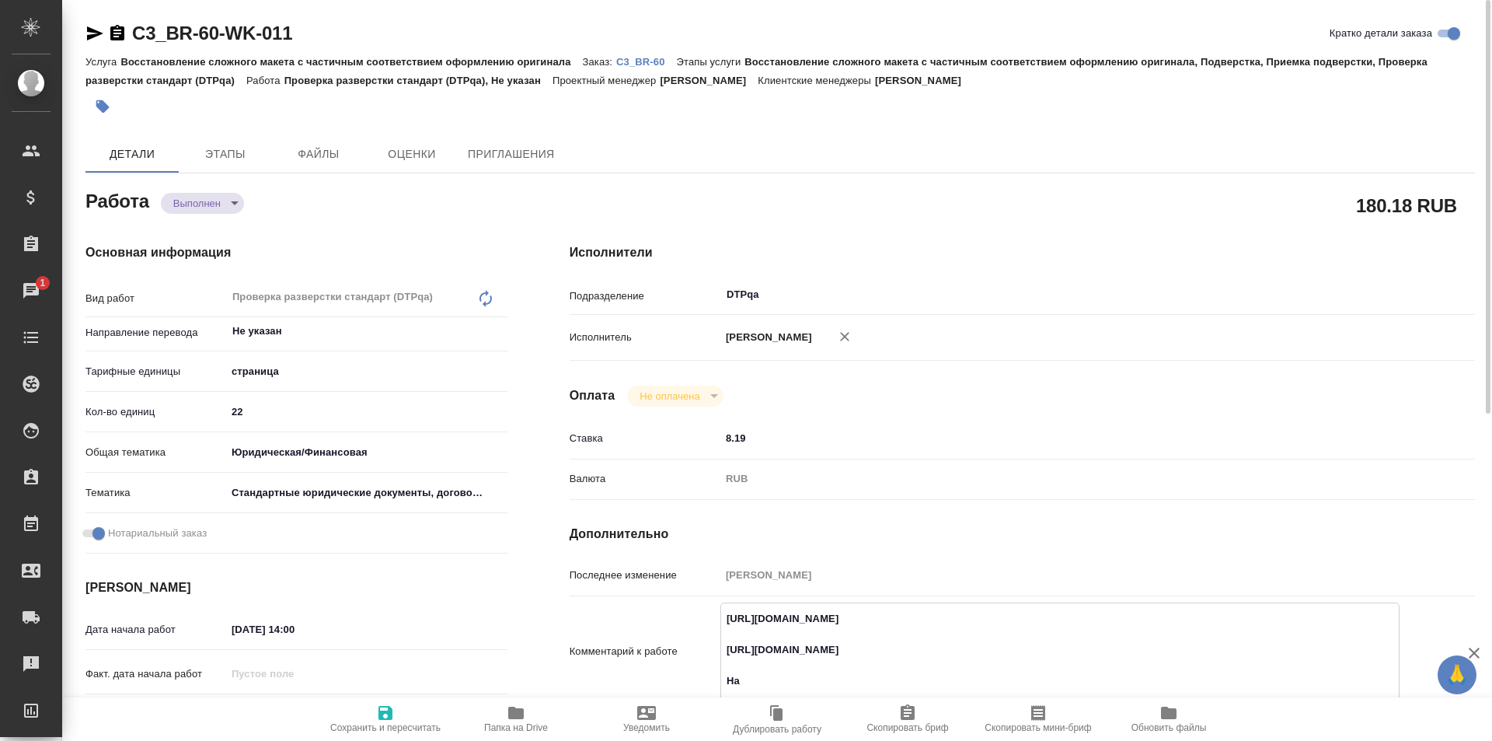
type textarea "x"
type textarea "https://tera.awatera.com/Work/68be9cd9a027fad38e1399b1/ https://drive.awatera.c…"
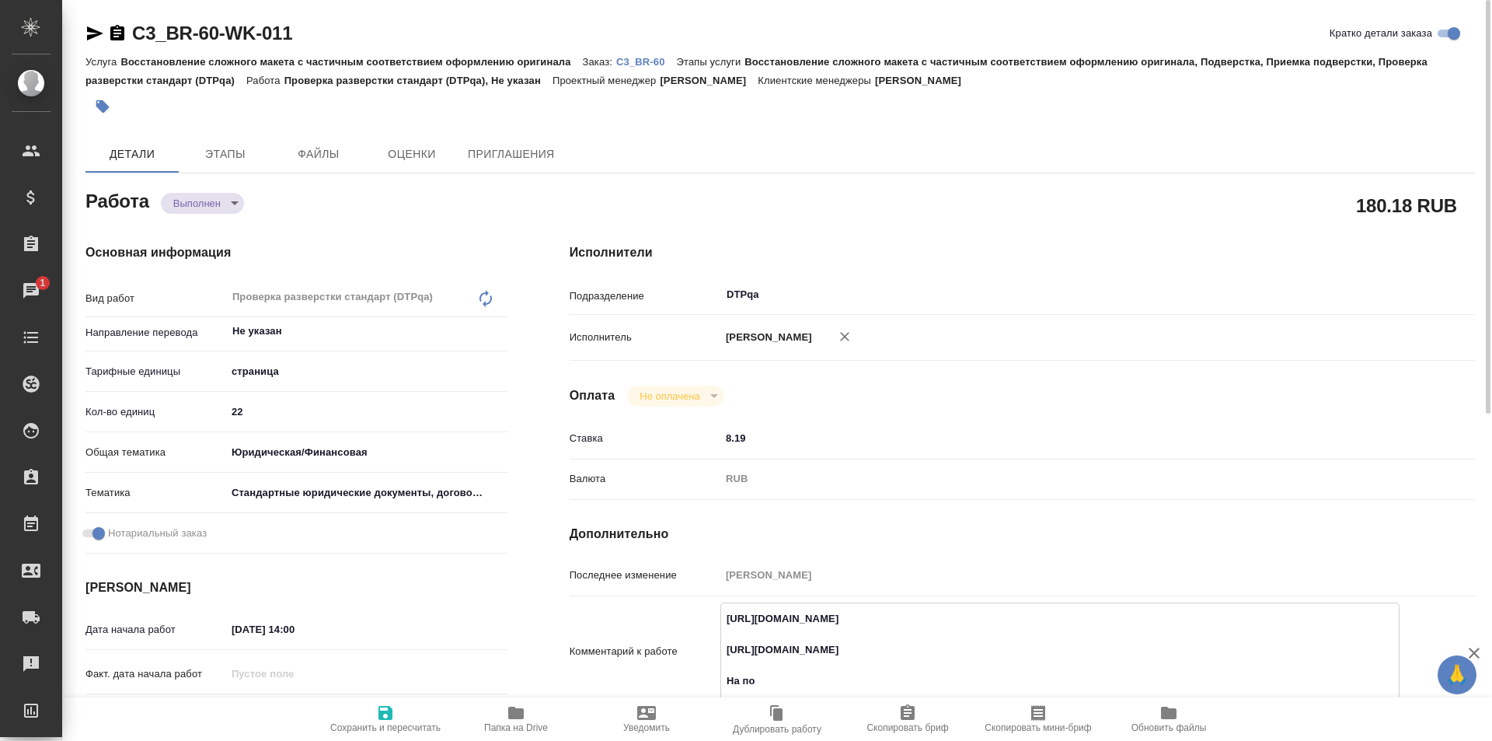
type textarea "x"
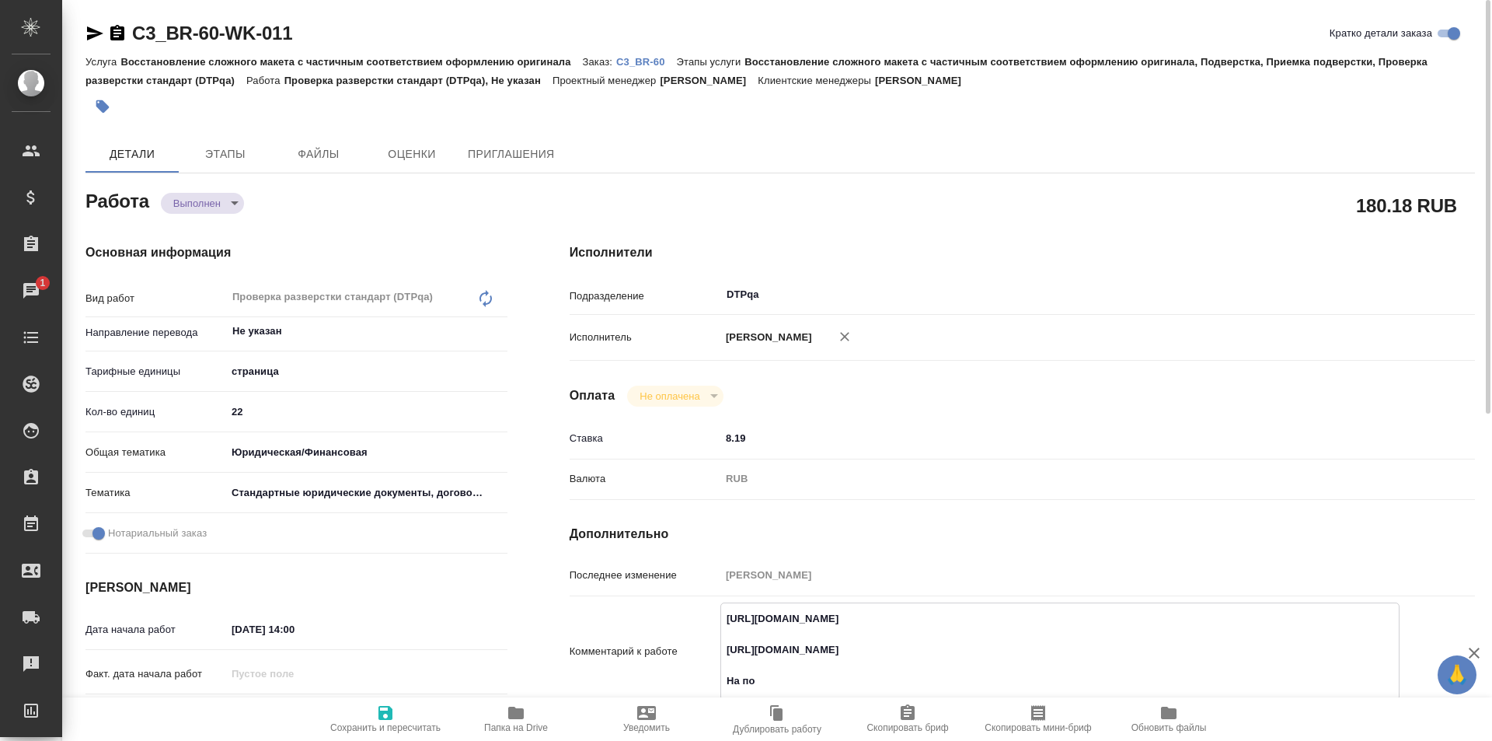
type textarea "x"
type textarea "https://tera.awatera.com/Work/68be9cd9a027fad38e1399b1/ https://drive.awatera.c…"
type textarea "x"
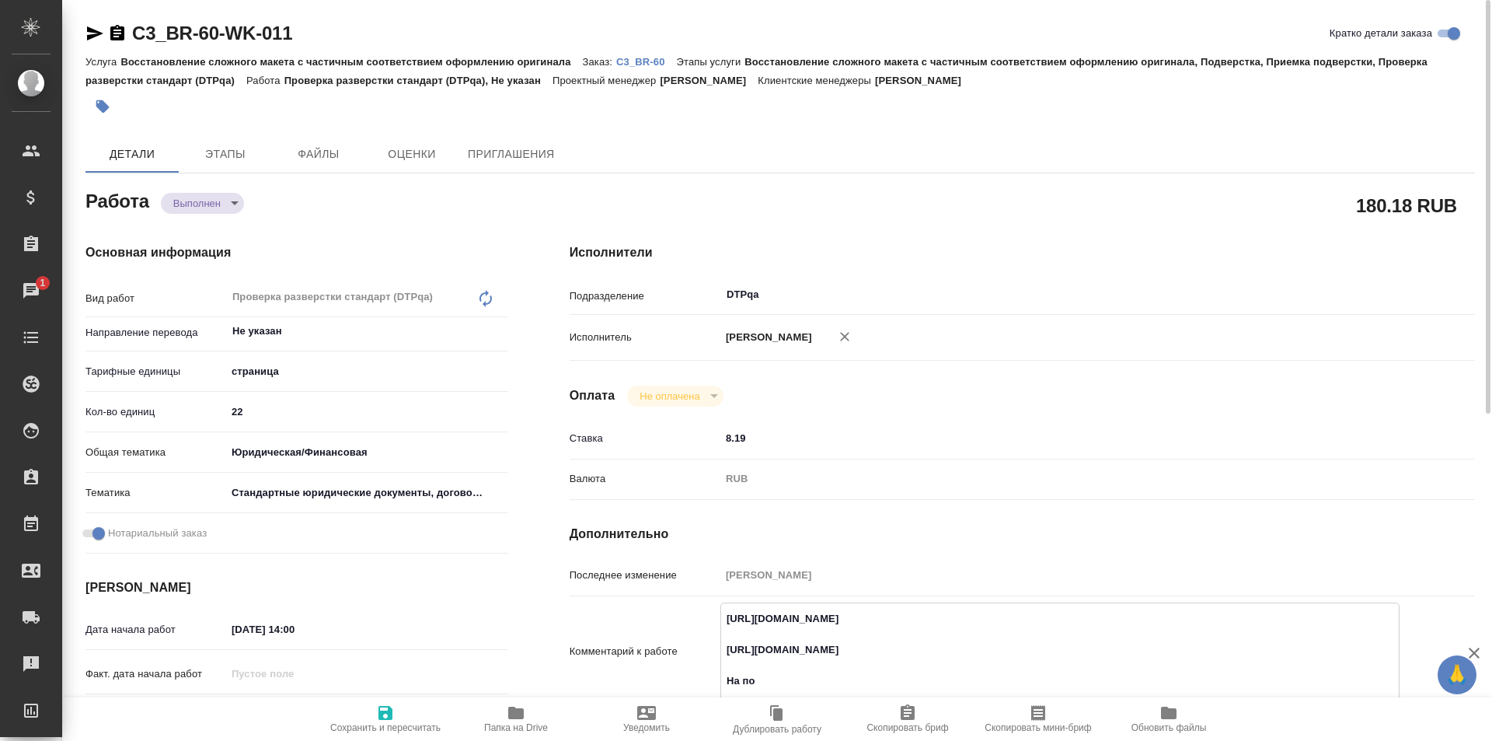
type textarea "x"
type textarea "https://tera.awatera.com/Work/68be9cd9a027fad38e1399b1/ https://drive.awatera.c…"
type textarea "x"
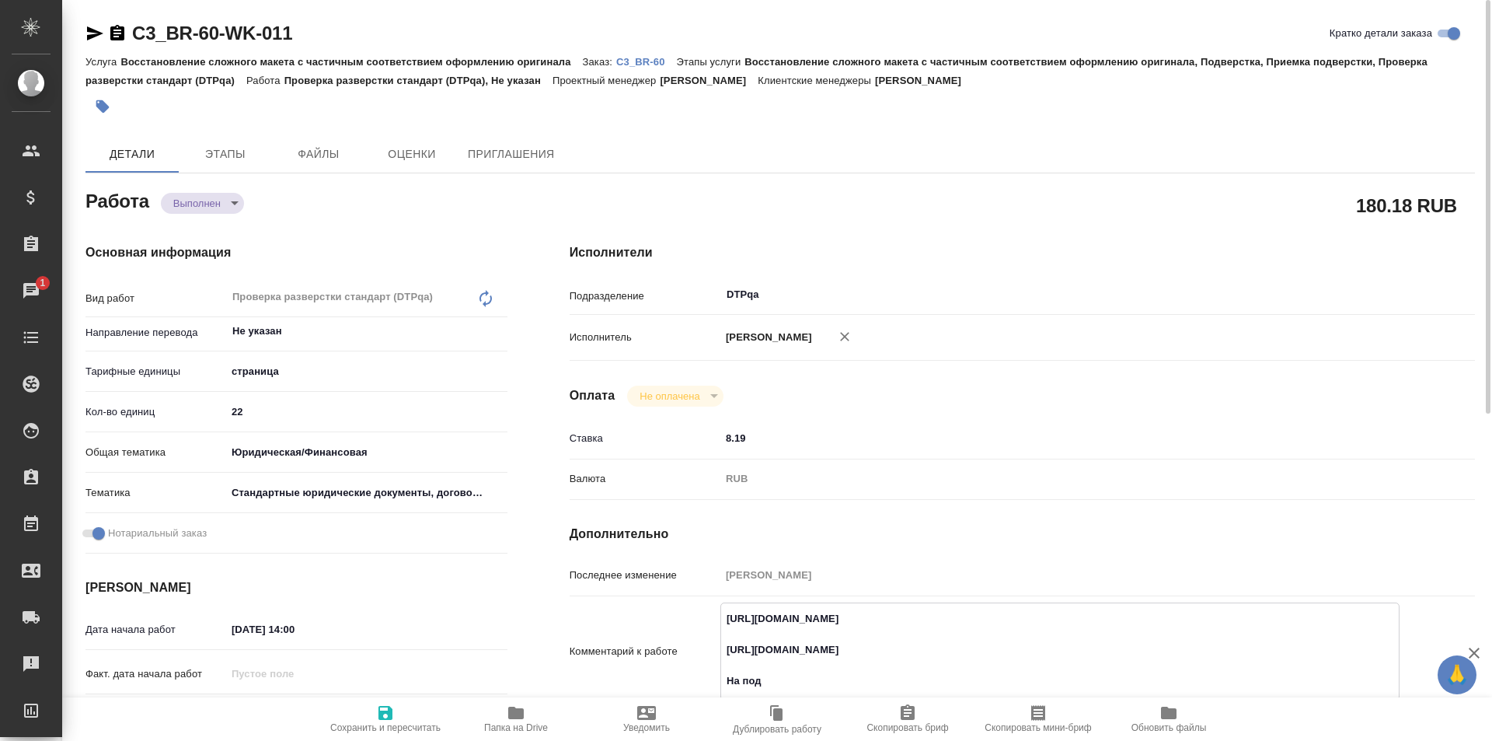
type textarea "x"
type textarea "https://tera.awatera.com/Work/68be9cd9a027fad38e1399b1/ https://drive.awatera.c…"
type textarea "x"
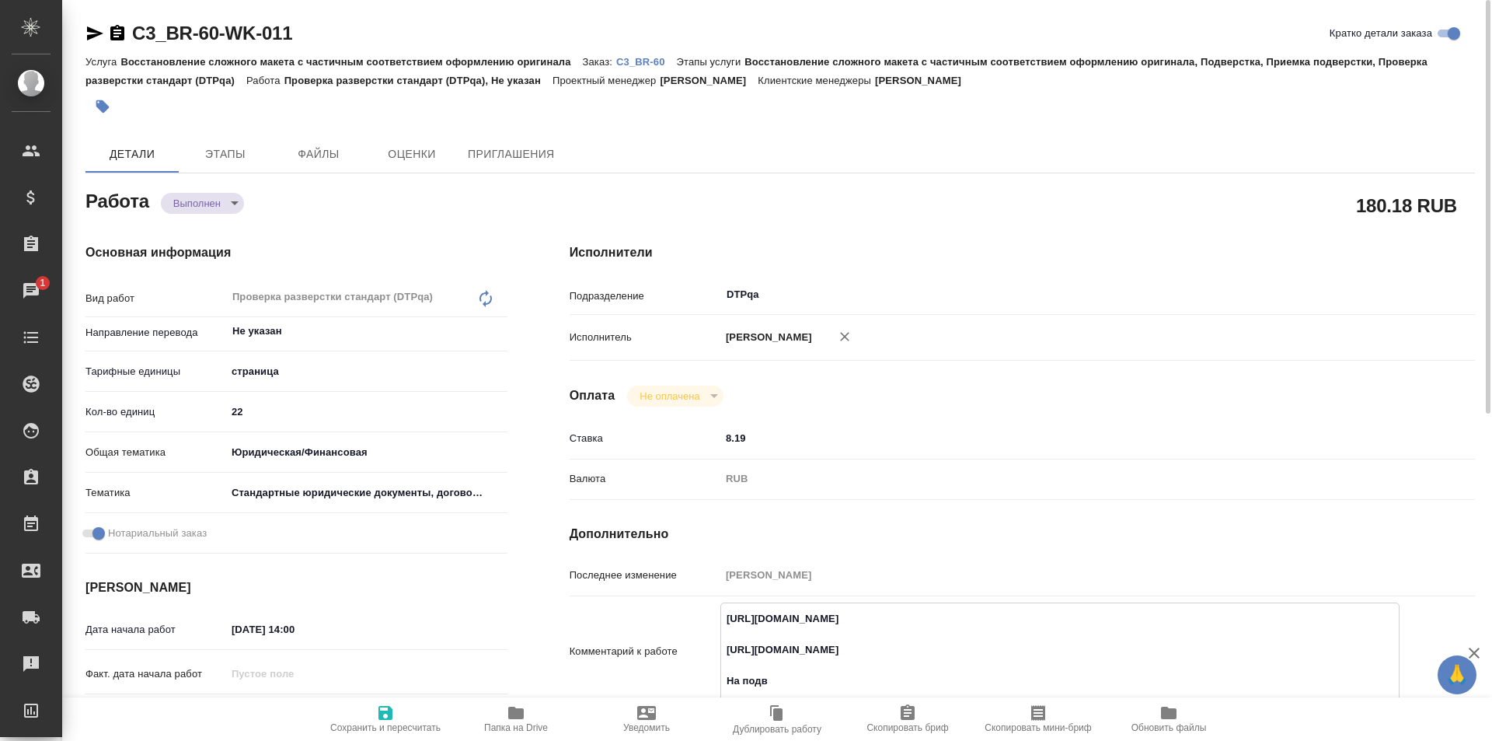
type textarea "x"
type textarea "https://tera.awatera.com/Work/68be9cd9a027fad38e1399b1/ https://drive.awatera.c…"
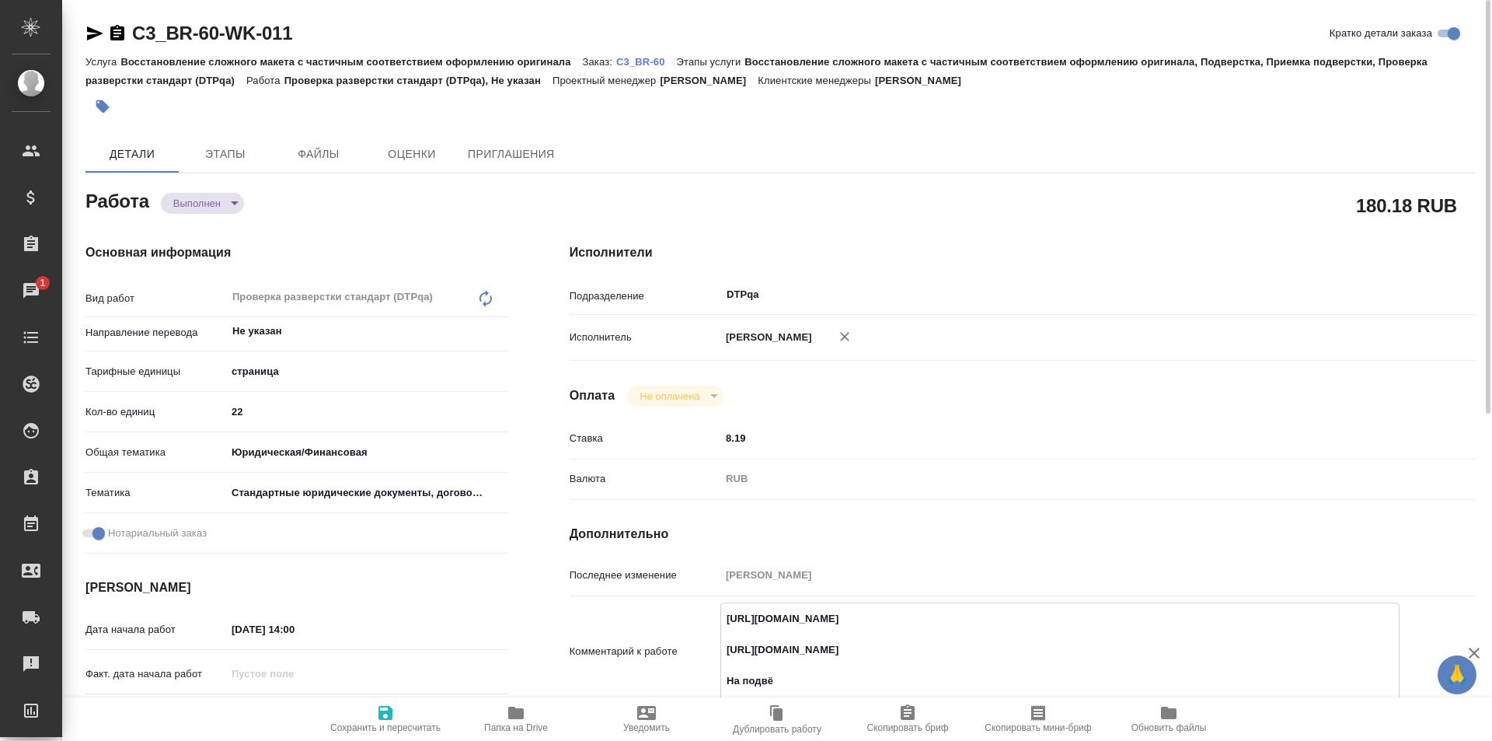
type textarea "x"
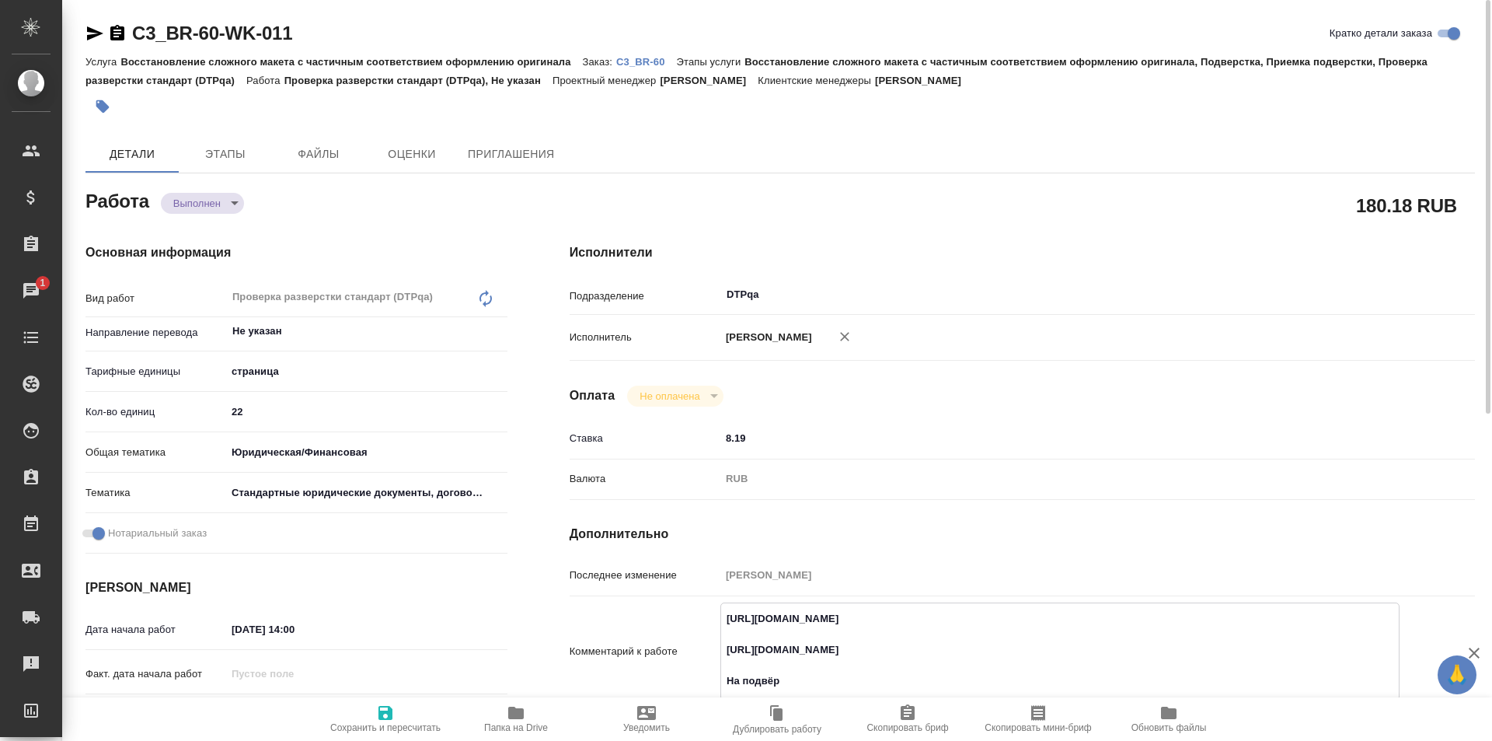
type textarea "https://tera.awatera.com/Work/68be9cd9a027fad38e1399b1/ https://drive.awatera.c…"
type textarea "x"
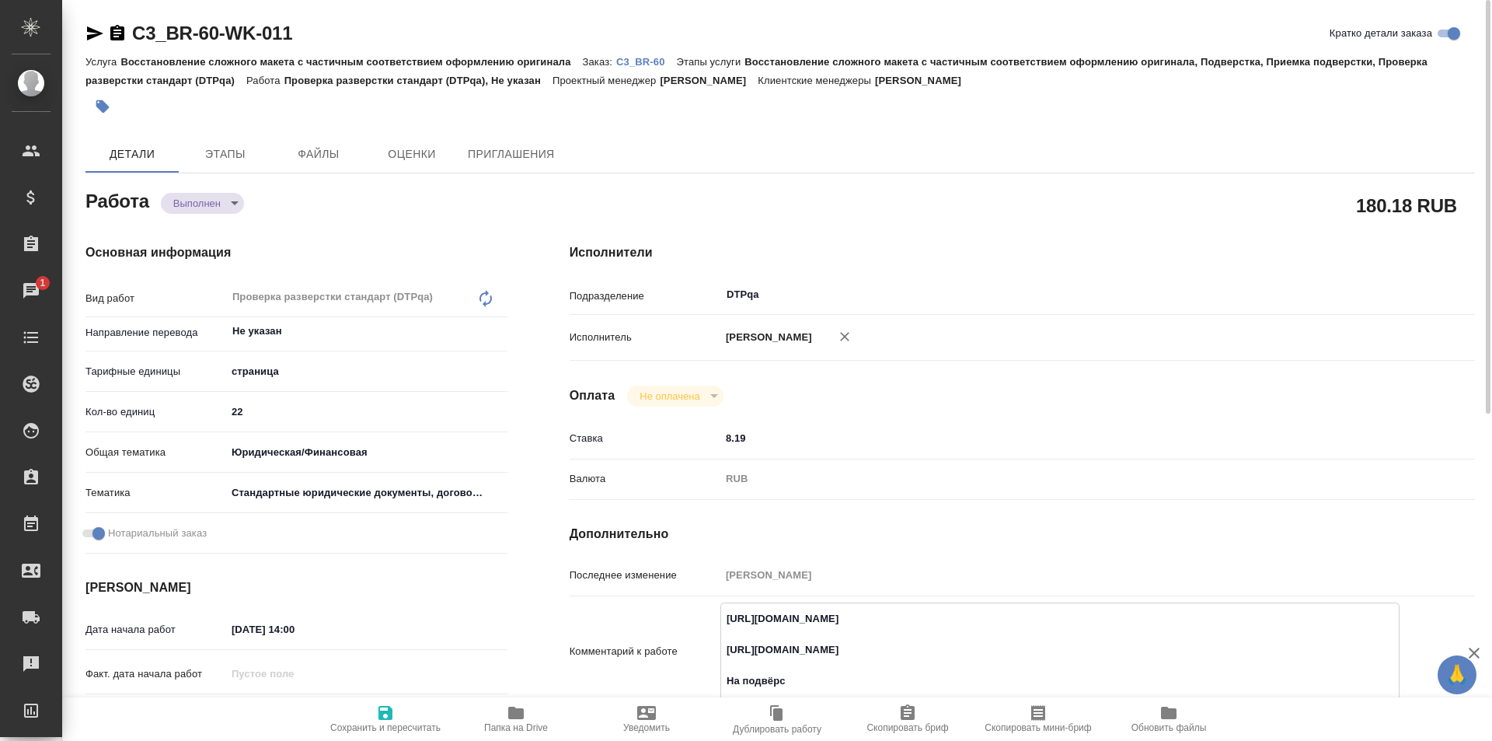
type textarea "https://tera.awatera.com/Work/68be9cd9a027fad38e1399b1/ https://drive.awatera.c…"
type textarea "x"
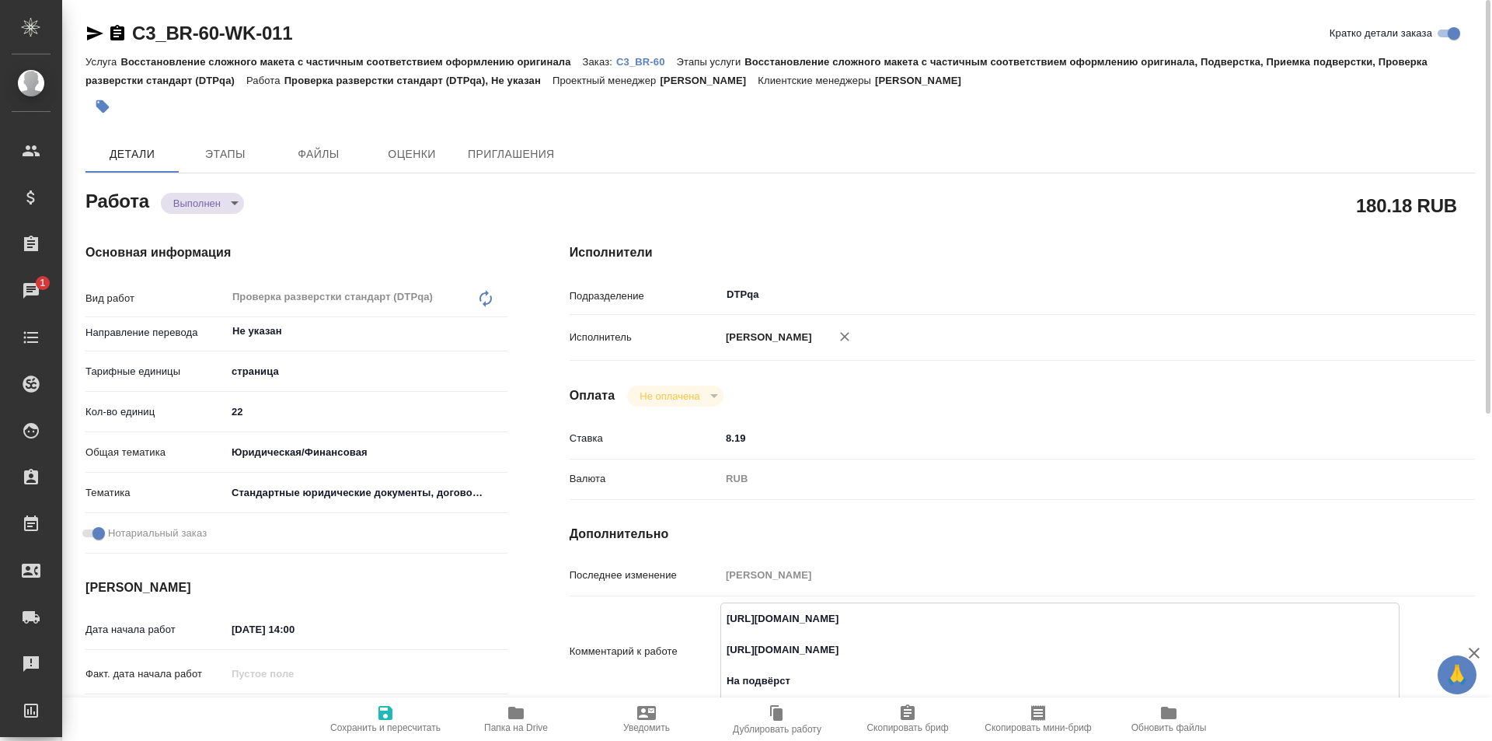
type textarea "x"
type textarea "https://tera.awatera.com/Work/68be9cd9a027fad38e1399b1/ https://drive.awatera.c…"
type textarea "x"
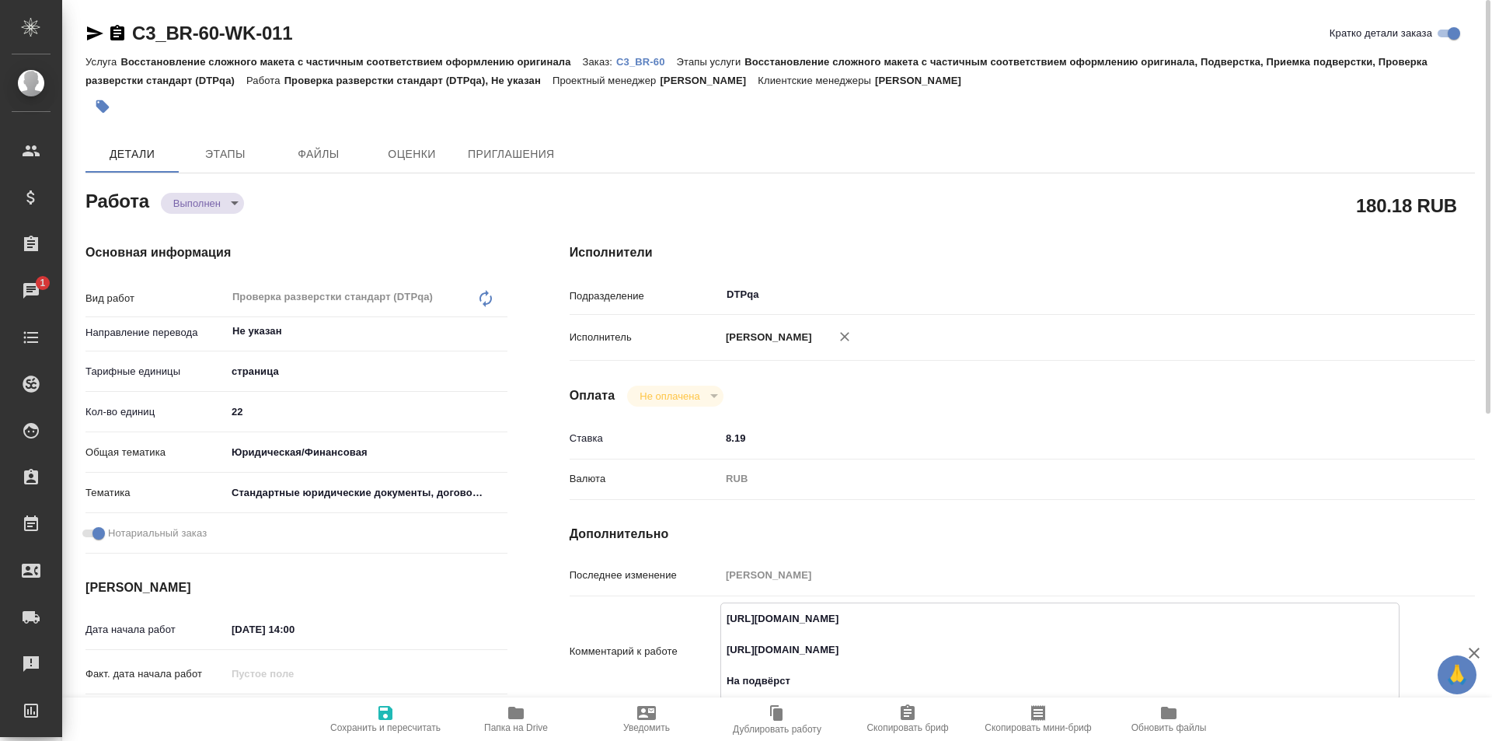
type textarea "x"
click at [384, 717] on icon "button" at bounding box center [385, 712] width 19 height 19
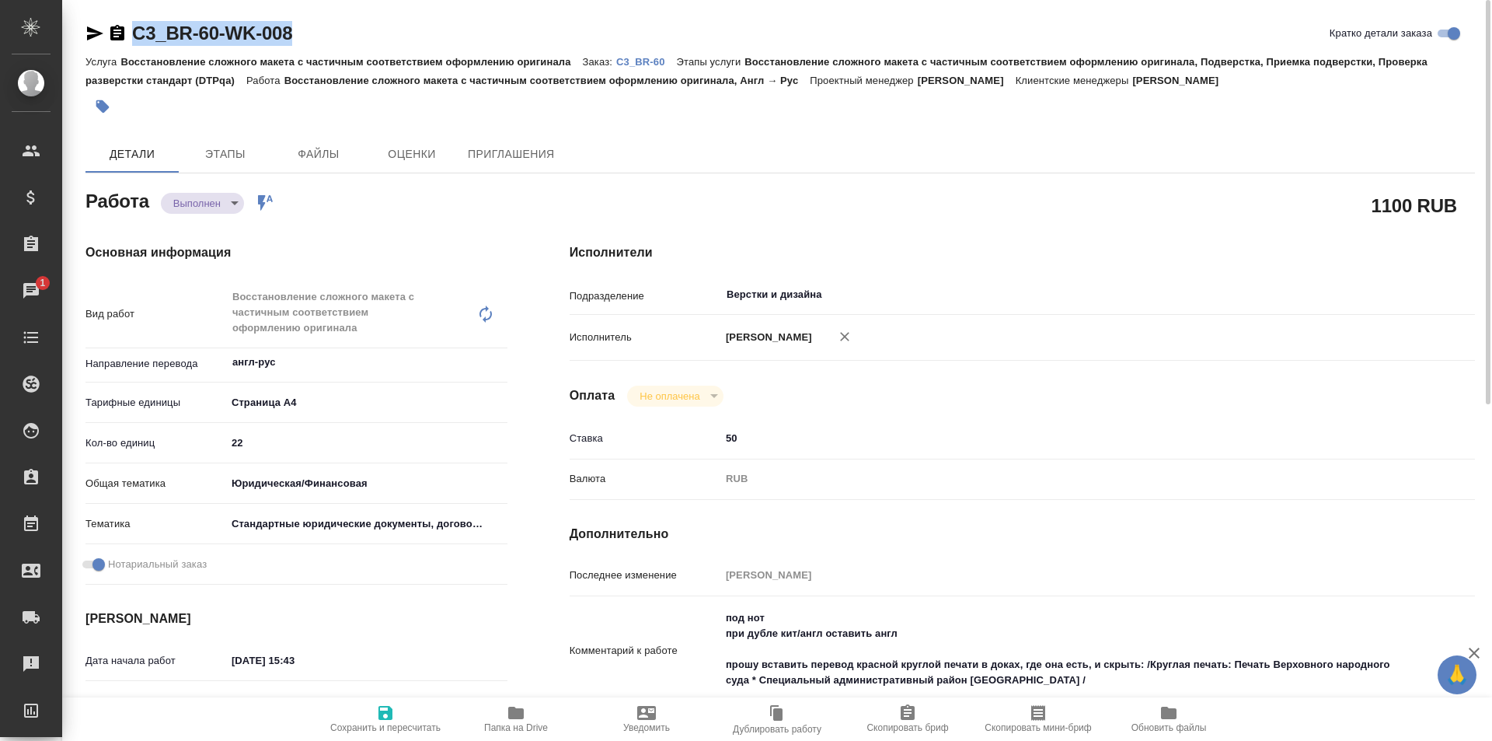
click at [92, 27] on icon "button" at bounding box center [94, 33] width 19 height 19
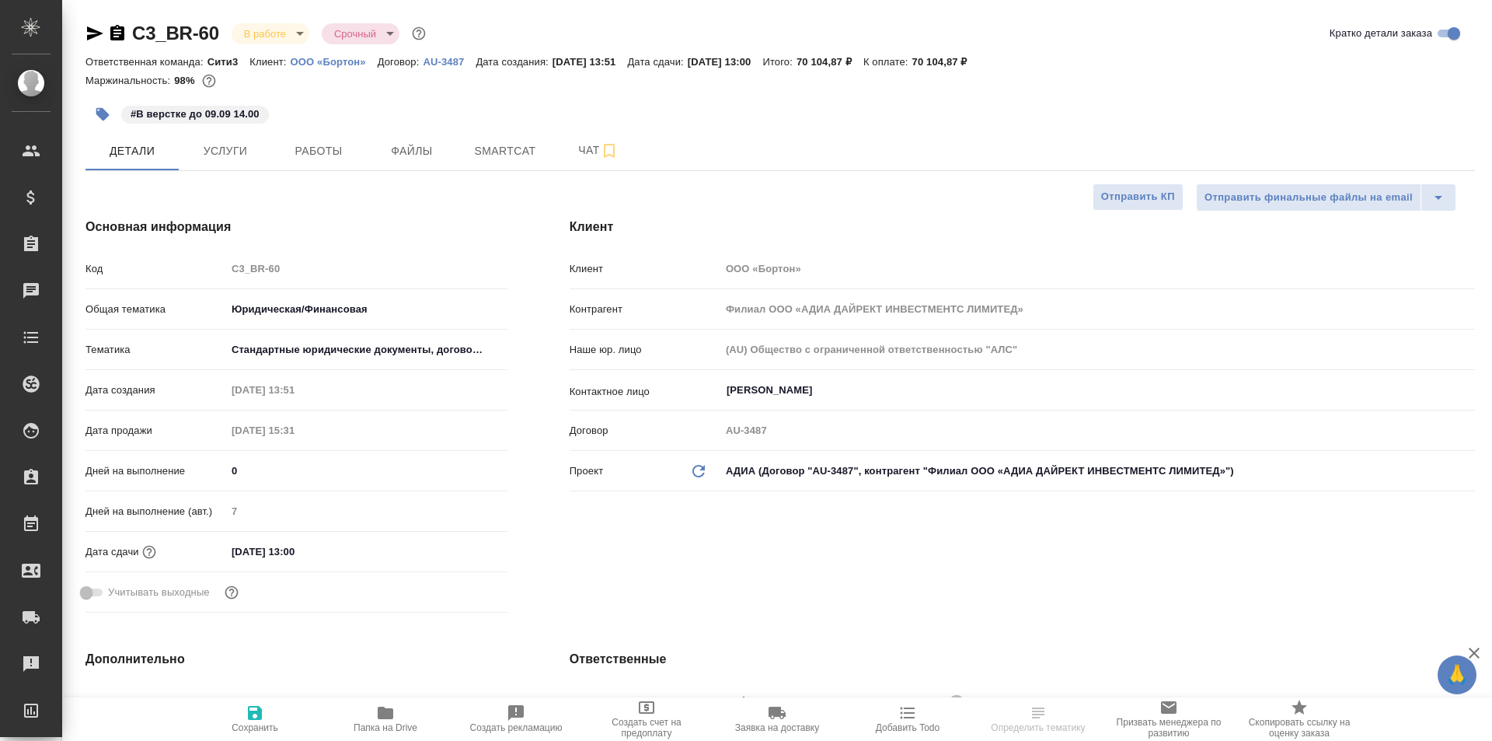
select select "RU"
click at [308, 160] on button "Работы" at bounding box center [318, 150] width 93 height 39
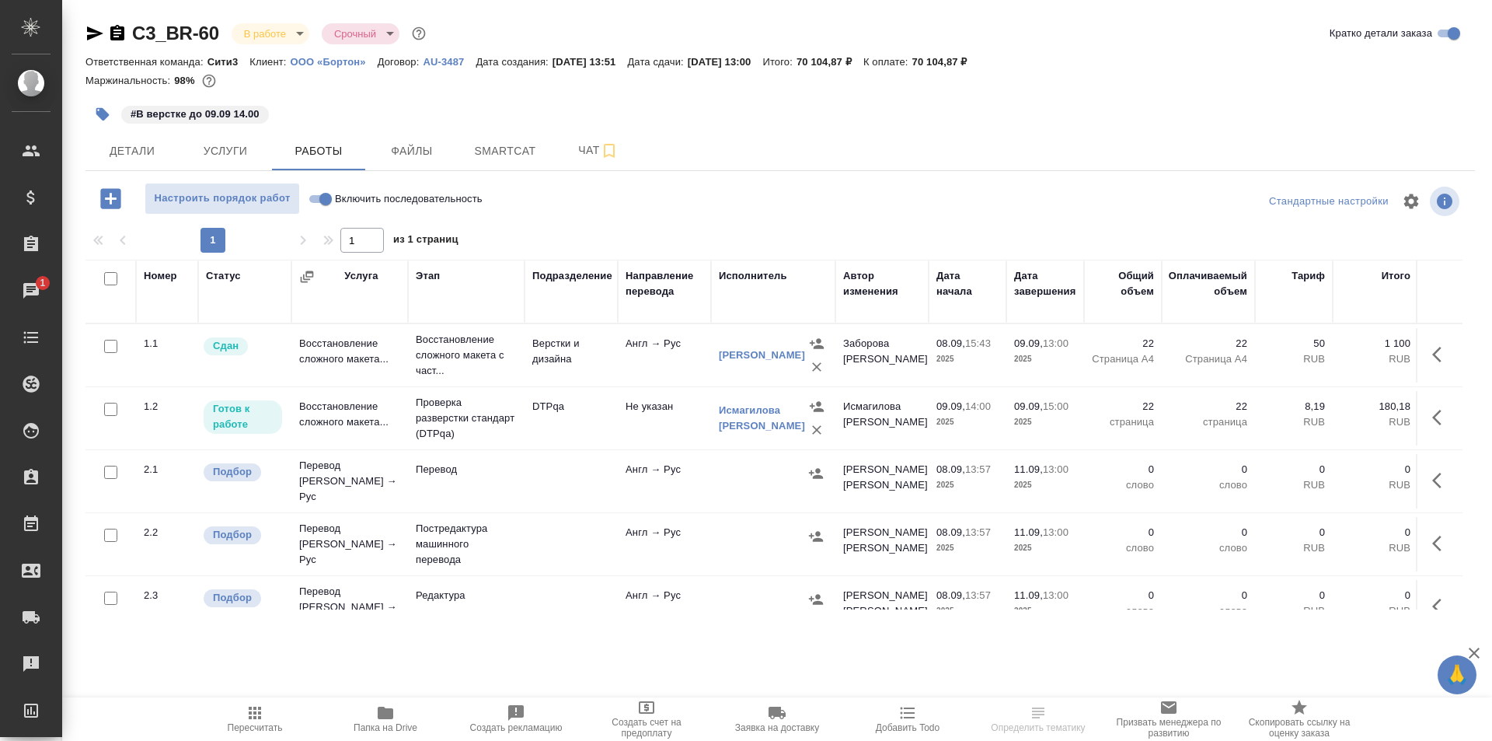
click at [319, 194] on input "Включить последовательность" at bounding box center [326, 199] width 56 height 19
checkbox input "true"
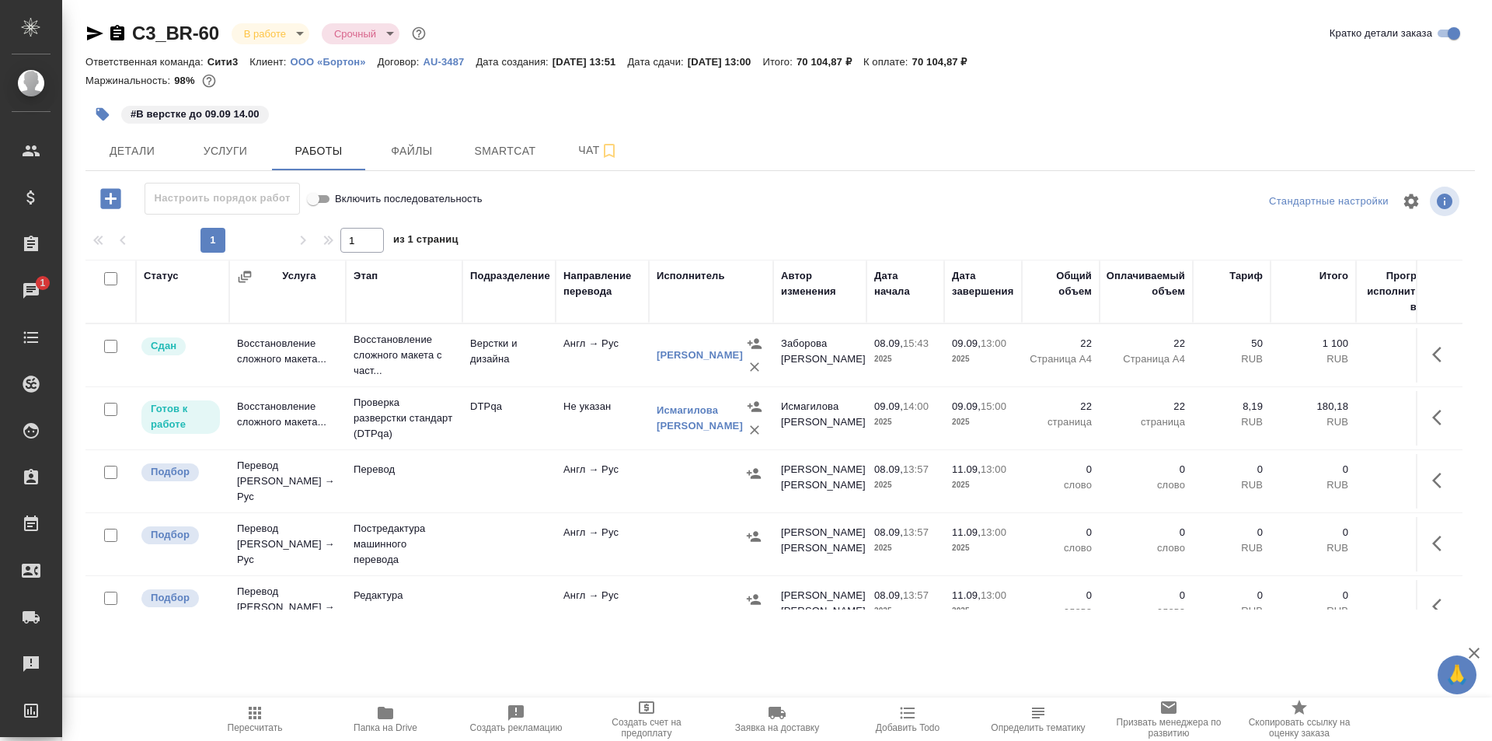
click at [324, 195] on input "Включить последовательность" at bounding box center [313, 199] width 56 height 19
checkbox input "false"
